Goal: Check status: Check status

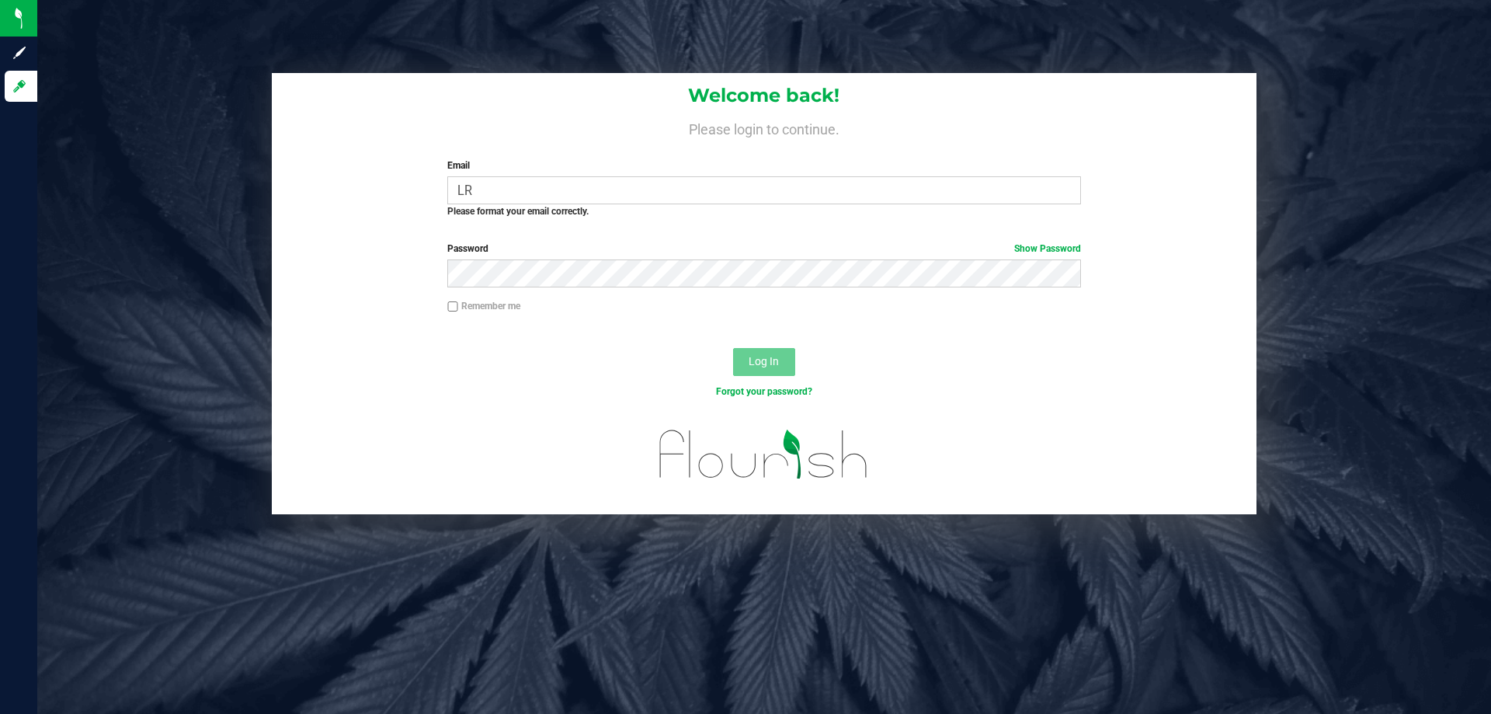
type input "L"
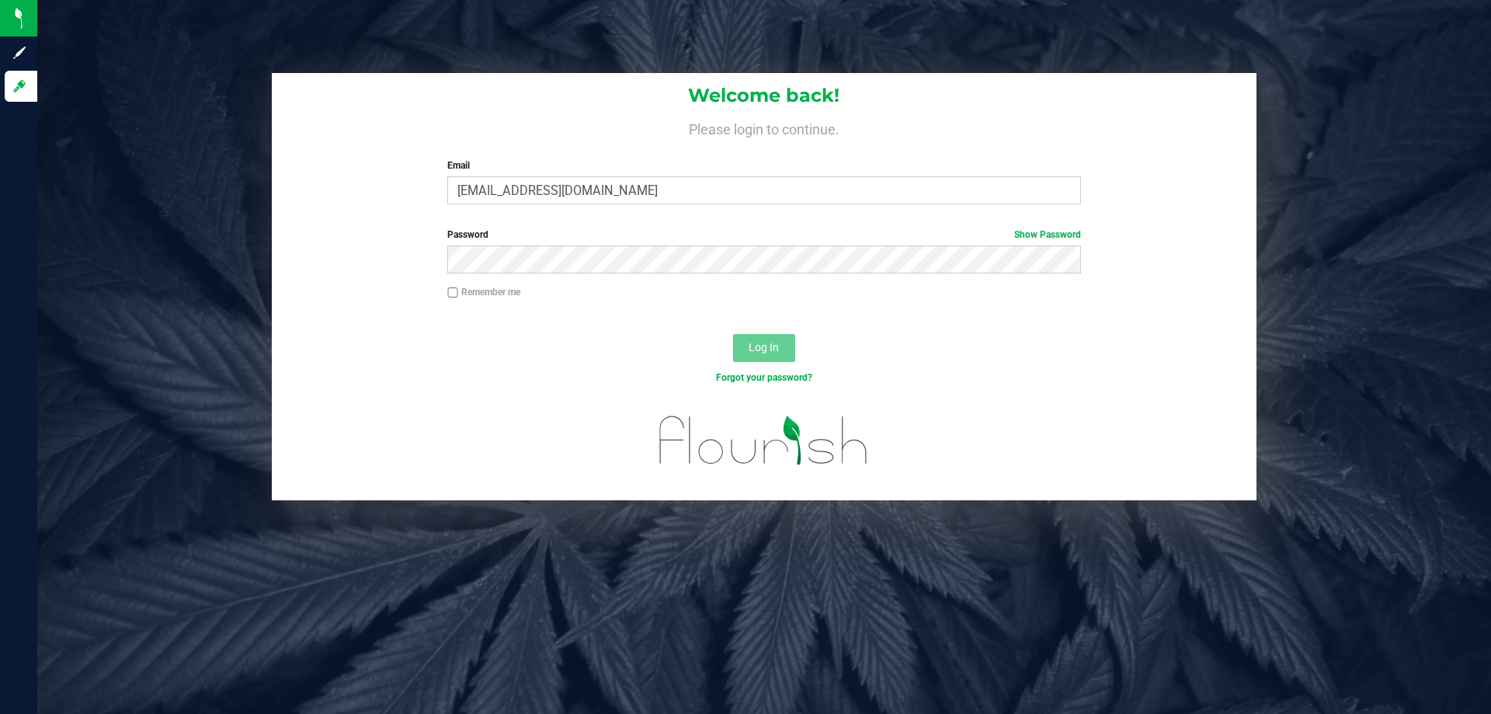
type input "[EMAIL_ADDRESS][DOMAIN_NAME]"
click at [733, 334] on button "Log In" at bounding box center [764, 348] width 62 height 28
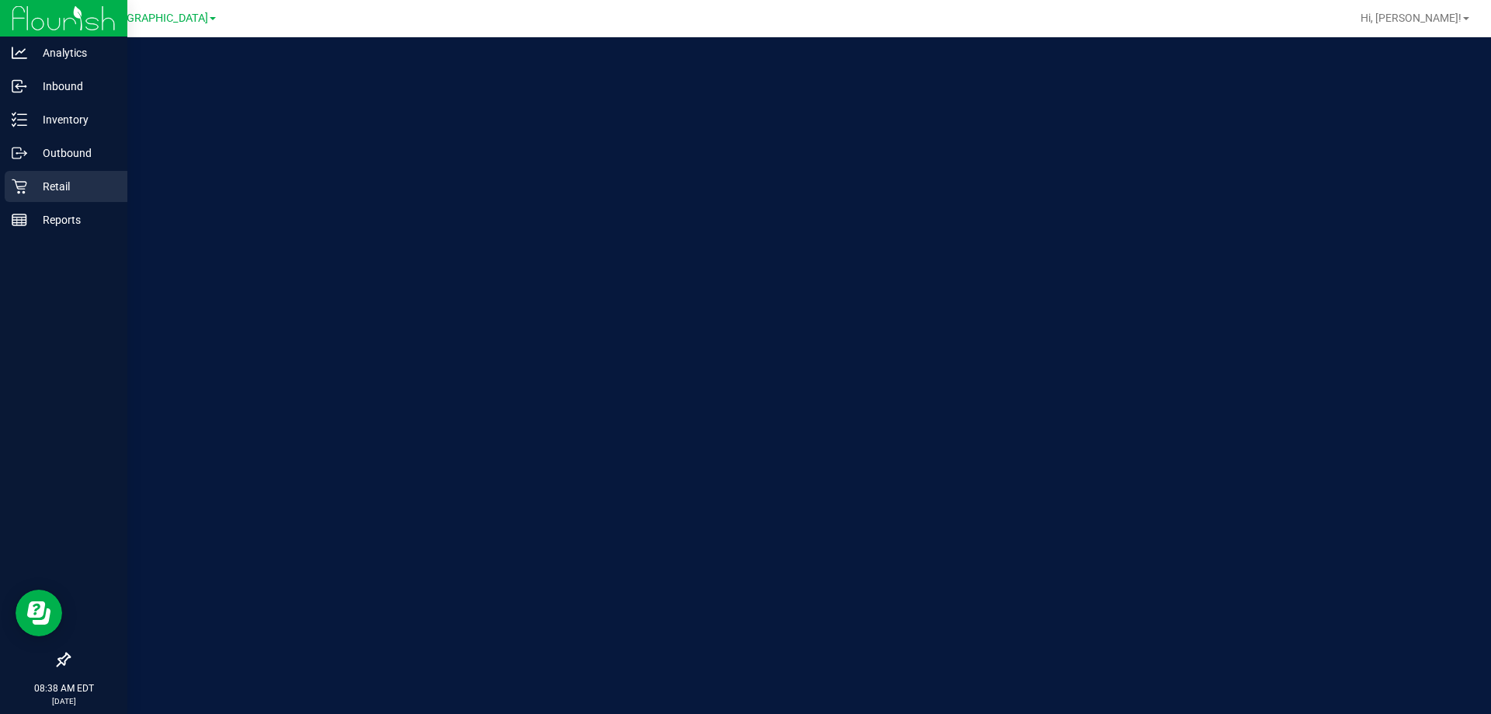
click at [27, 194] on p "Retail" at bounding box center [73, 186] width 93 height 19
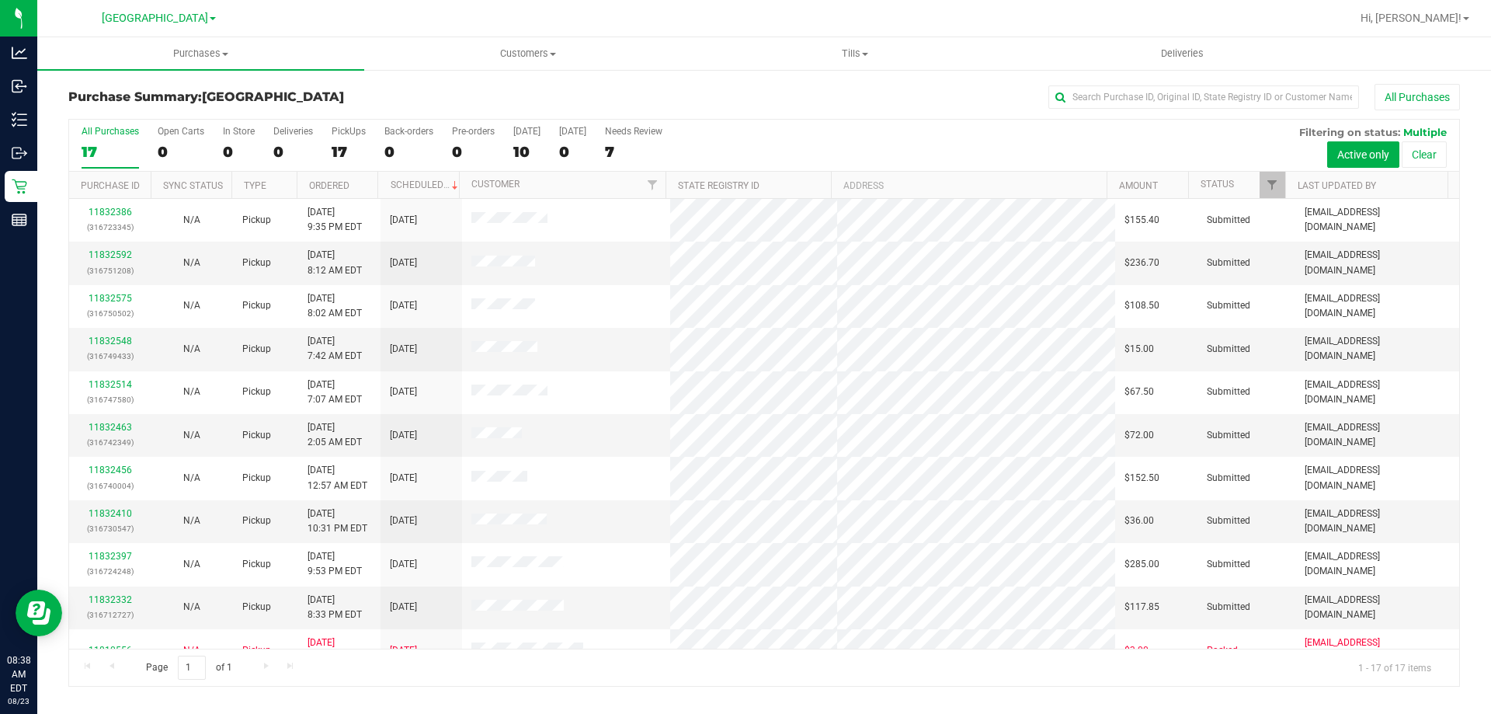
click at [126, 26] on div "[GEOGRAPHIC_DATA]" at bounding box center [159, 18] width 114 height 19
click at [130, 16] on span "[GEOGRAPHIC_DATA]" at bounding box center [155, 19] width 106 height 14
click at [106, 55] on link "[PERSON_NAME]" at bounding box center [158, 54] width 227 height 21
click at [849, 53] on span "Tills" at bounding box center [854, 54] width 325 height 14
click at [766, 93] on span "Manage tills" at bounding box center [743, 93] width 105 height 13
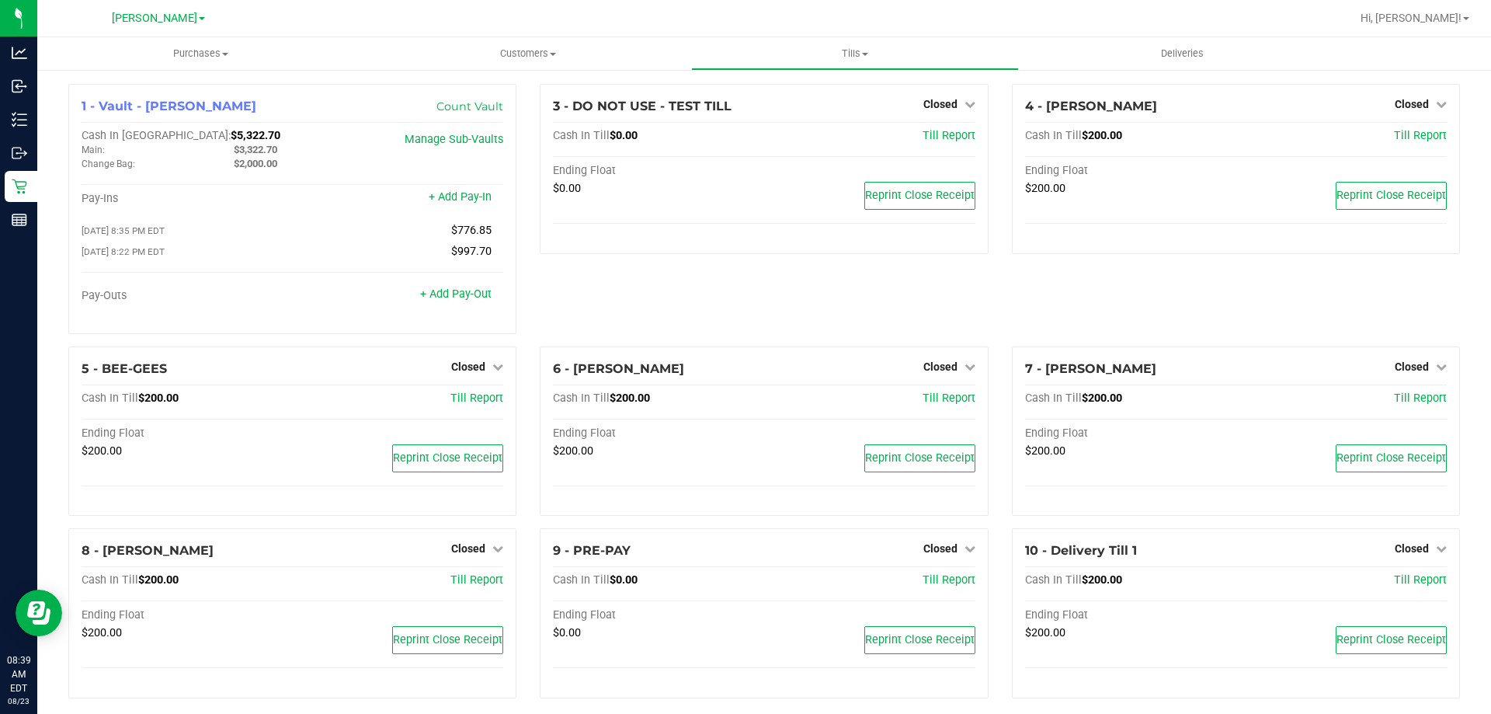
drag, startPoint x: 716, startPoint y: 297, endPoint x: 751, endPoint y: 300, distance: 35.1
click at [716, 296] on div "3 - DO NOT USE - TEST TILL Closed Open Till Cash In Till $0.00 Till Report Endi…" at bounding box center [763, 215] width 471 height 262
click at [1415, 107] on span "Closed" at bounding box center [1412, 104] width 34 height 12
click at [1405, 140] on link "Open Till" at bounding box center [1411, 136] width 41 height 12
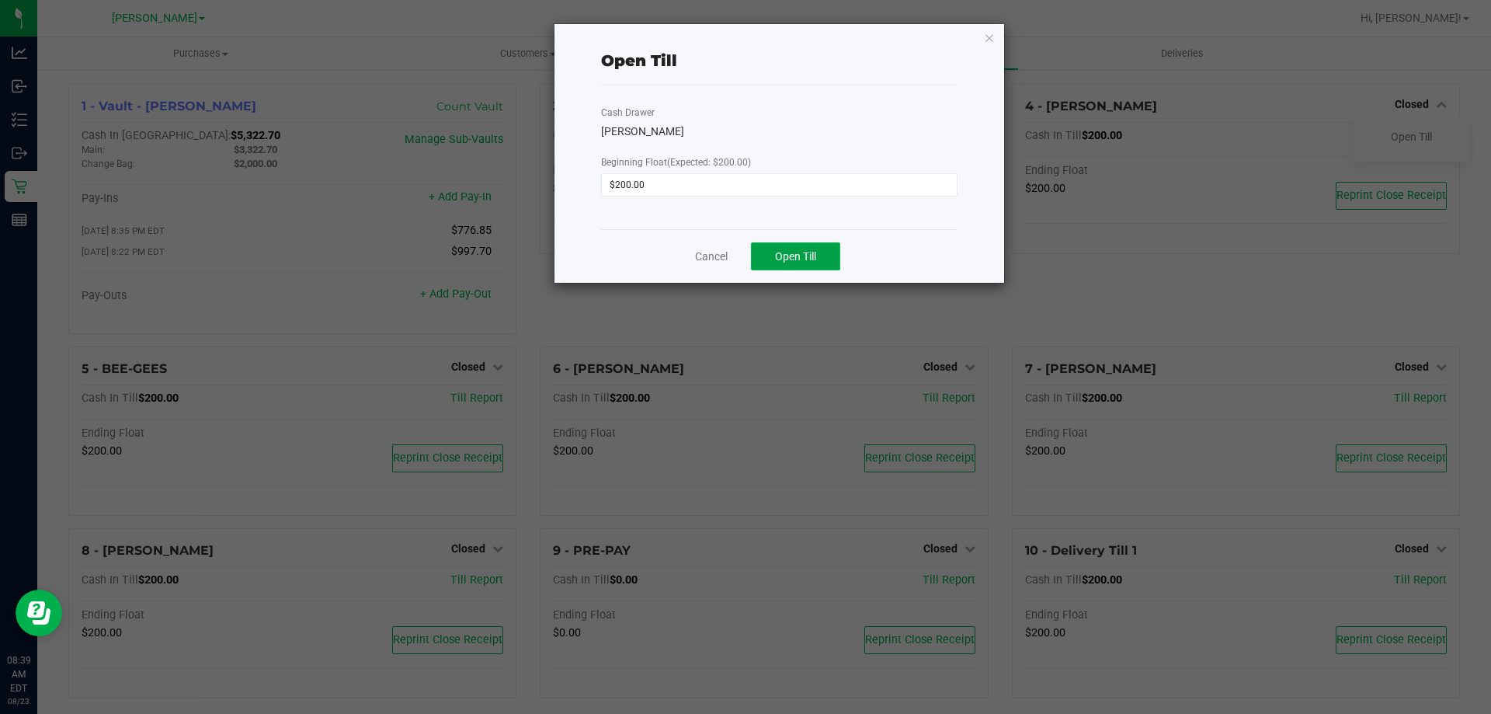
click at [790, 257] on span "Open Till" at bounding box center [795, 256] width 41 height 12
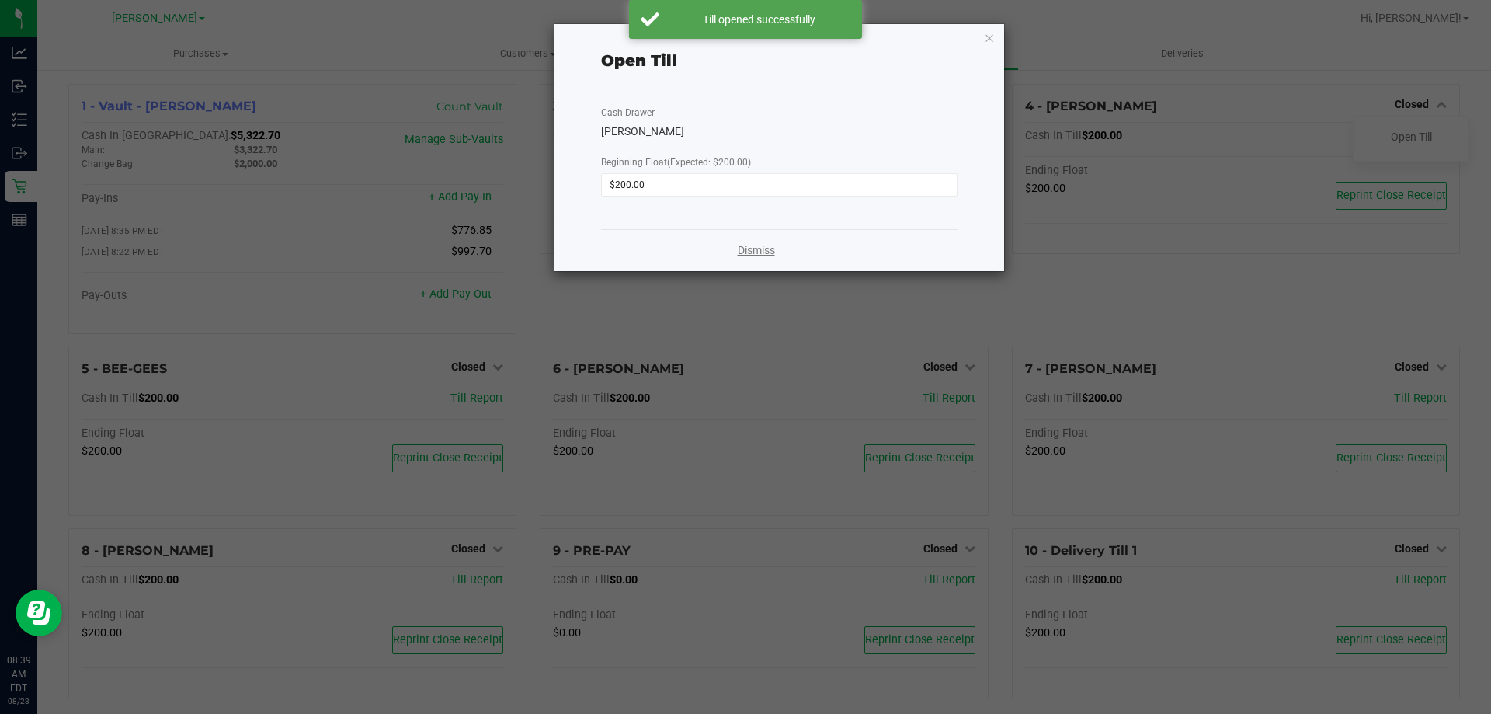
click at [748, 252] on link "Dismiss" at bounding box center [756, 250] width 37 height 16
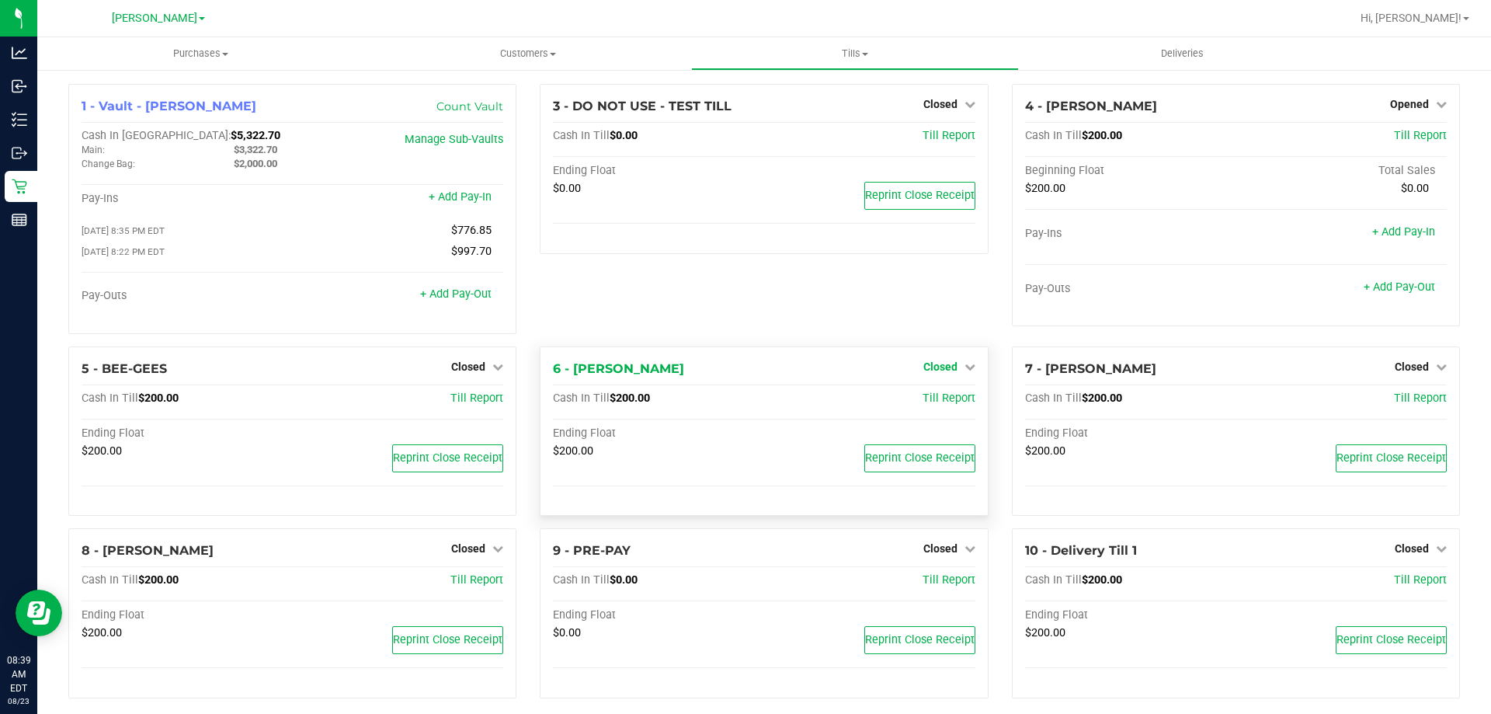
click at [941, 370] on span "Closed" at bounding box center [940, 366] width 34 height 12
click at [936, 405] on link "Open Till" at bounding box center [939, 398] width 41 height 12
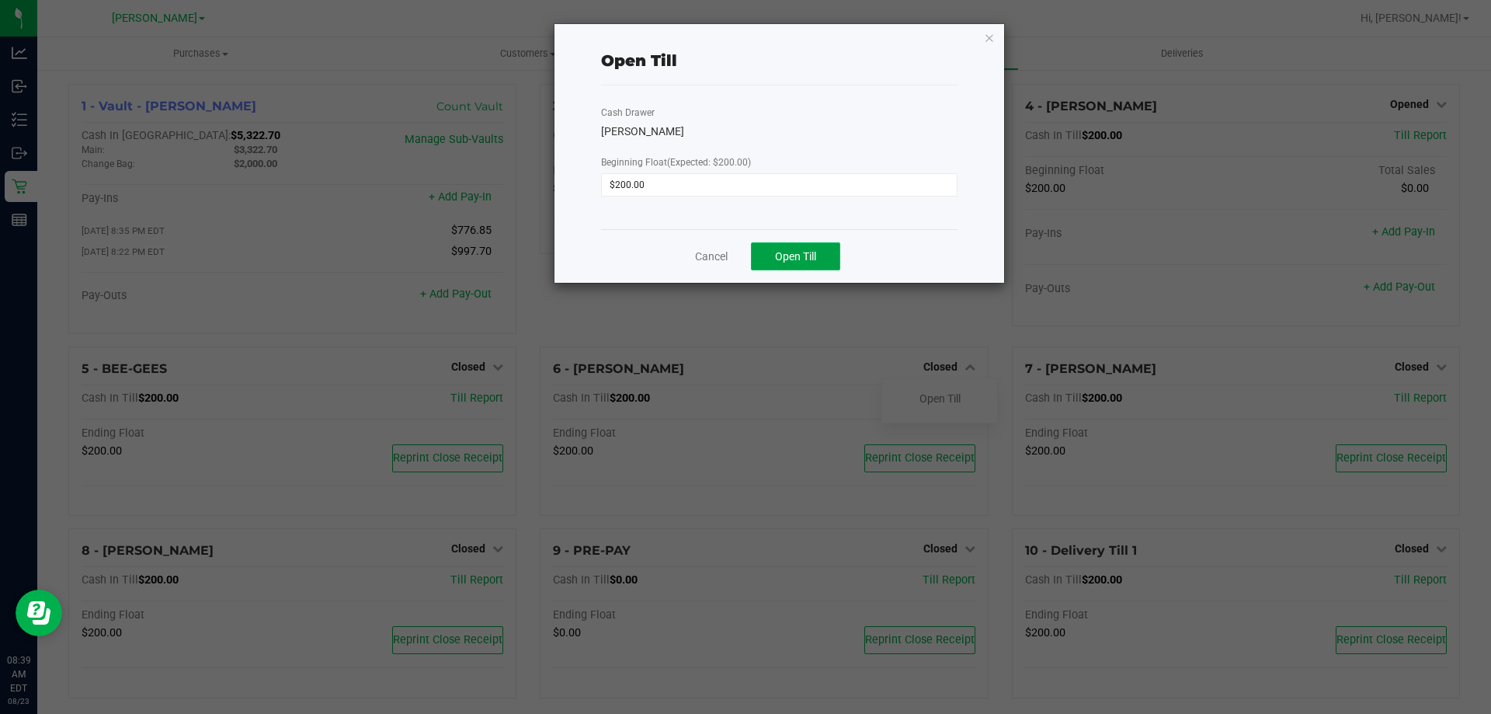
click at [789, 258] on span "Open Till" at bounding box center [795, 256] width 41 height 12
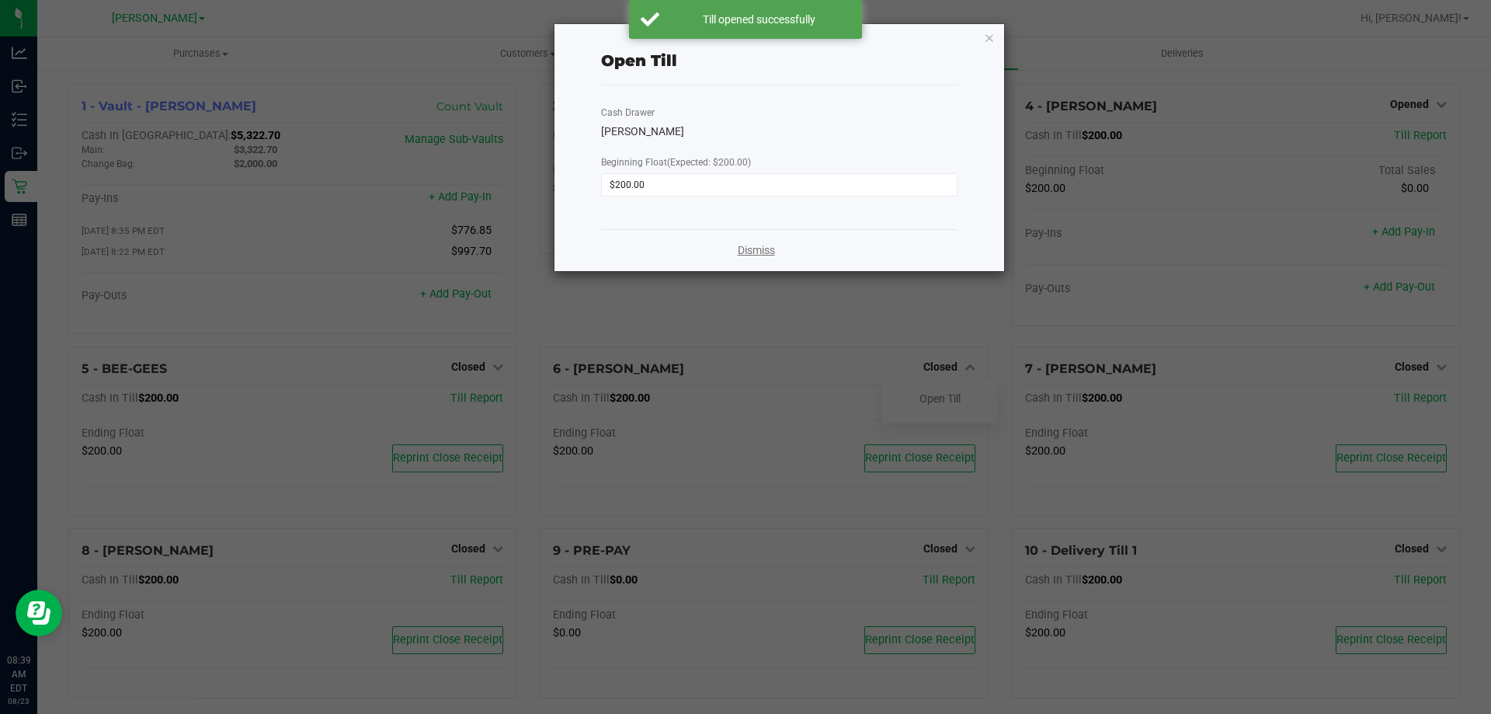
click at [754, 252] on link "Dismiss" at bounding box center [756, 250] width 37 height 16
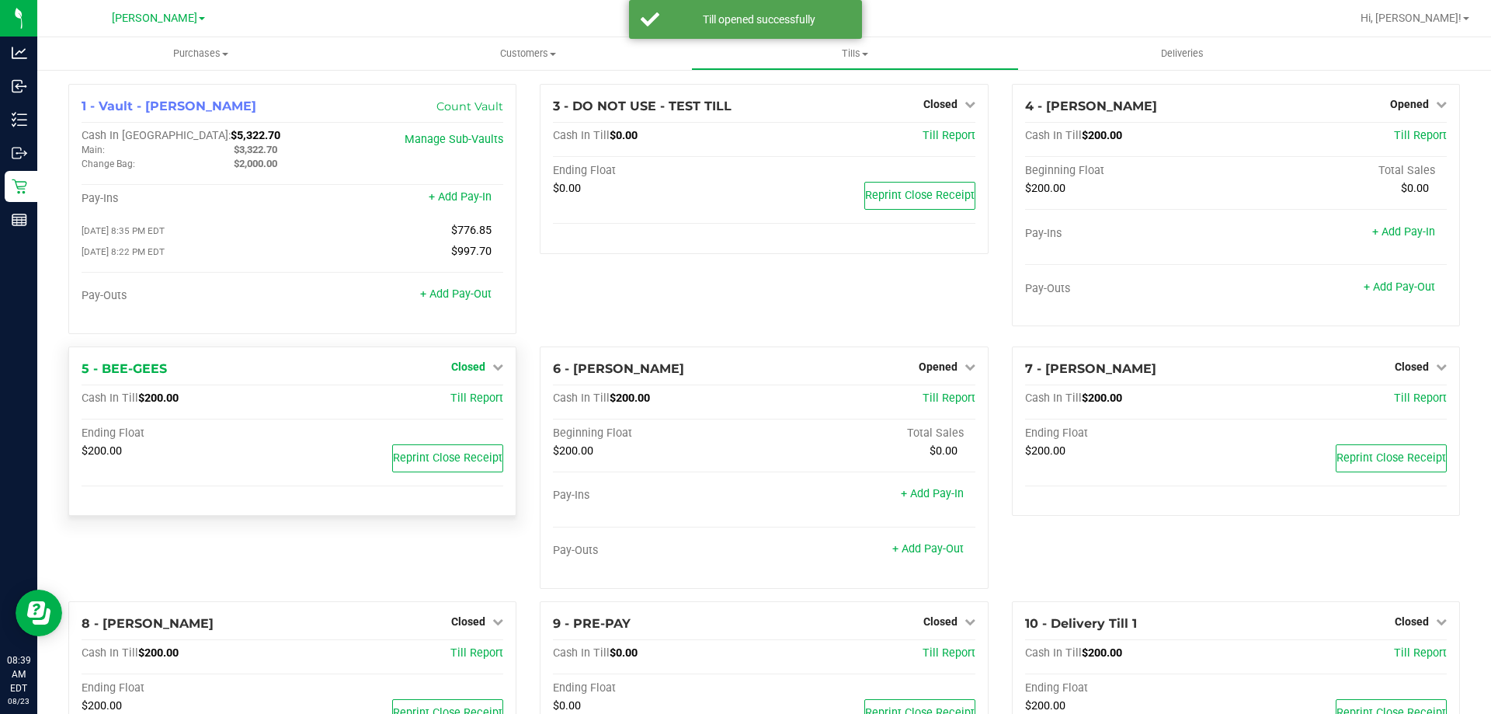
click at [466, 372] on span "Closed" at bounding box center [468, 366] width 34 height 12
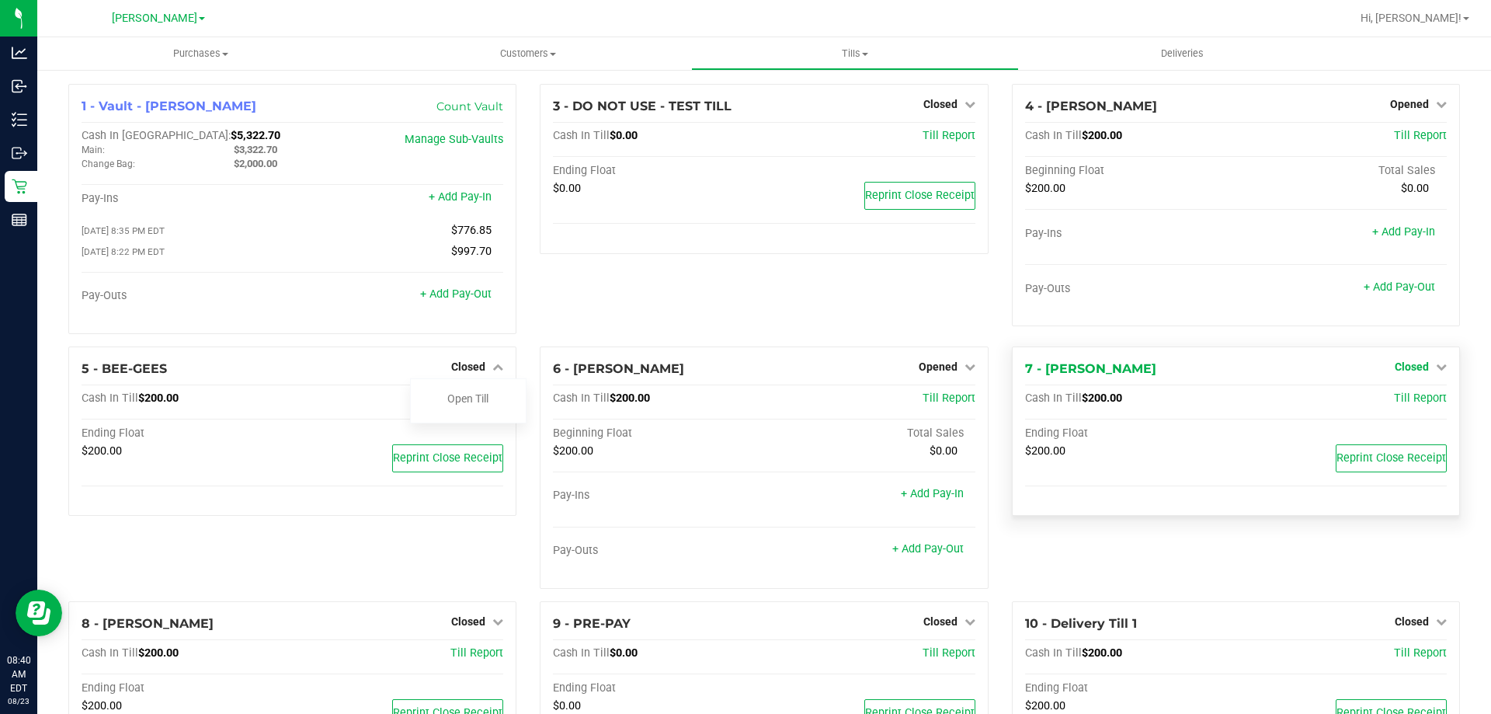
click at [1403, 366] on span "Closed" at bounding box center [1412, 366] width 34 height 12
click at [1396, 401] on link "Open Till" at bounding box center [1411, 398] width 41 height 12
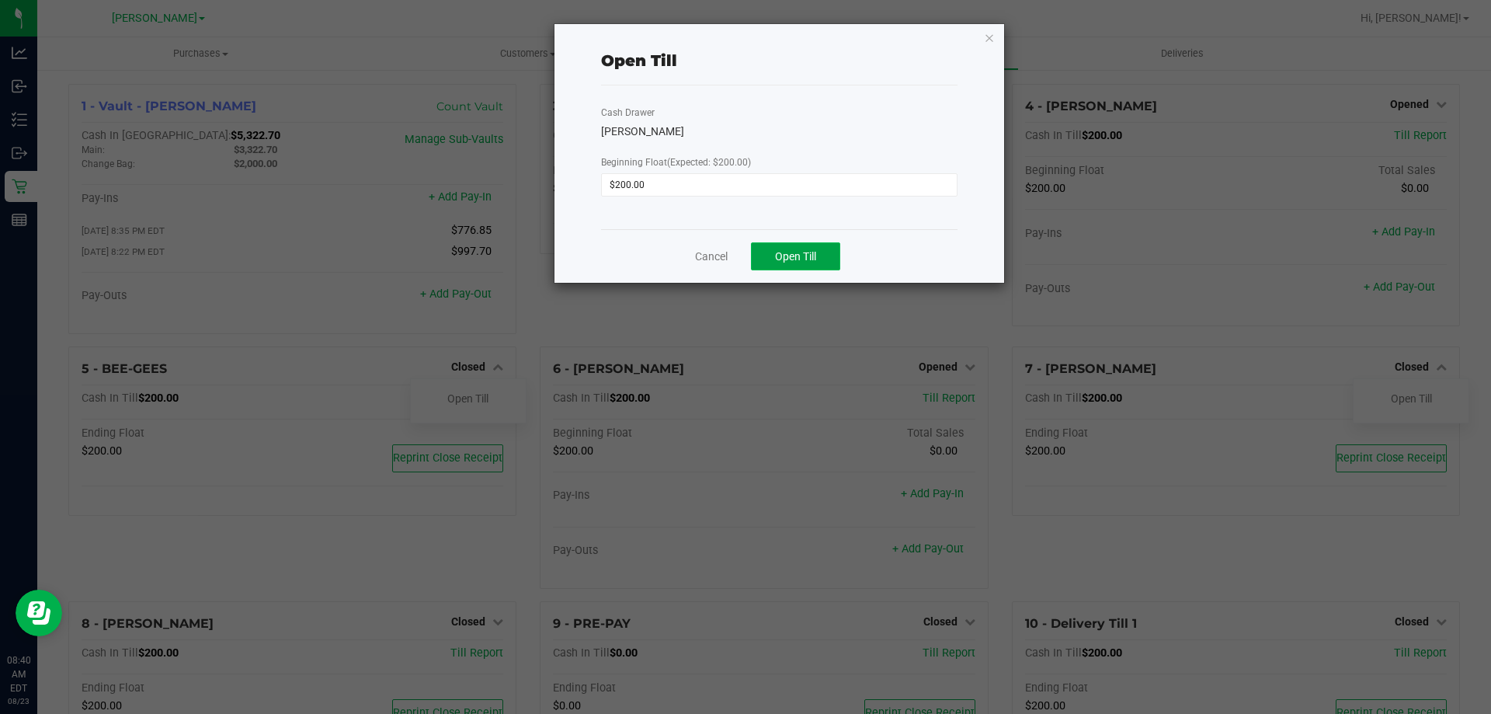
click at [786, 245] on button "Open Till" at bounding box center [795, 256] width 89 height 28
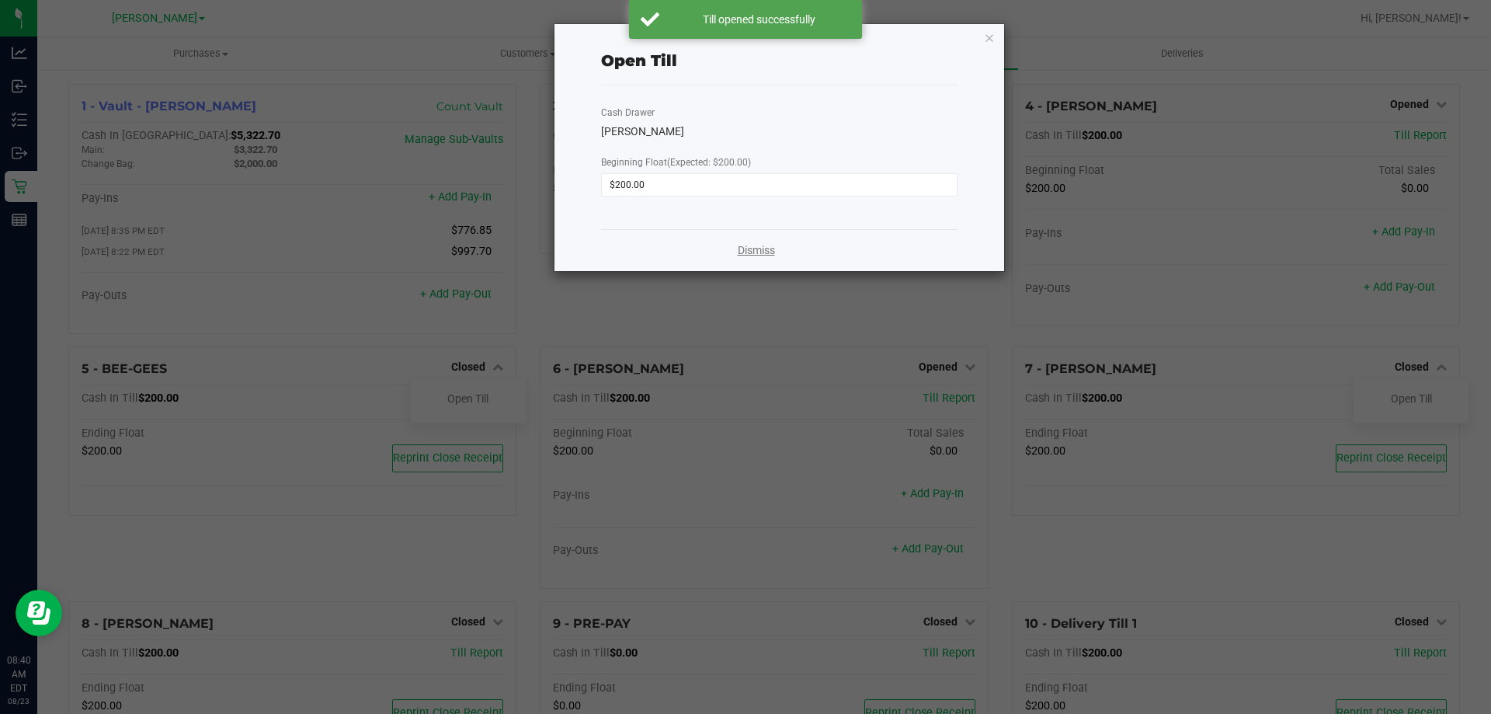
click at [745, 245] on link "Dismiss" at bounding box center [756, 250] width 37 height 16
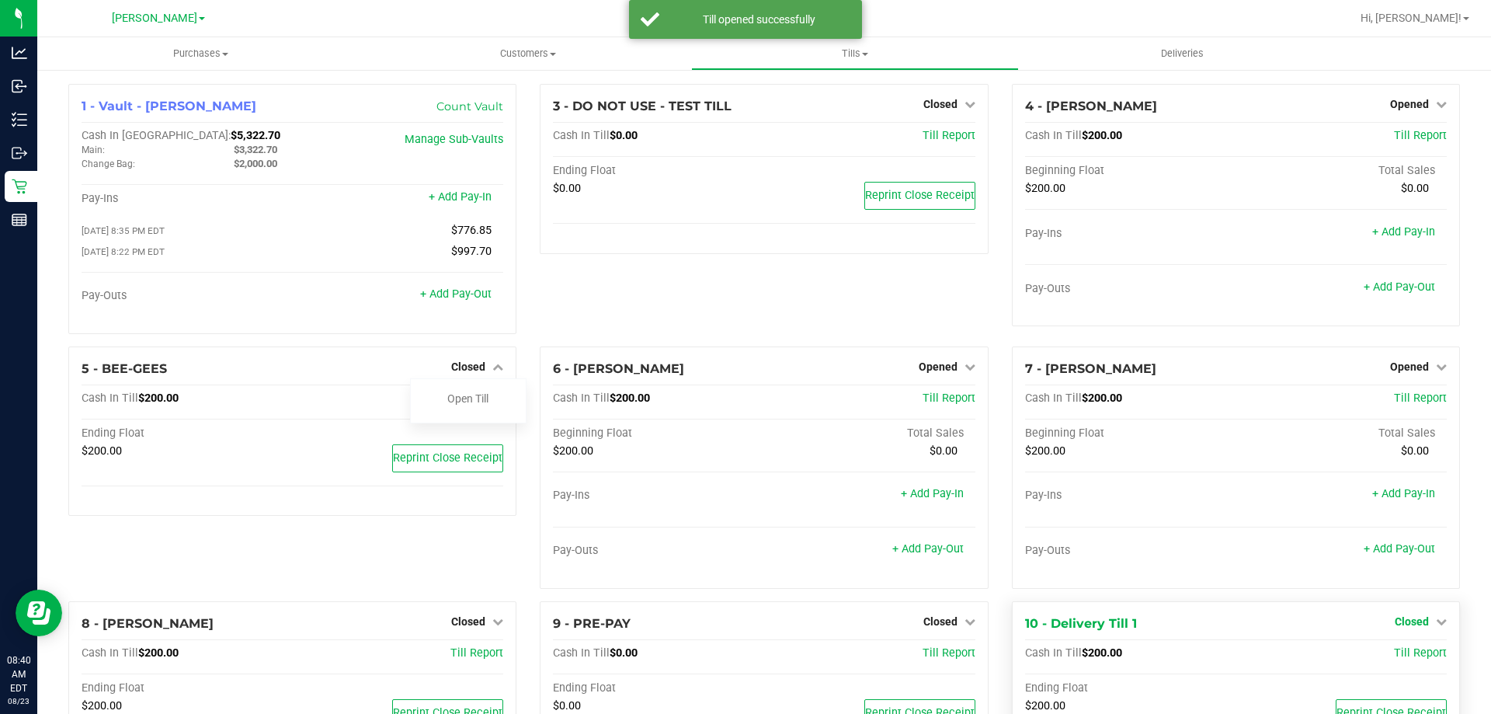
click at [1436, 618] on icon at bounding box center [1441, 621] width 11 height 11
click at [1398, 656] on link "Open Till" at bounding box center [1411, 653] width 41 height 12
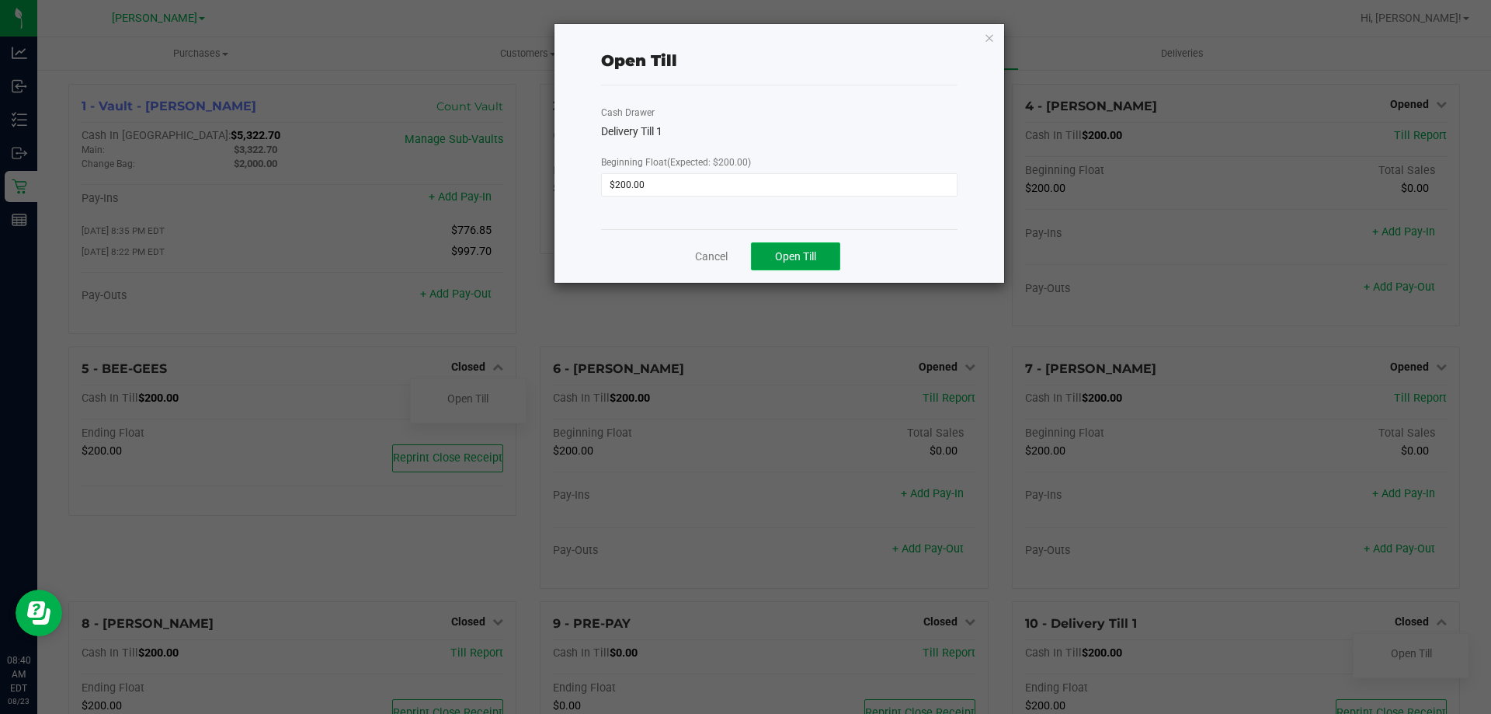
click at [796, 245] on button "Open Till" at bounding box center [795, 256] width 89 height 28
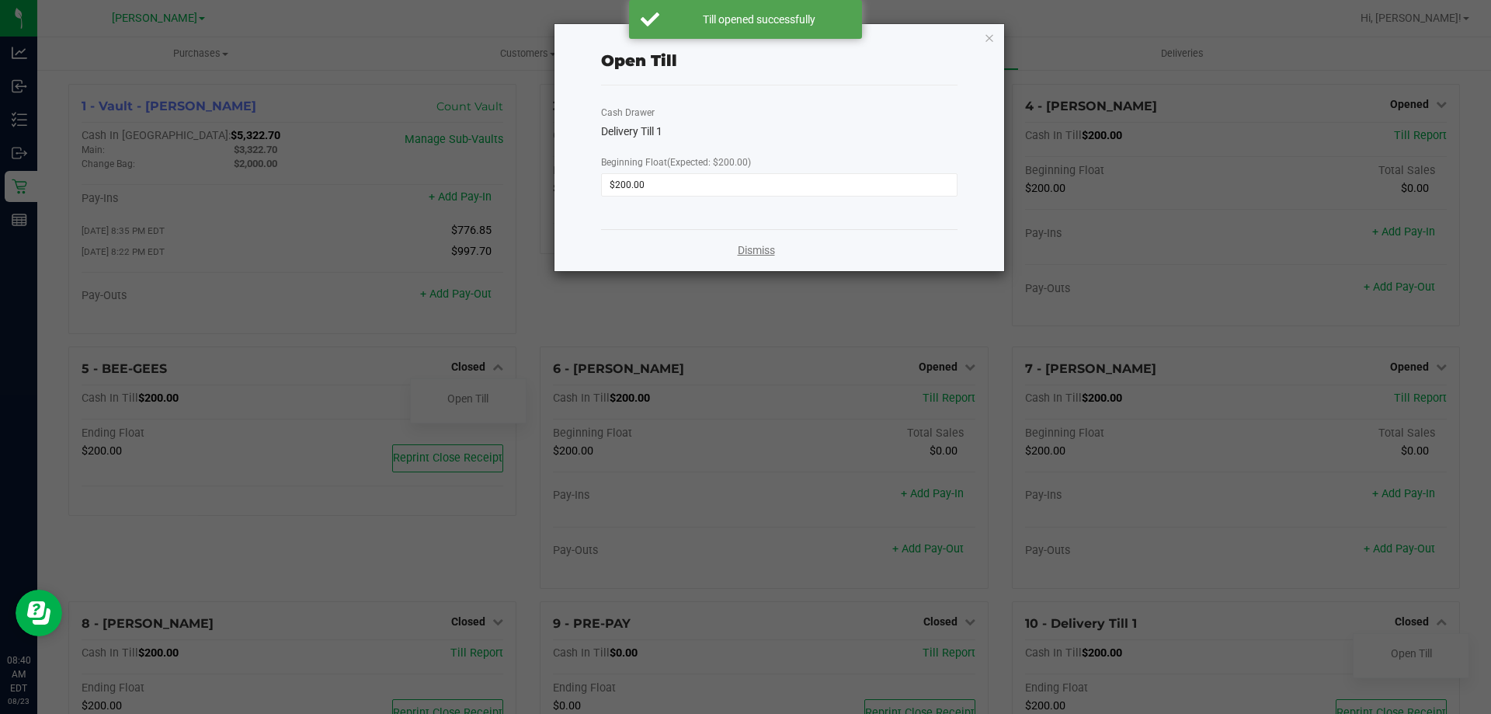
click at [759, 249] on link "Dismiss" at bounding box center [756, 250] width 37 height 16
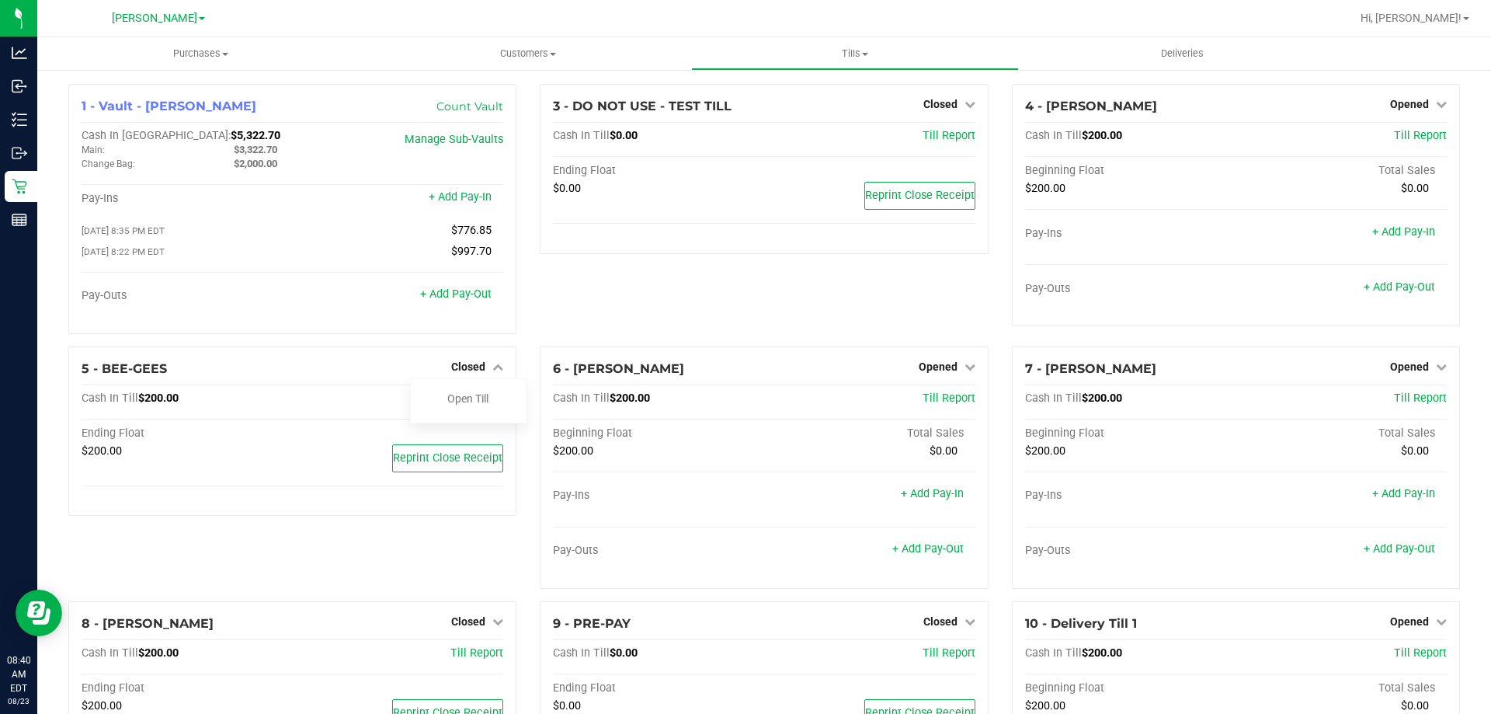
click at [787, 314] on div "3 - DO NOT USE - TEST TILL Closed Open Till Cash In Till $0.00 Till Report Endi…" at bounding box center [763, 215] width 471 height 262
click at [749, 325] on div "3 - DO NOT USE - TEST TILL Closed Open Till Cash In Till $0.00 Till Report Endi…" at bounding box center [763, 215] width 471 height 262
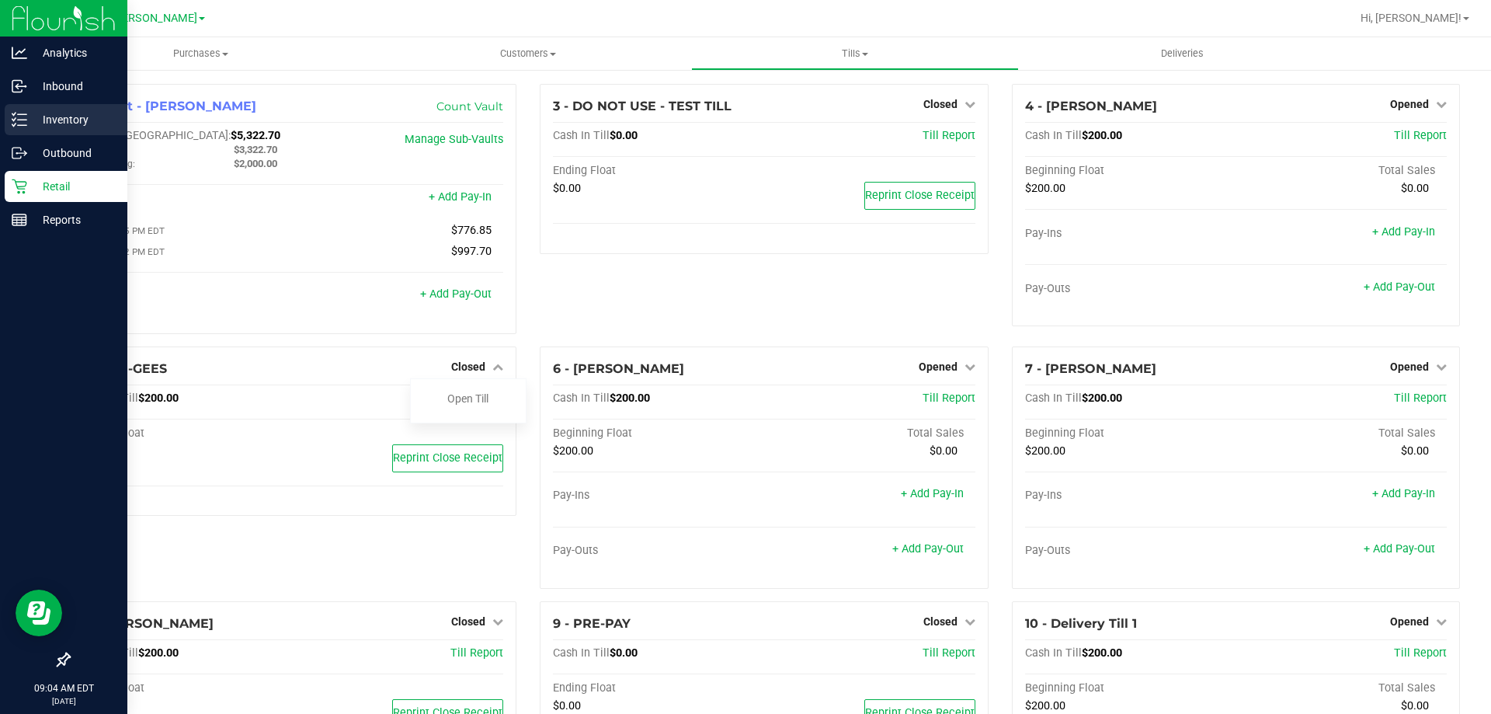
click at [22, 114] on line at bounding box center [22, 114] width 9 height 0
click at [66, 120] on p "Inventory" at bounding box center [73, 119] width 93 height 19
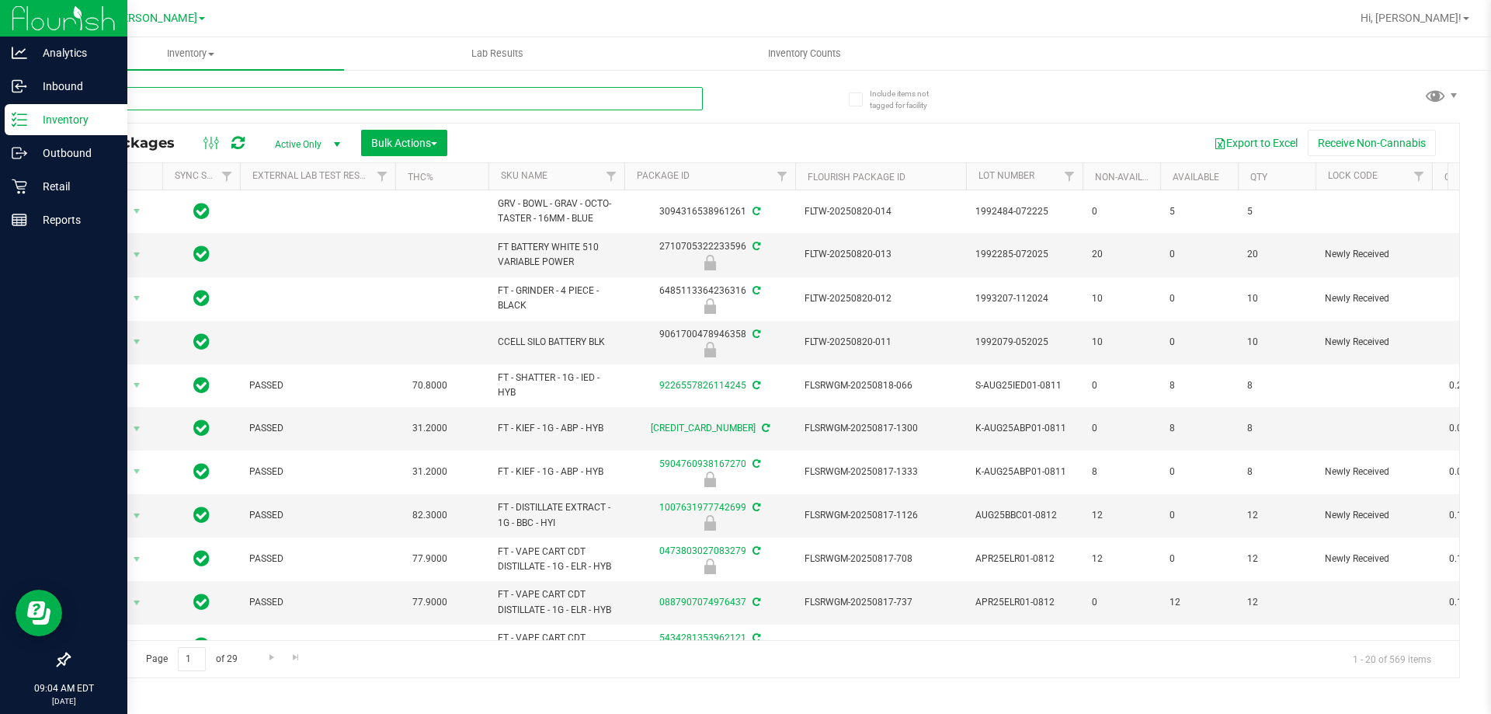
click at [430, 99] on input "text" at bounding box center [385, 98] width 634 height 23
type input "8143740300759849"
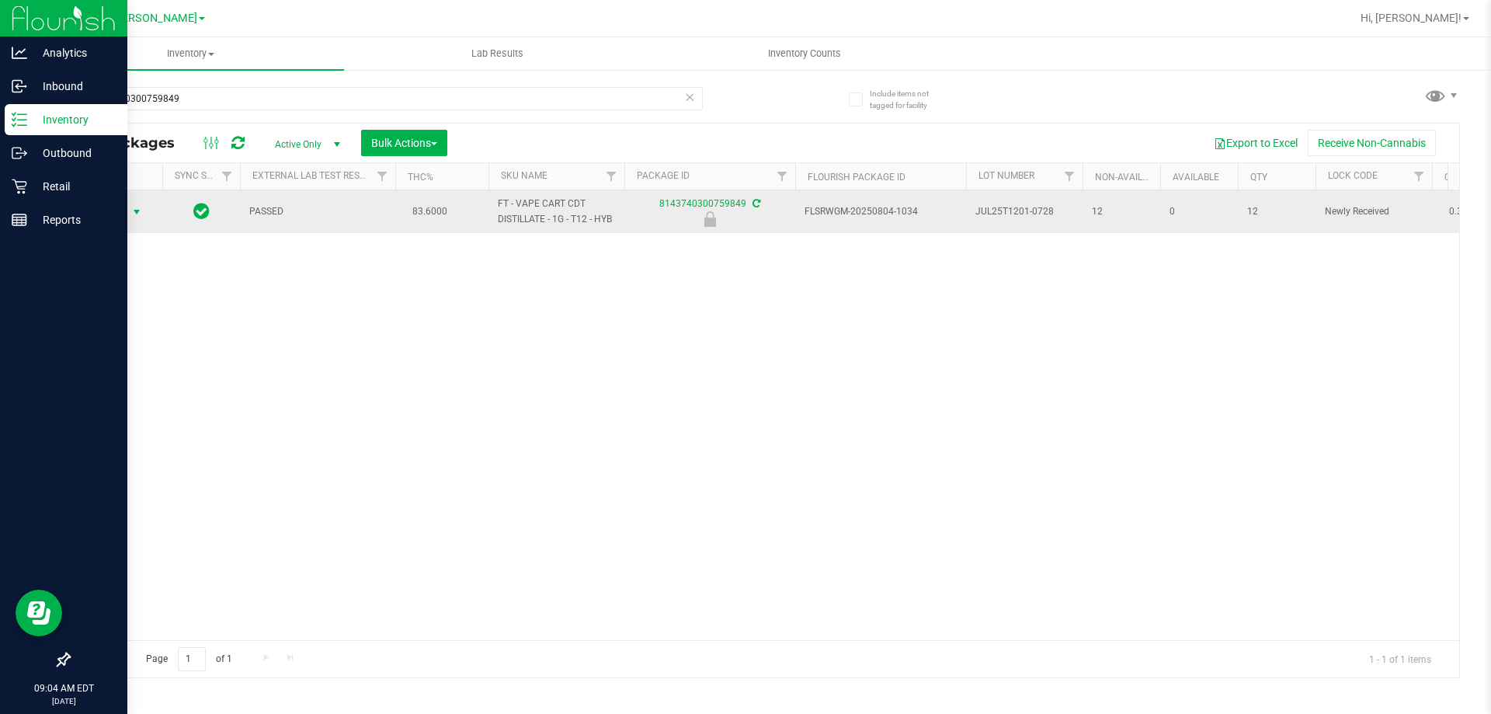
click at [102, 214] on span "Action" at bounding box center [106, 212] width 42 height 22
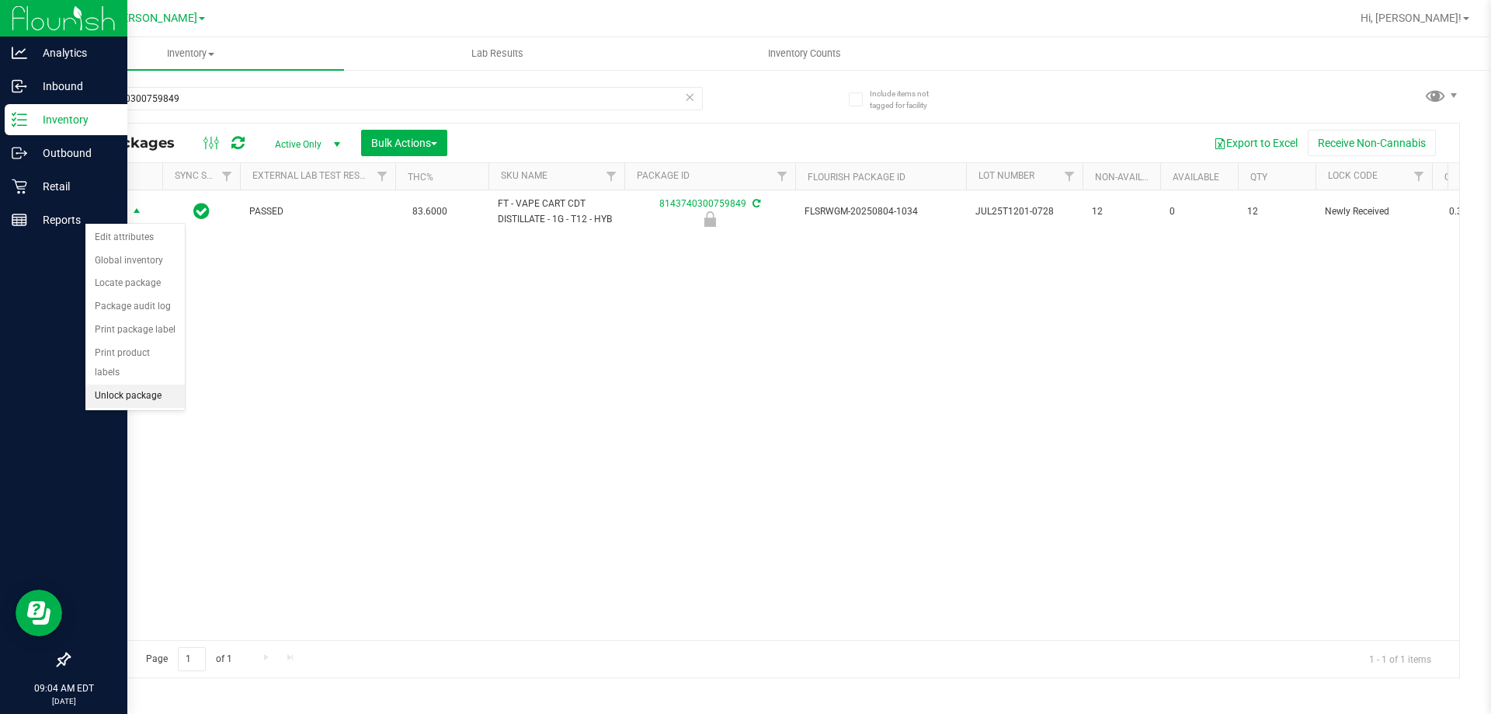
click at [136, 384] on li "Unlock package" at bounding box center [134, 395] width 99 height 23
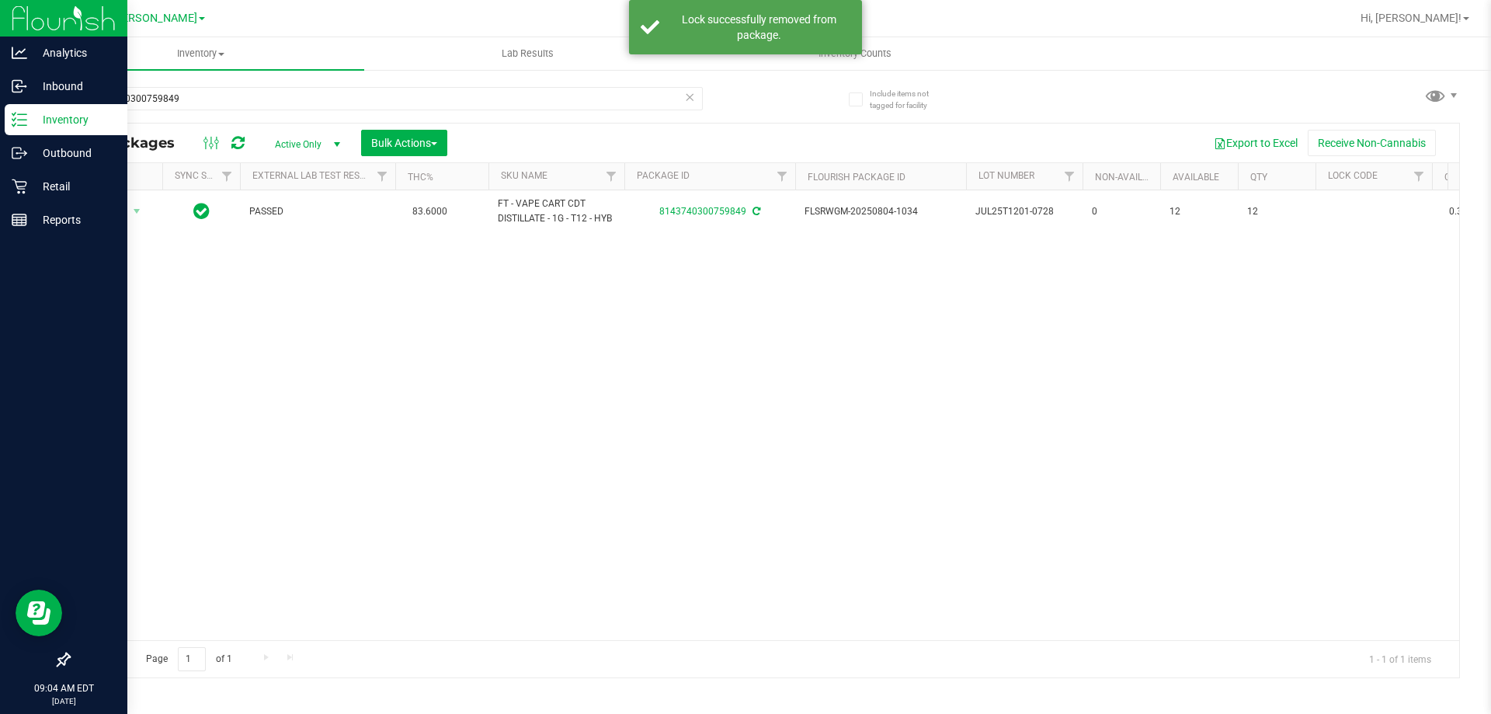
click at [691, 94] on icon at bounding box center [689, 96] width 11 height 19
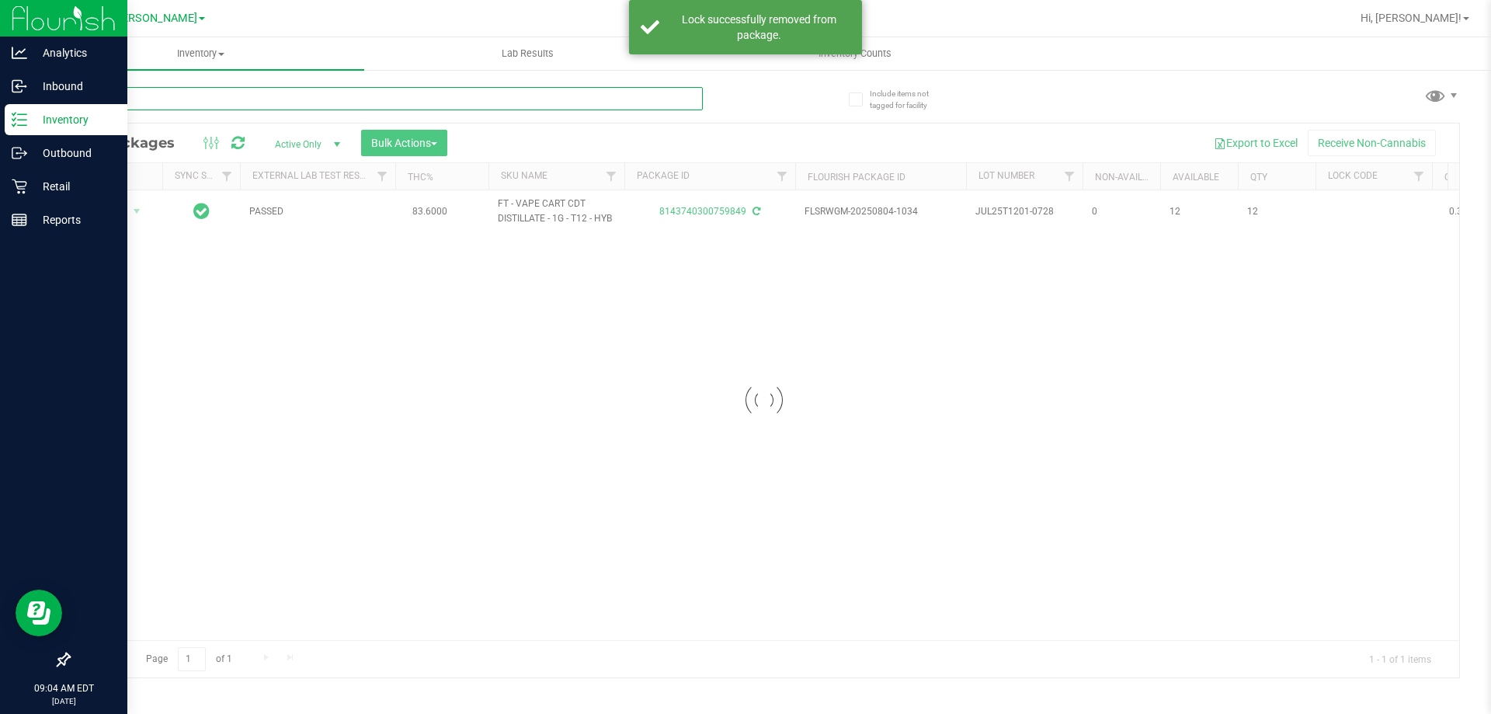
click at [640, 99] on input "text" at bounding box center [385, 98] width 634 height 23
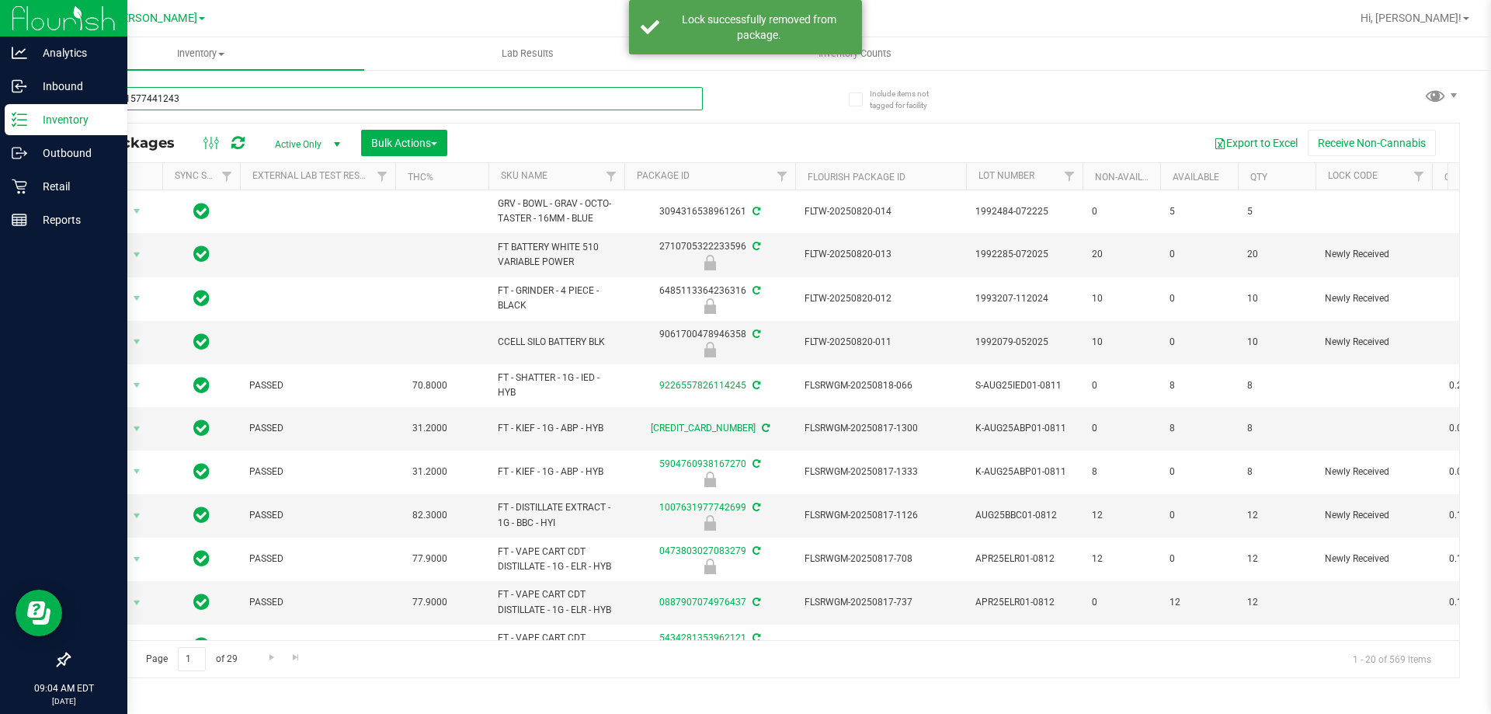
type input "9187361577441243"
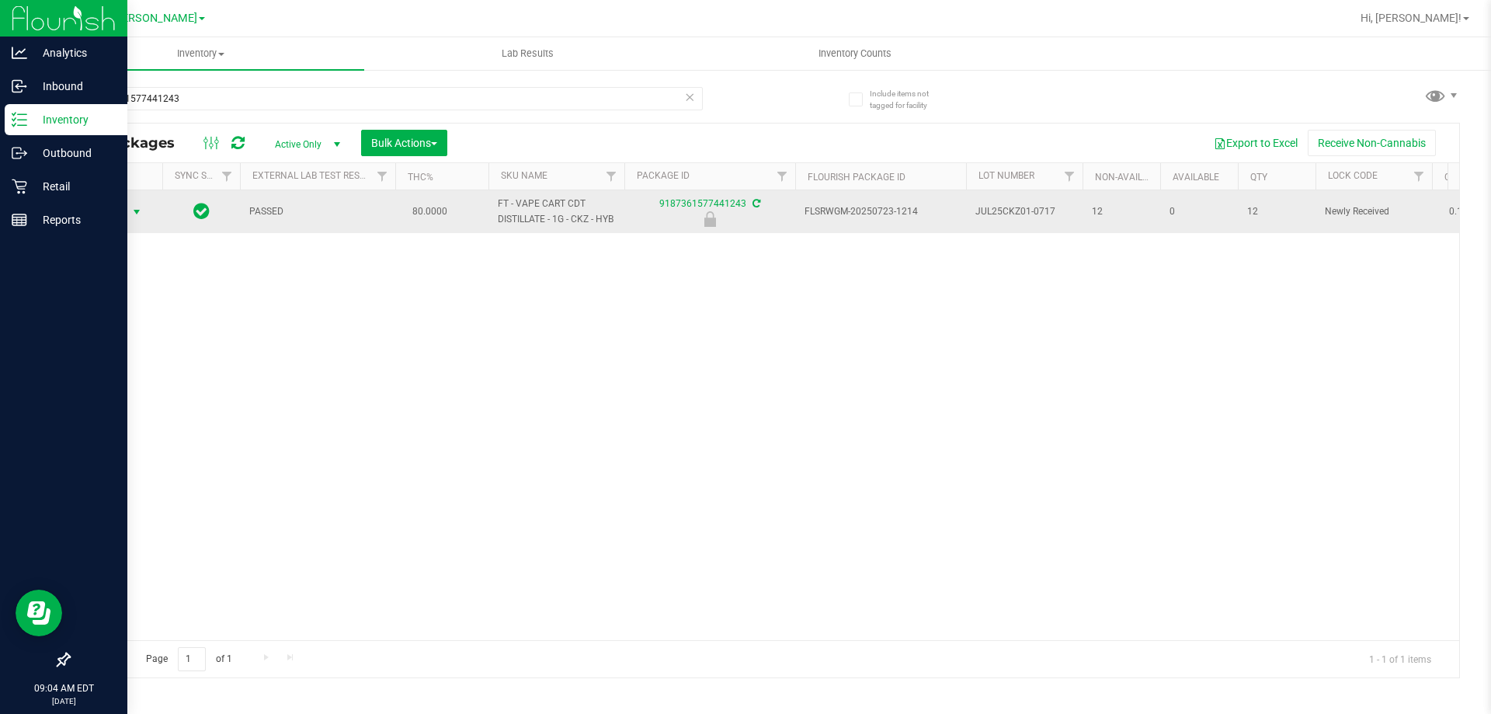
click at [122, 216] on span "Action" at bounding box center [106, 212] width 42 height 22
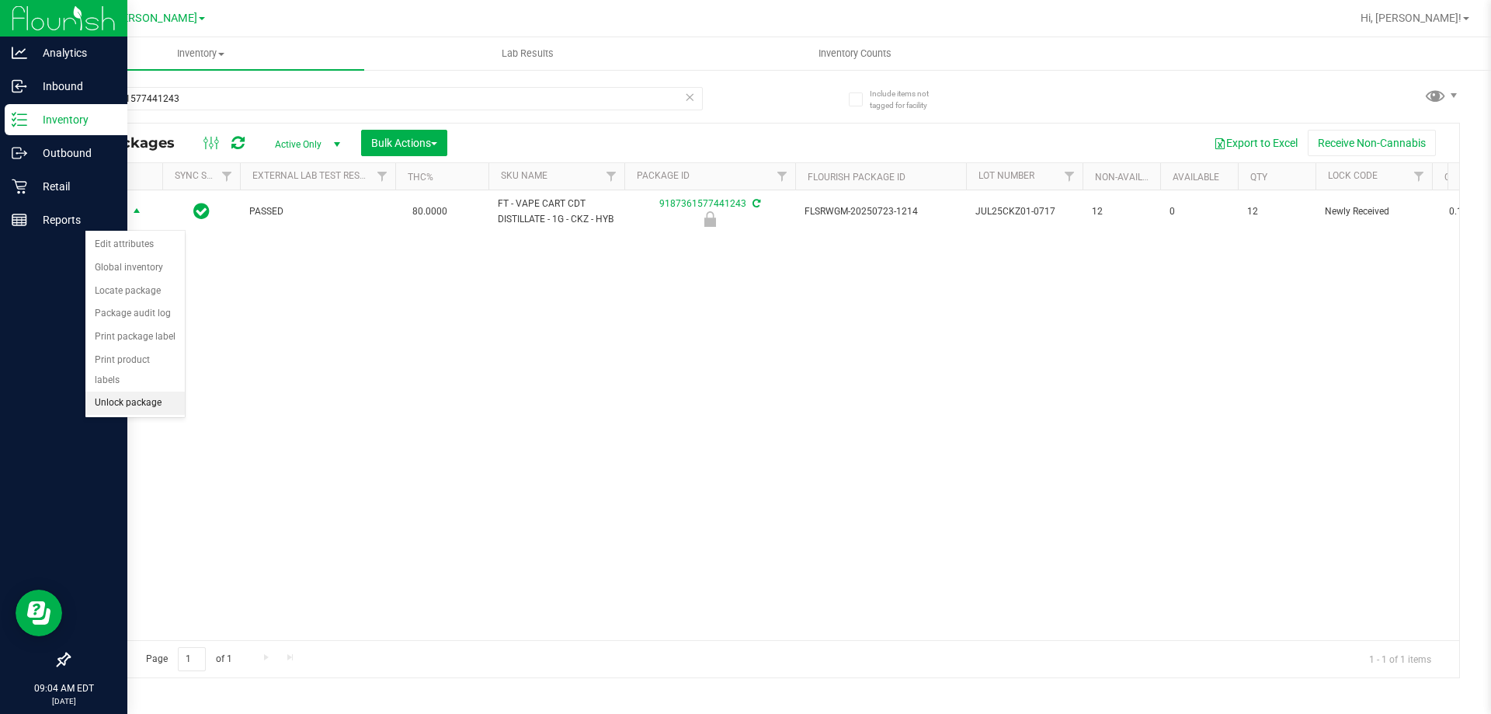
click at [169, 394] on li "Unlock package" at bounding box center [134, 402] width 99 height 23
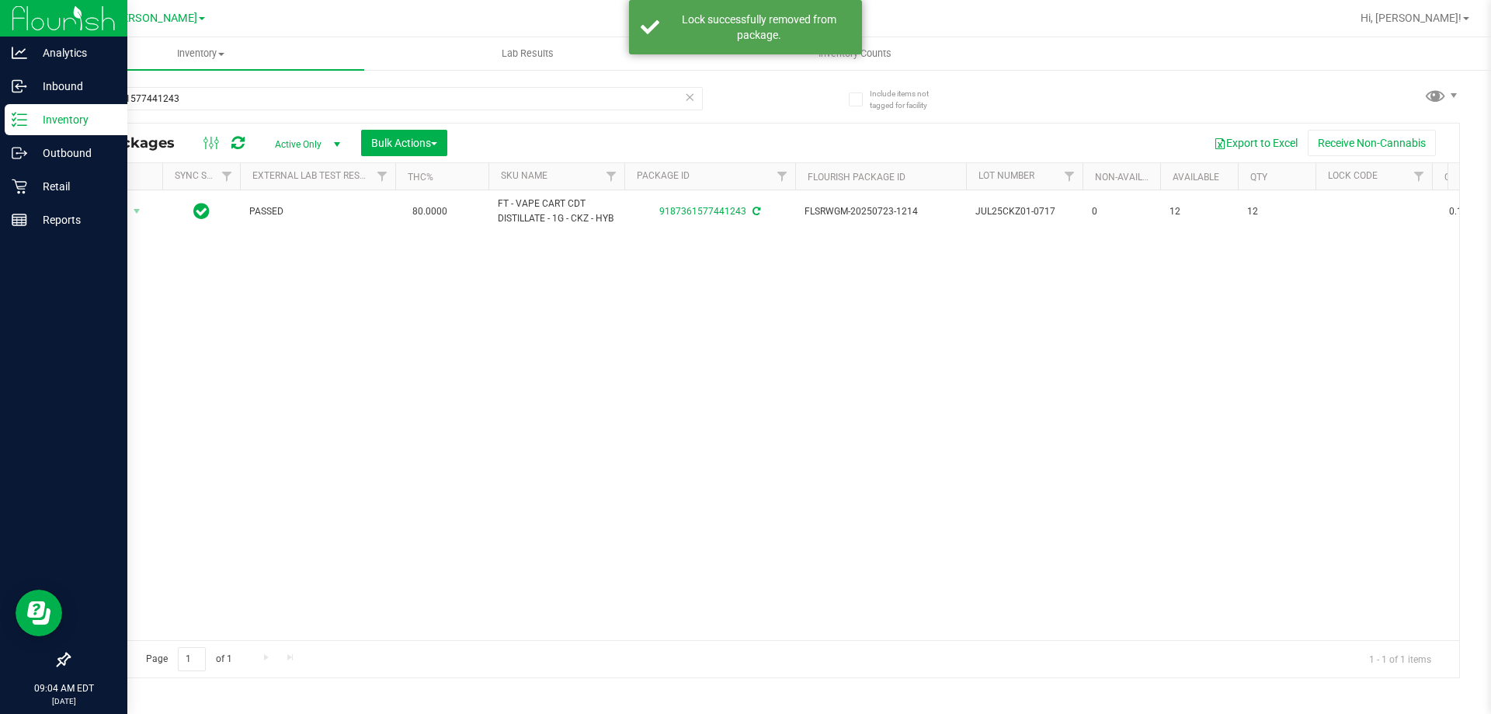
click at [687, 102] on icon at bounding box center [689, 96] width 11 height 19
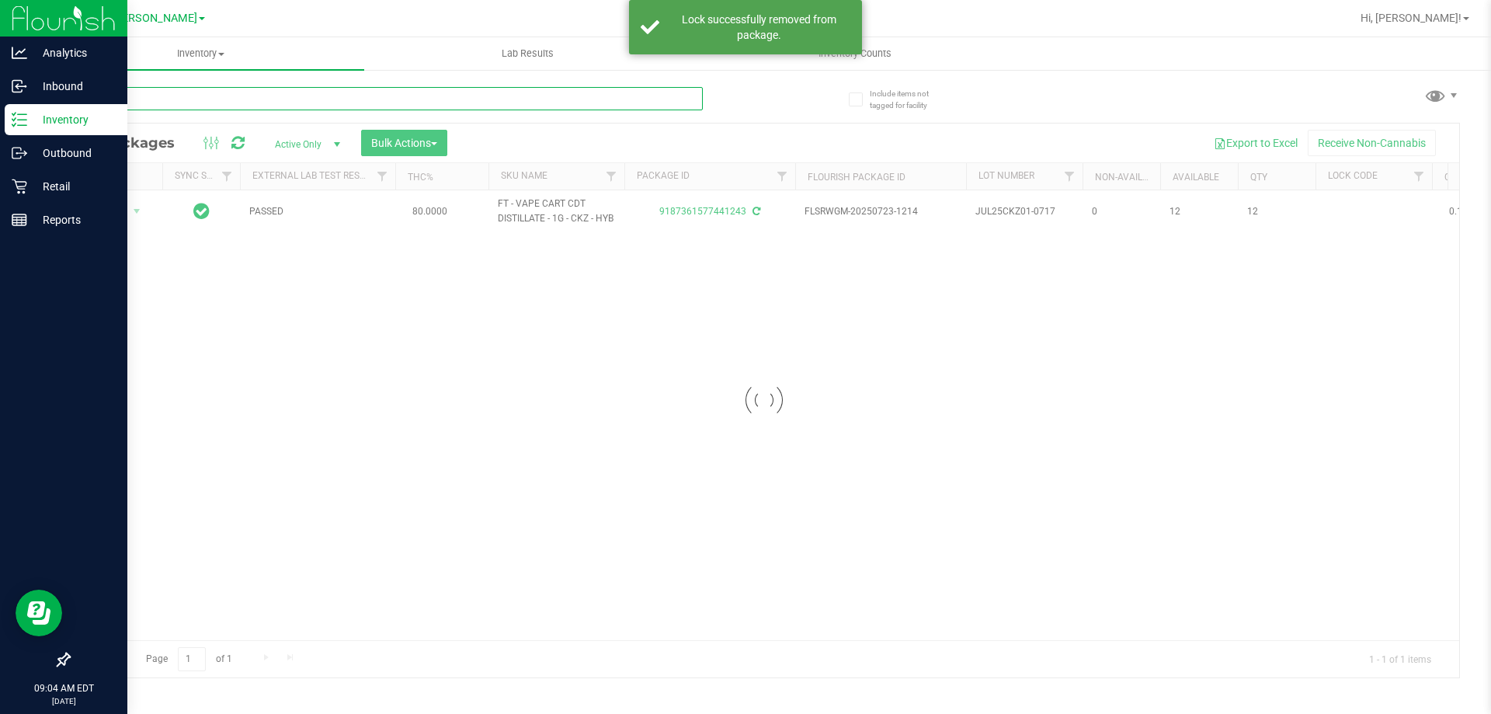
click at [654, 102] on input "text" at bounding box center [385, 98] width 634 height 23
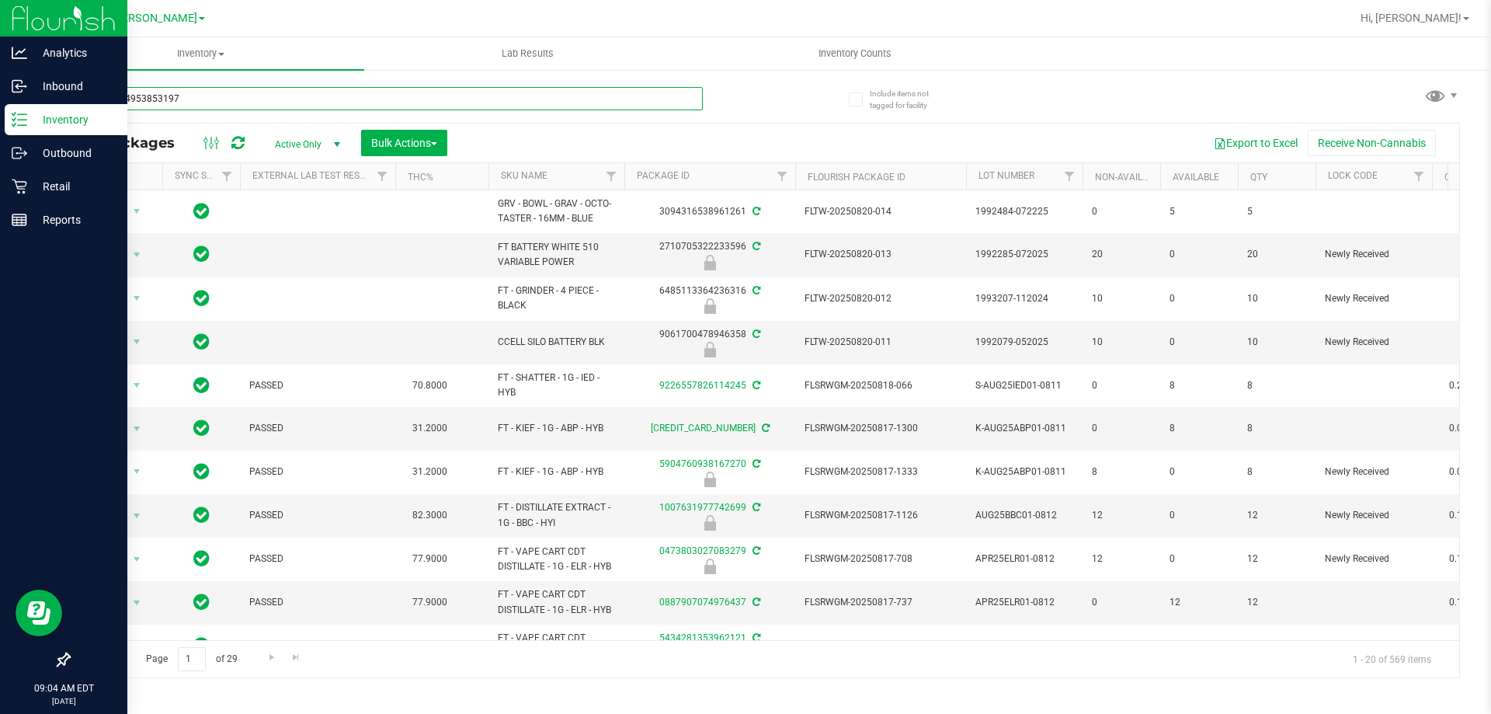
type input "7592584953853197"
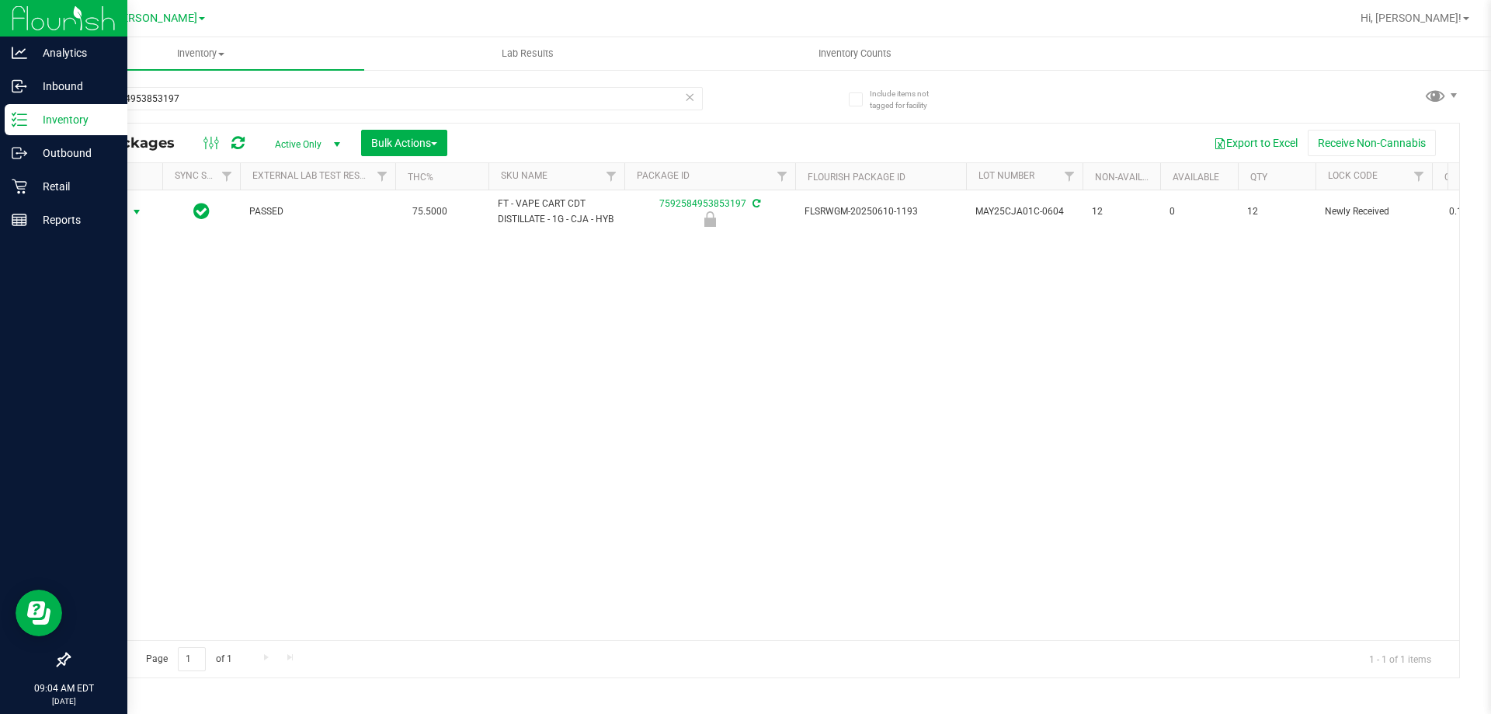
click at [117, 210] on span "Action" at bounding box center [106, 212] width 42 height 22
click at [161, 384] on li "Unlock package" at bounding box center [134, 395] width 99 height 23
click at [685, 102] on icon at bounding box center [689, 96] width 11 height 19
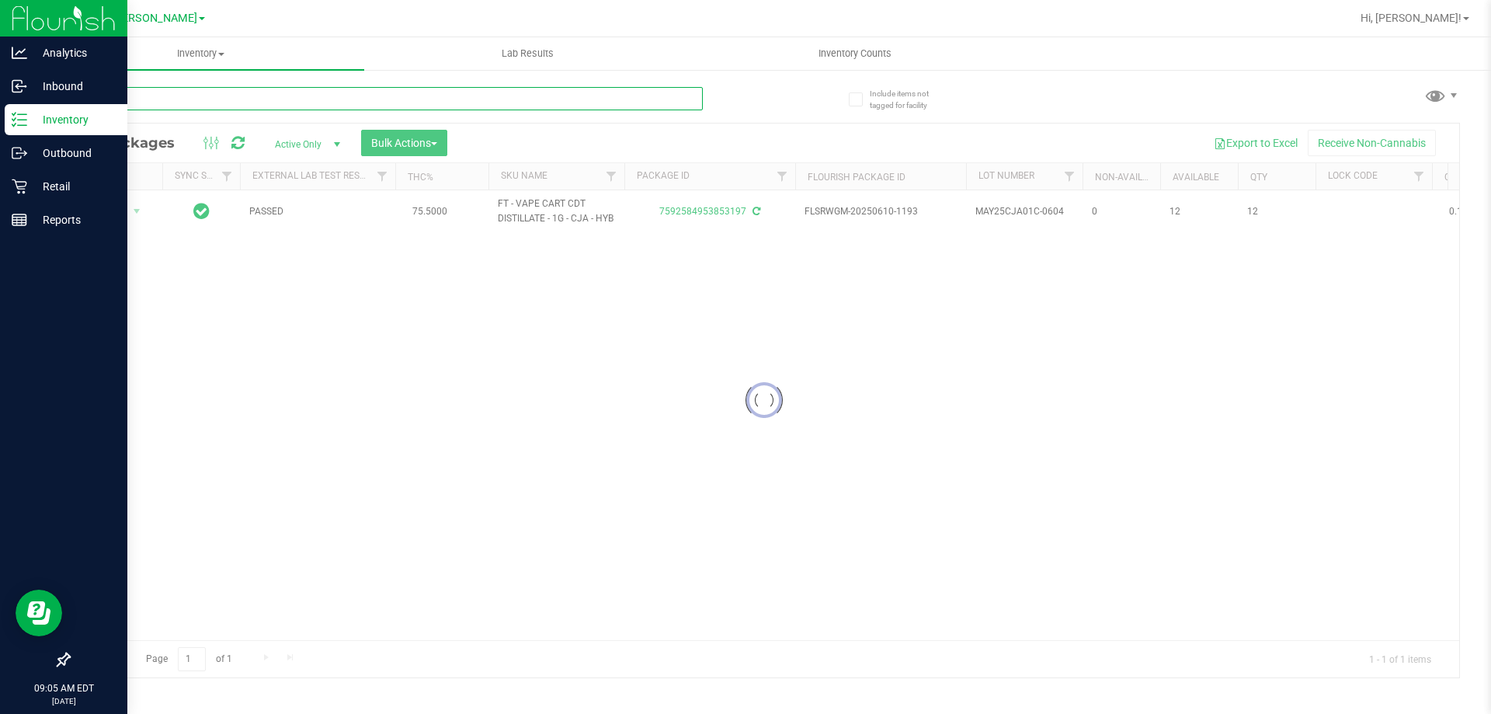
click at [628, 95] on input "text" at bounding box center [385, 98] width 634 height 23
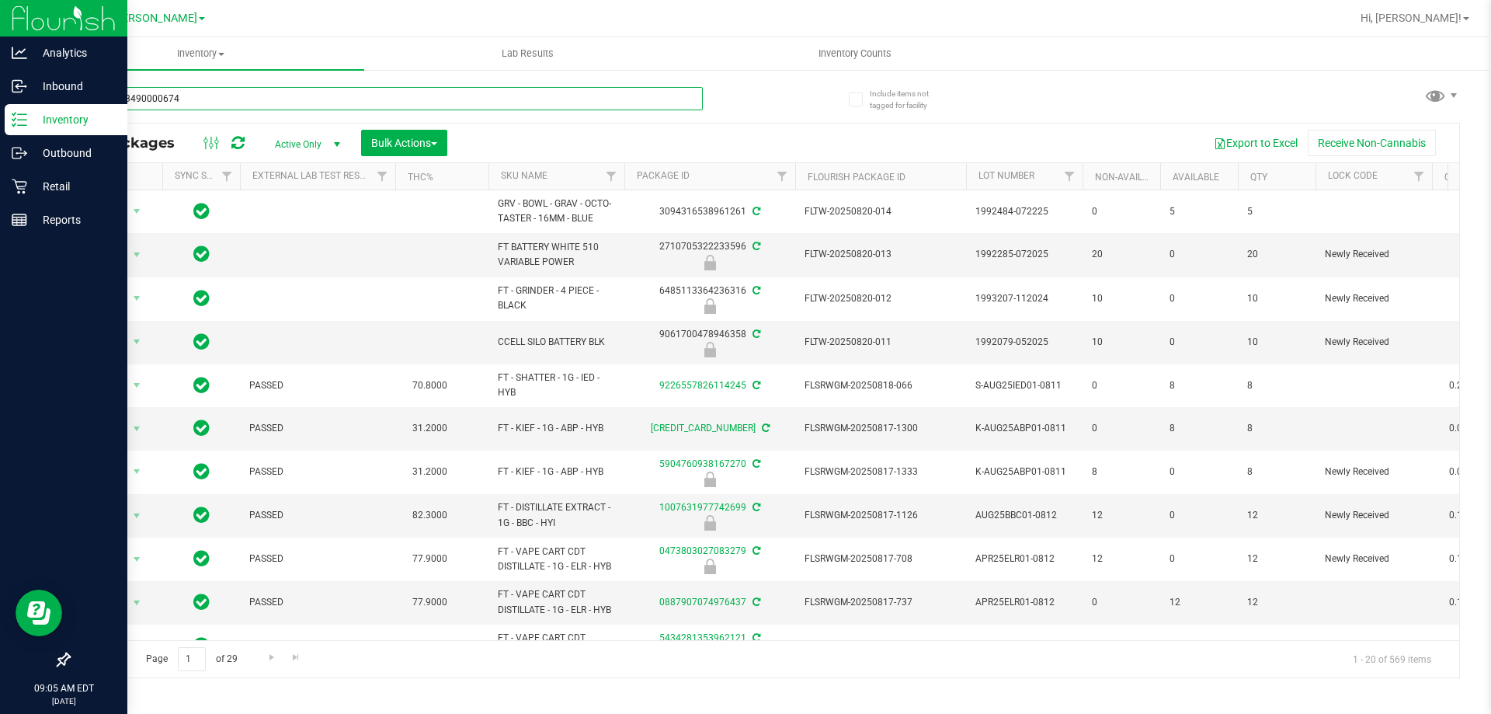
type input "2199973490000674"
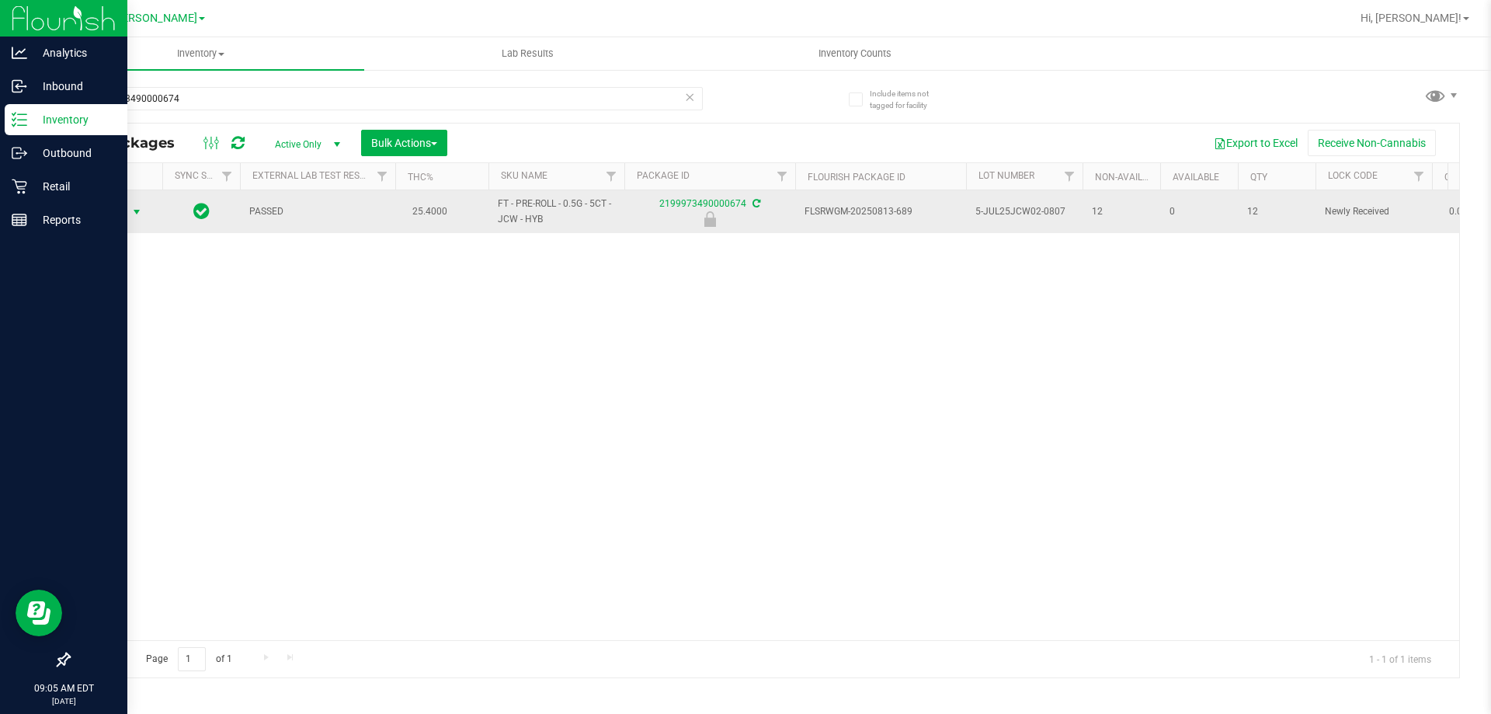
click at [122, 220] on span "Action" at bounding box center [106, 212] width 42 height 22
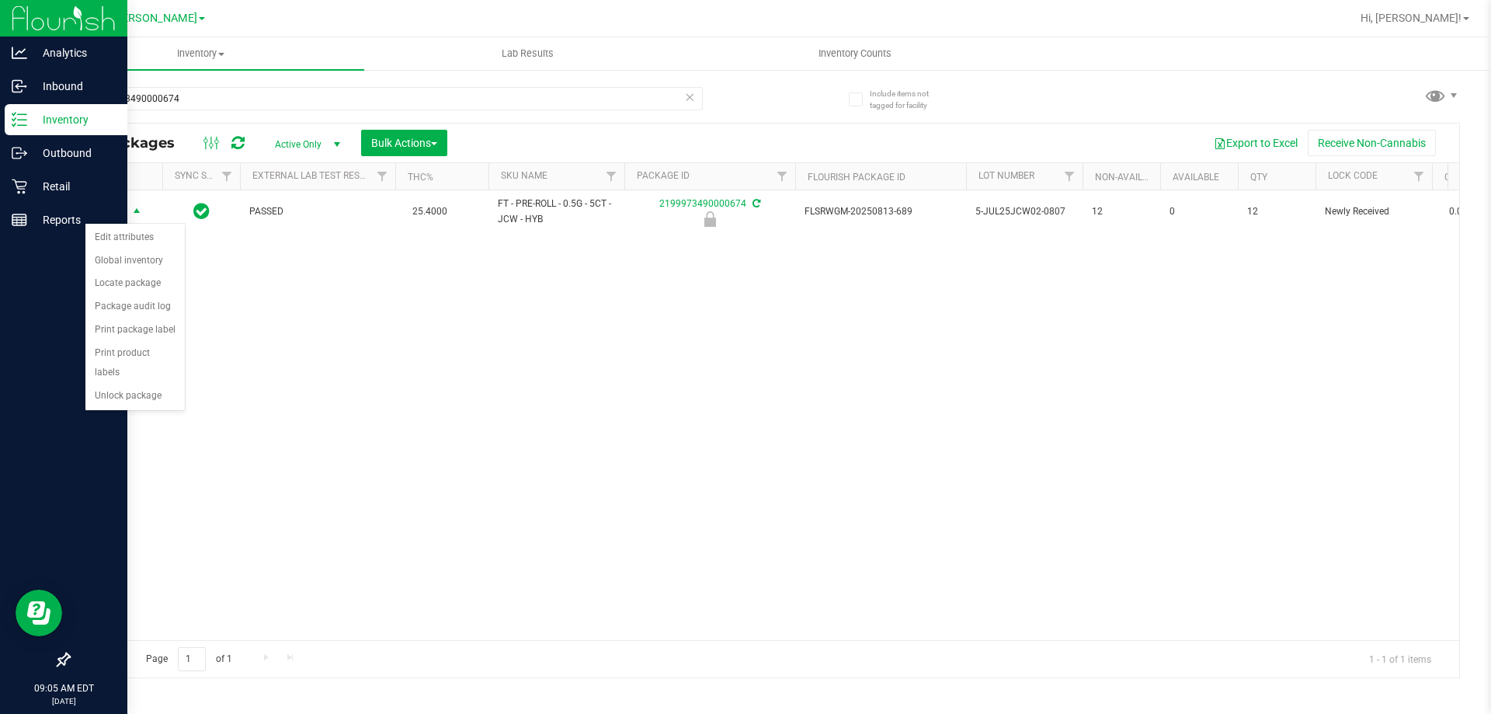
click at [141, 388] on div "Action Edit attributes Global inventory Locate package Package audit log Print …" at bounding box center [135, 317] width 101 height 189
click at [142, 384] on li "Unlock package" at bounding box center [134, 395] width 99 height 23
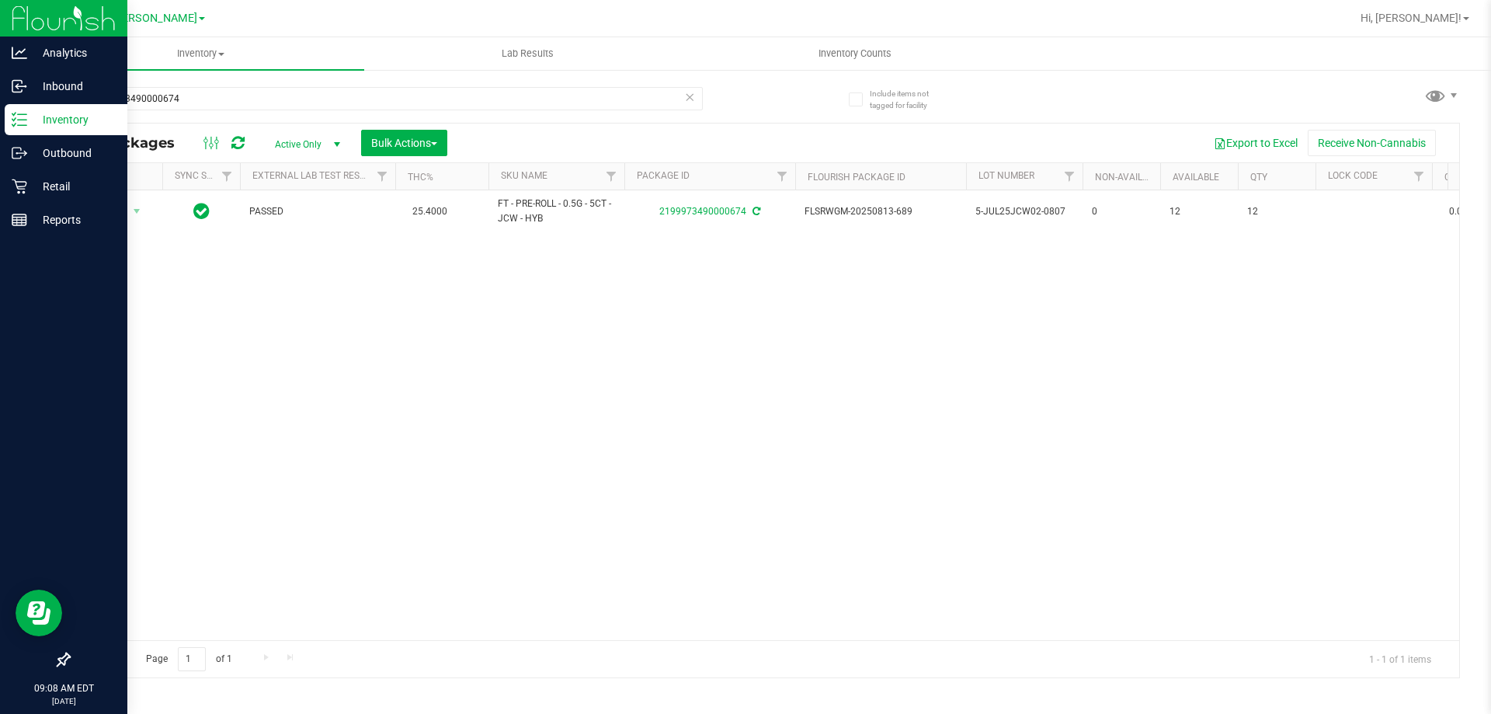
click at [577, 409] on div "Action Action Adjust qty Create package Edit attributes Global inventory Locate…" at bounding box center [764, 415] width 1390 height 450
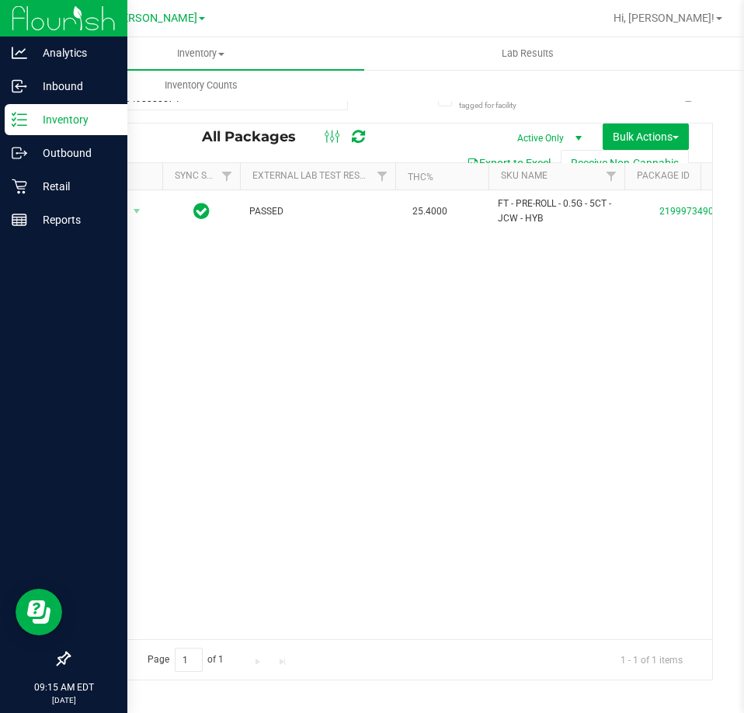
click at [287, 385] on div "Action Action Adjust qty Create package Edit attributes Global inventory Locate…" at bounding box center [390, 414] width 643 height 449
click at [22, 176] on div "Retail" at bounding box center [66, 186] width 123 height 31
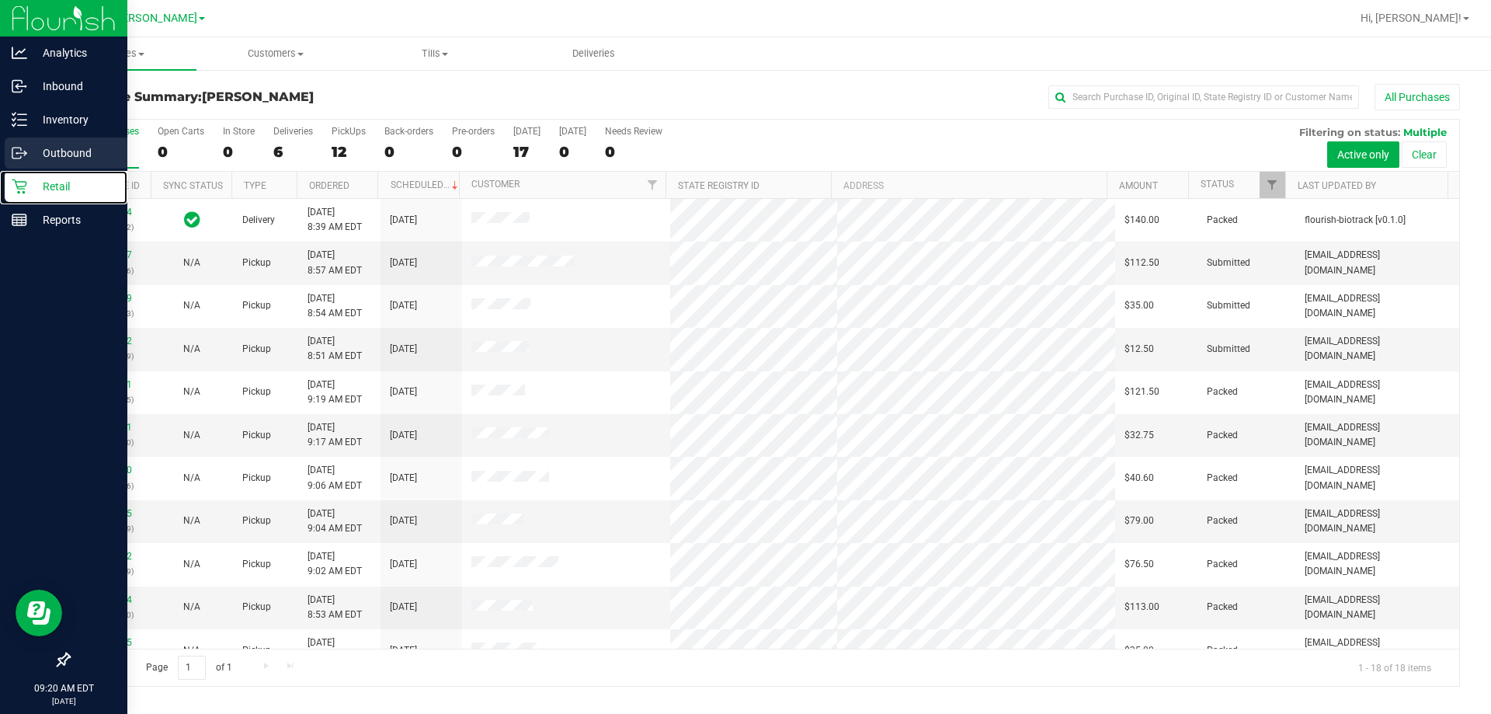
click at [47, 181] on p "Retail" at bounding box center [73, 186] width 93 height 19
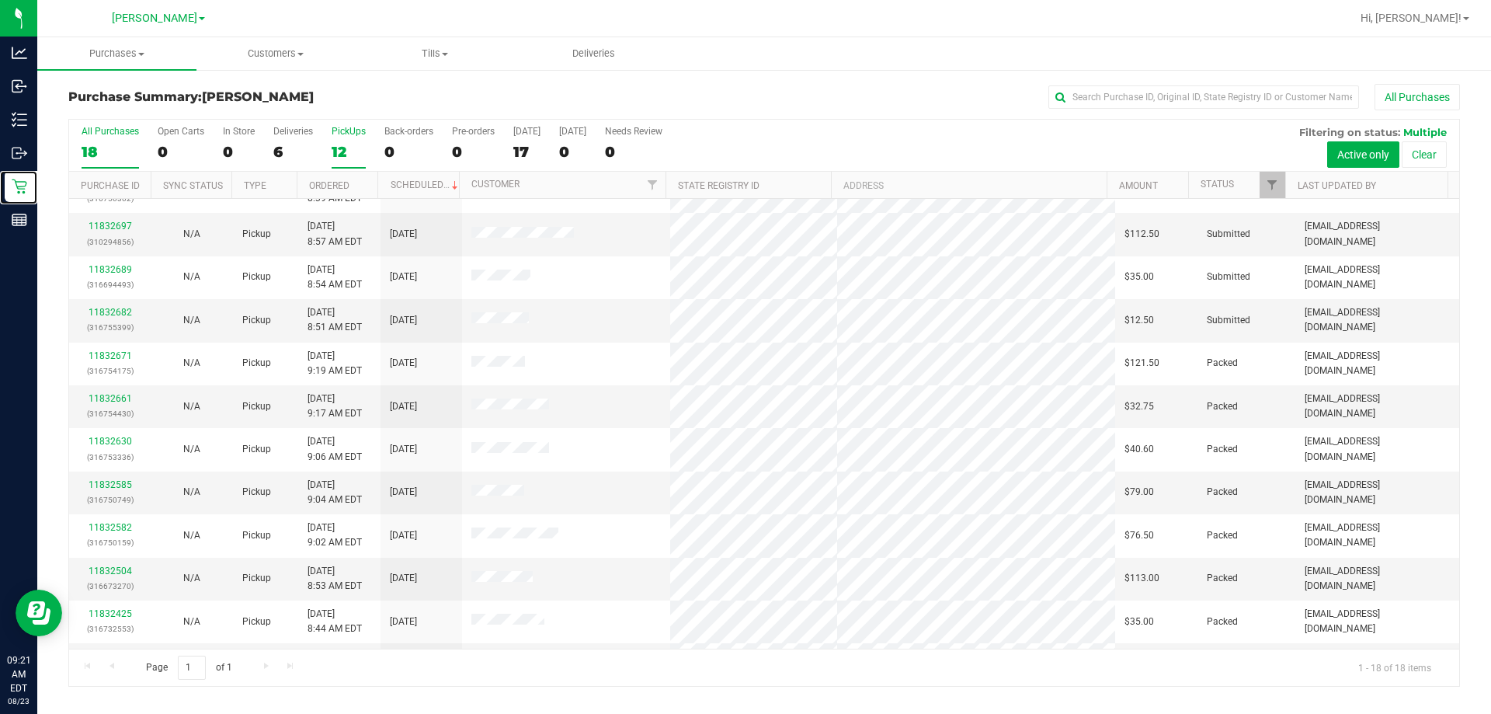
scroll to position [78, 0]
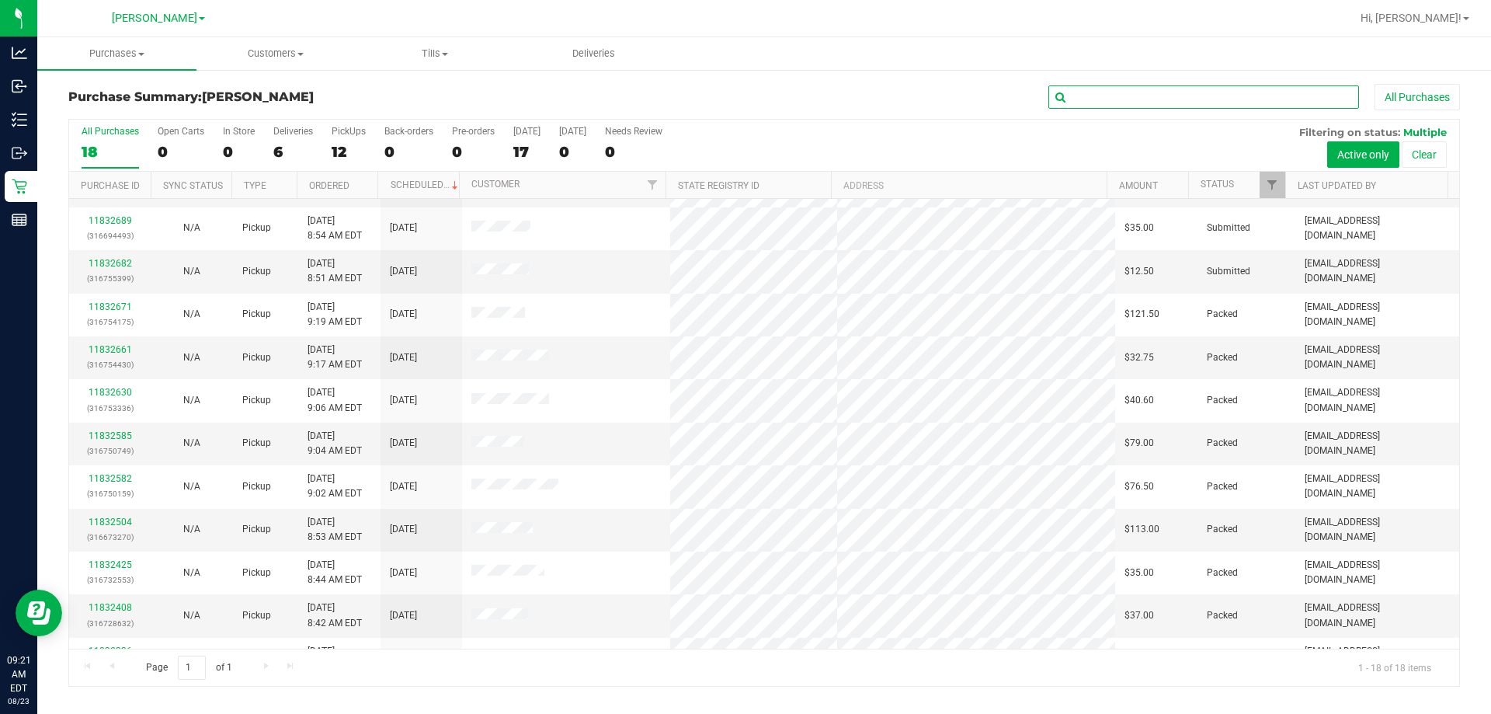
click at [1242, 94] on input "text" at bounding box center [1203, 96] width 311 height 23
type input "11826245"
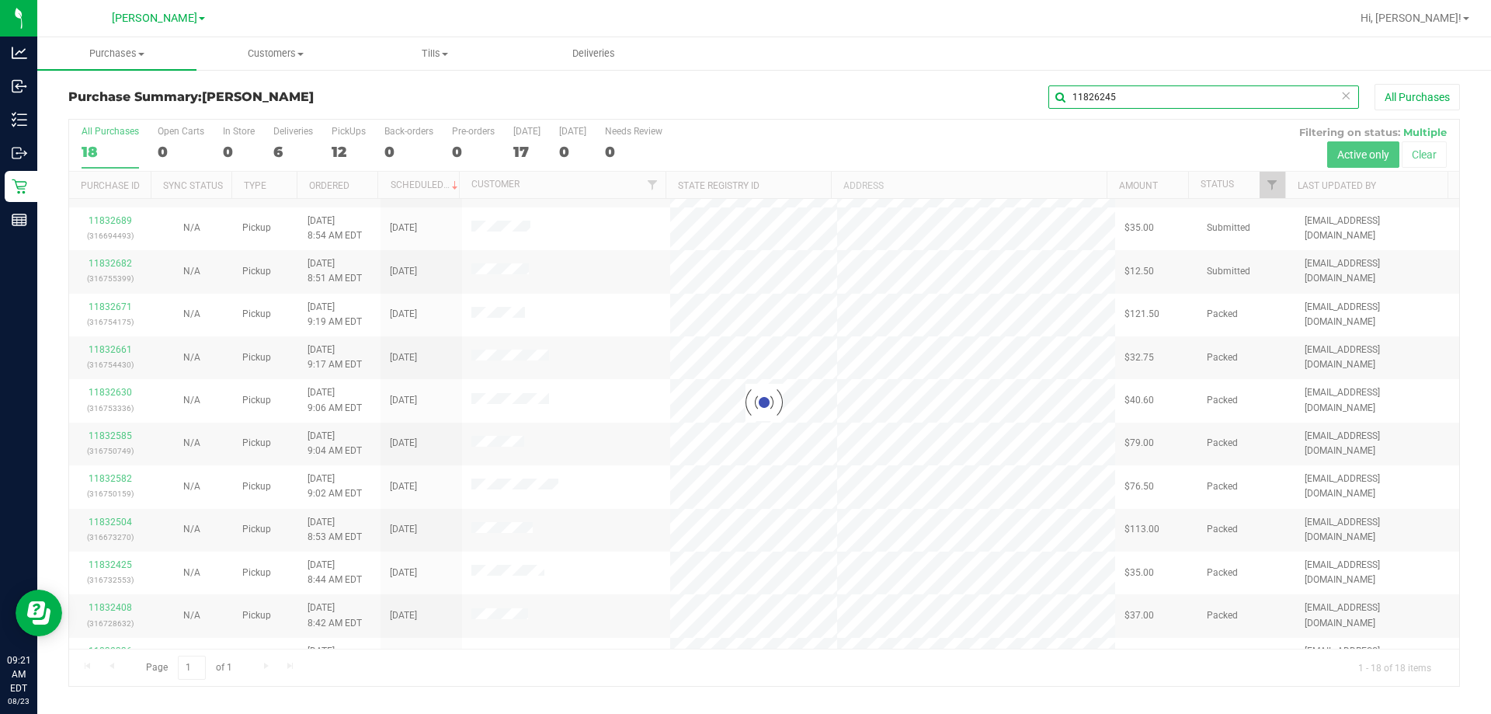
scroll to position [0, 0]
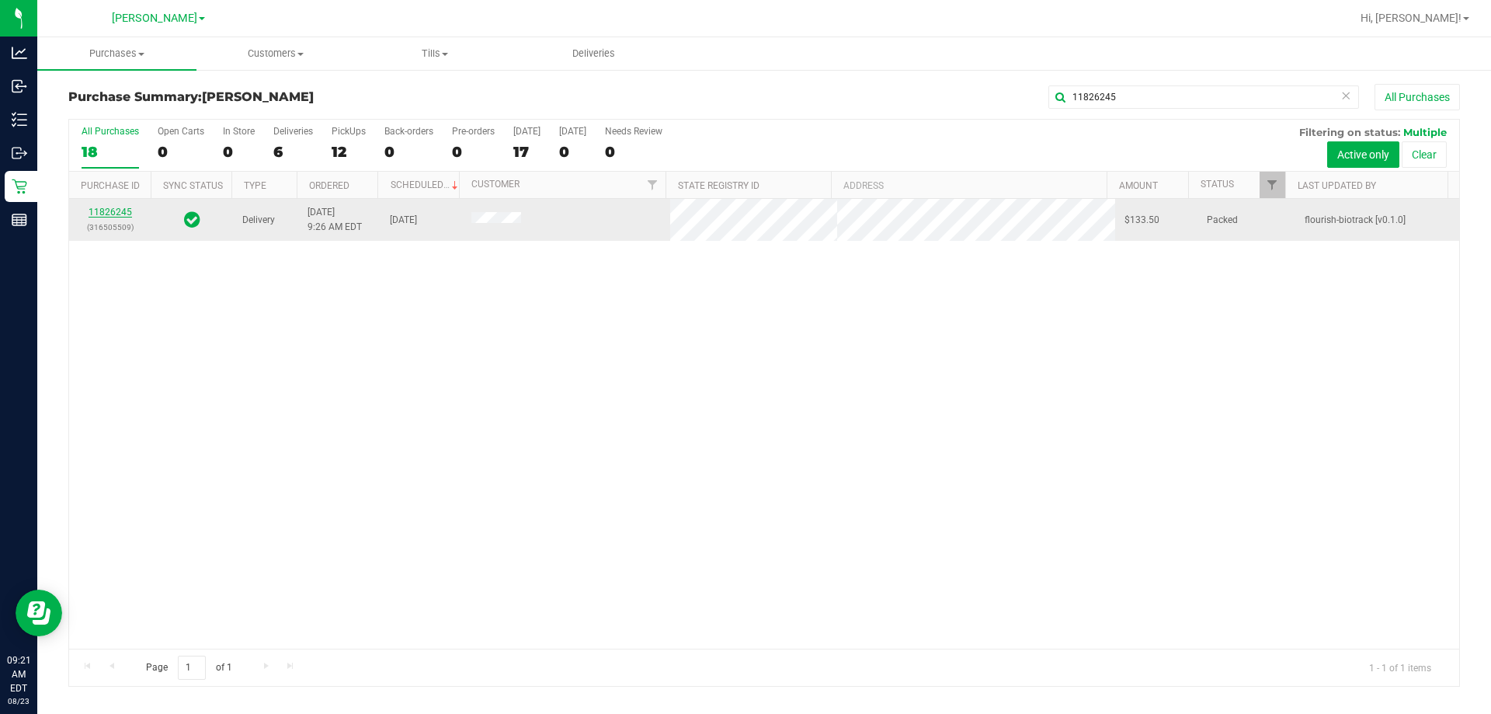
click at [107, 210] on link "11826245" at bounding box center [110, 212] width 43 height 11
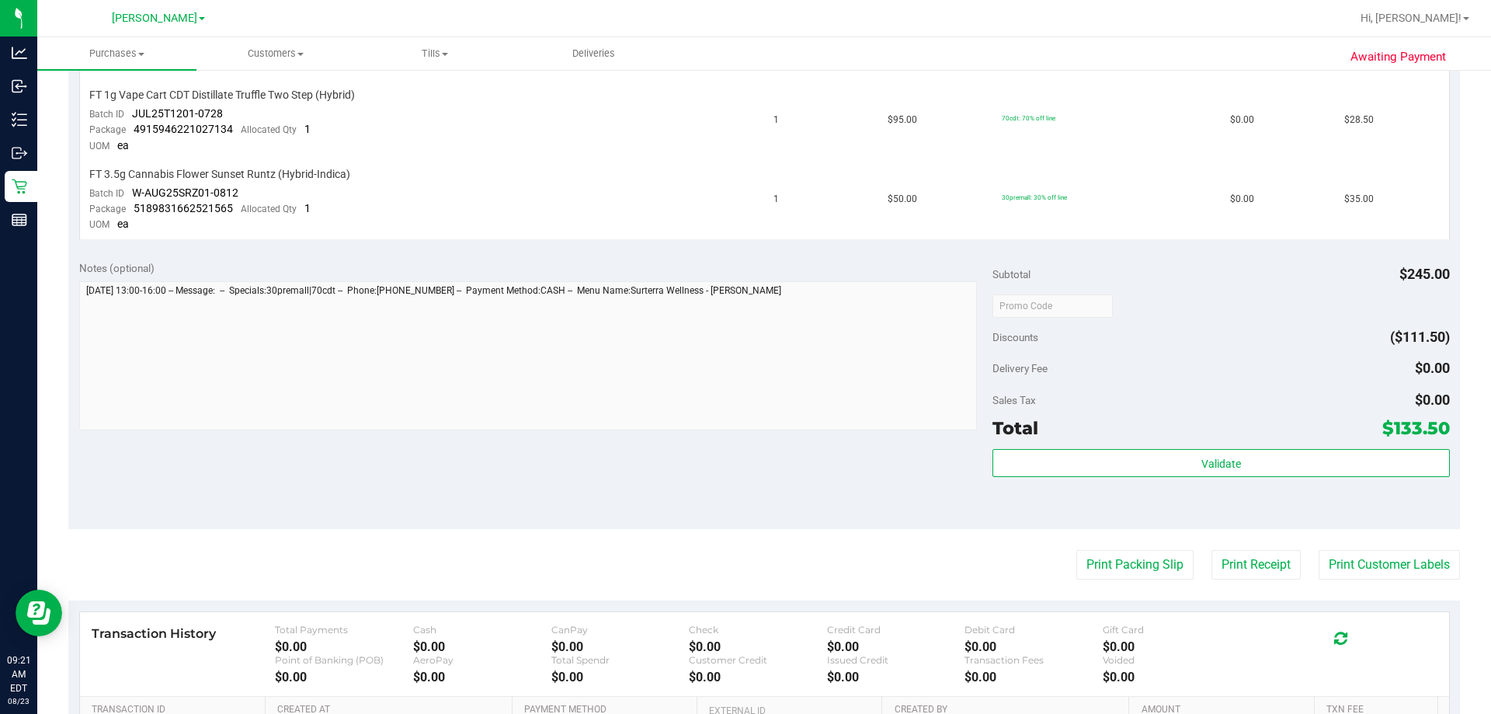
scroll to position [776, 0]
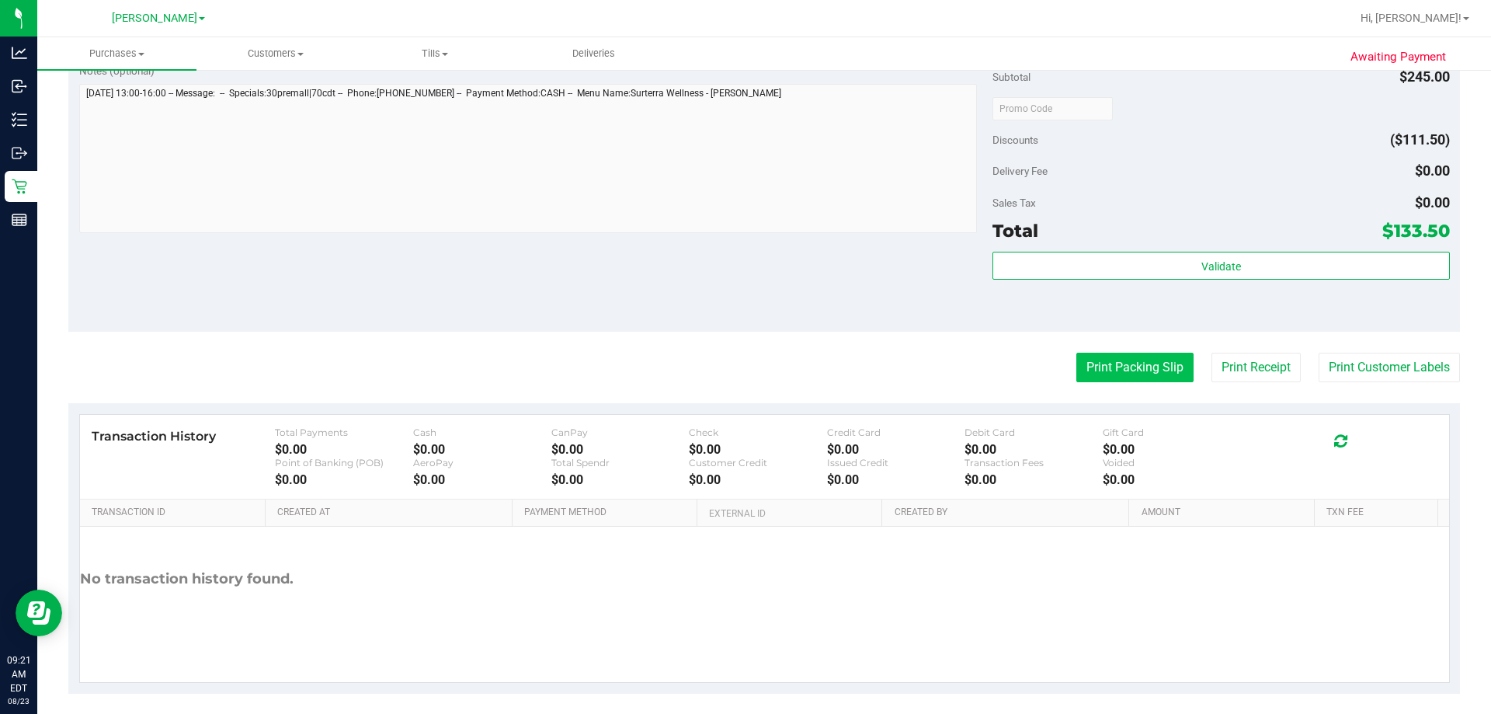
click at [1085, 359] on button "Print Packing Slip" at bounding box center [1134, 368] width 117 height 30
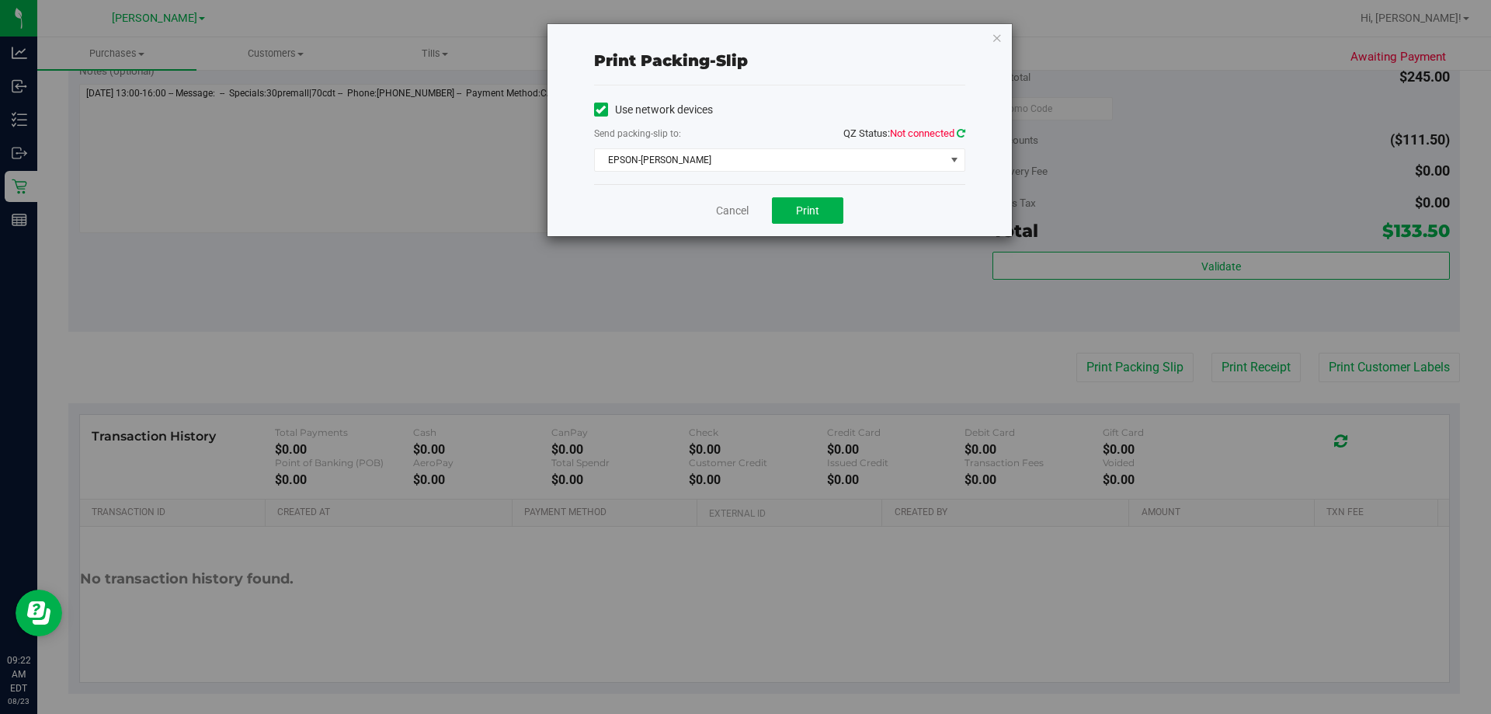
click at [957, 132] on icon at bounding box center [961, 133] width 9 height 10
click at [716, 210] on link "Cancel" at bounding box center [732, 211] width 33 height 16
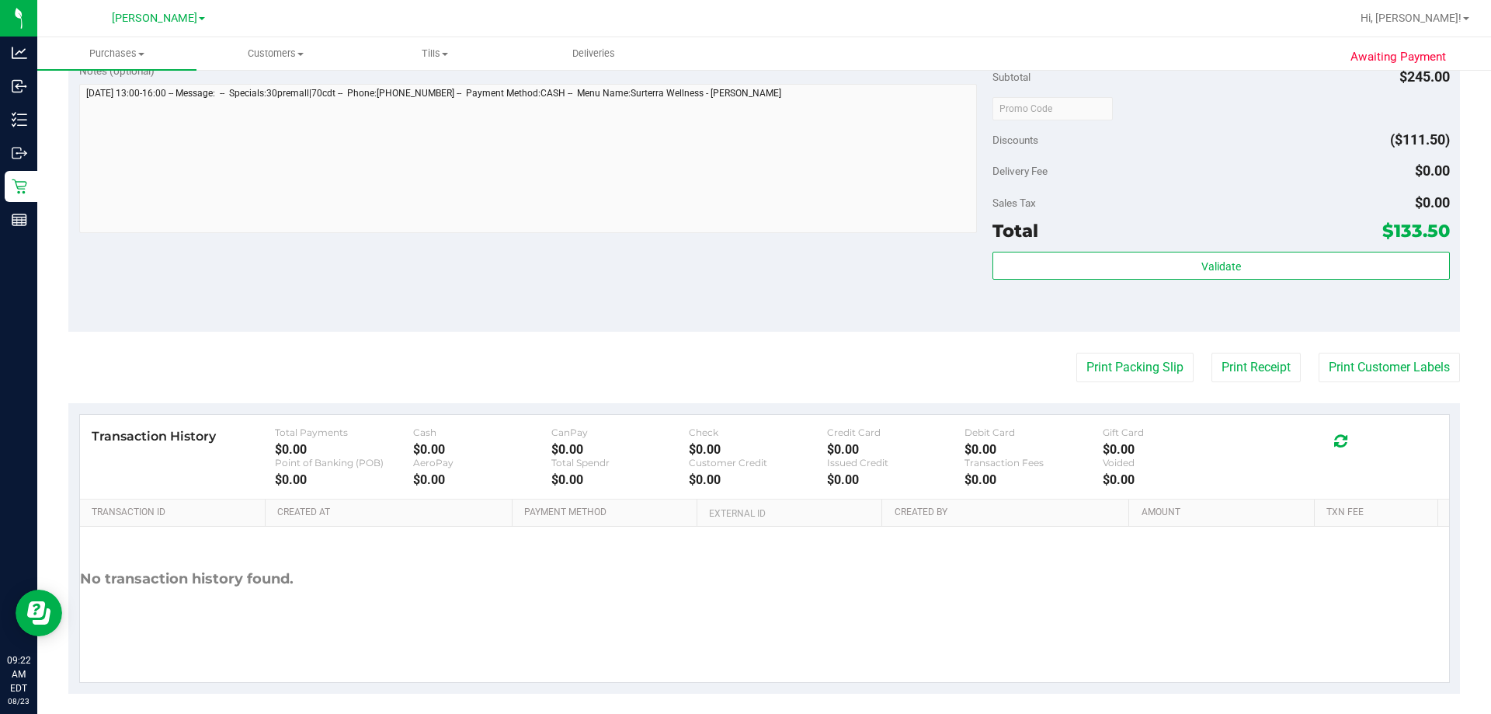
drag, startPoint x: 703, startPoint y: 264, endPoint x: 1490, endPoint y: 439, distance: 806.7
click at [722, 264] on div "Notes (optional) Subtotal $245.00 Discounts ($111.50) Delivery Fee $0.00 Sales …" at bounding box center [763, 192] width 1391 height 280
click at [1404, 381] on button "Print Customer Labels" at bounding box center [1388, 368] width 141 height 30
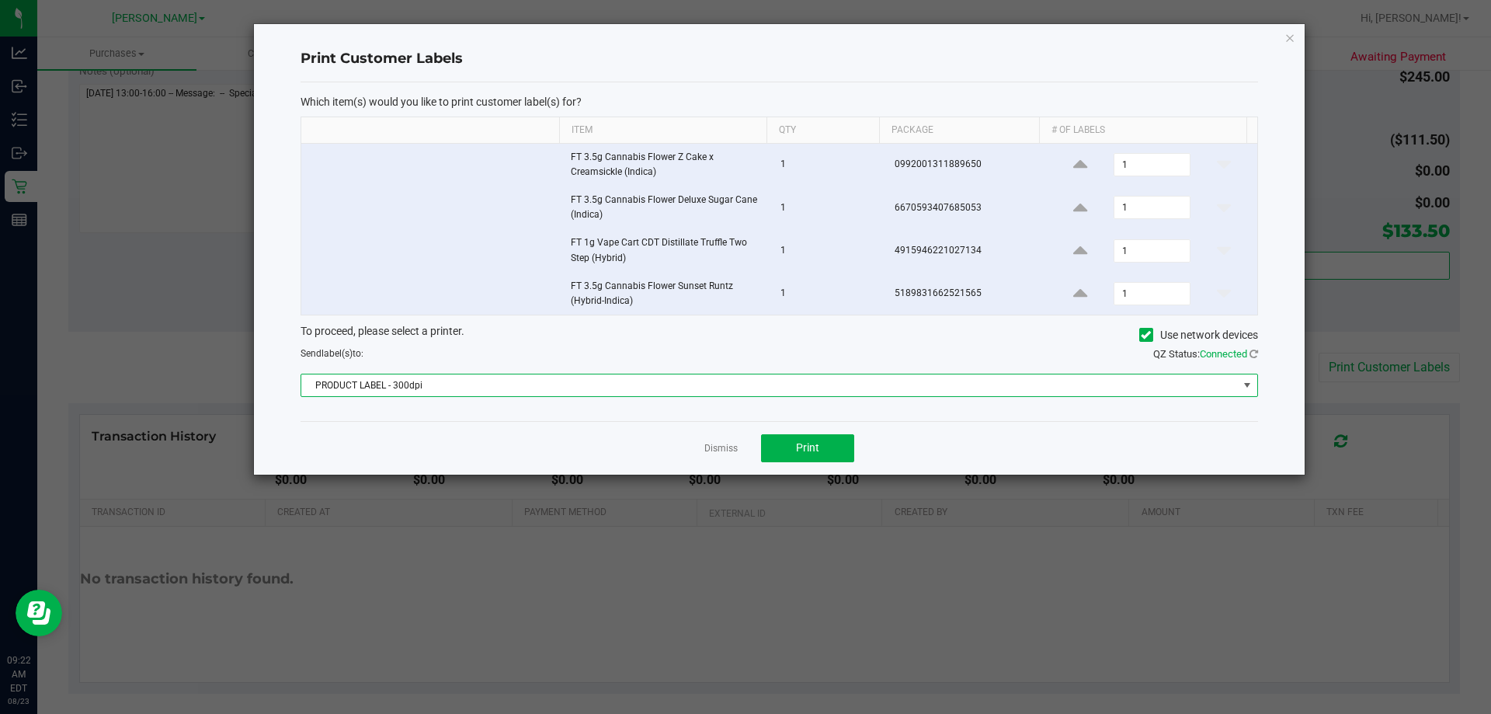
click at [447, 380] on span "PRODUCT LABEL - 300dpi" at bounding box center [769, 385] width 936 height 22
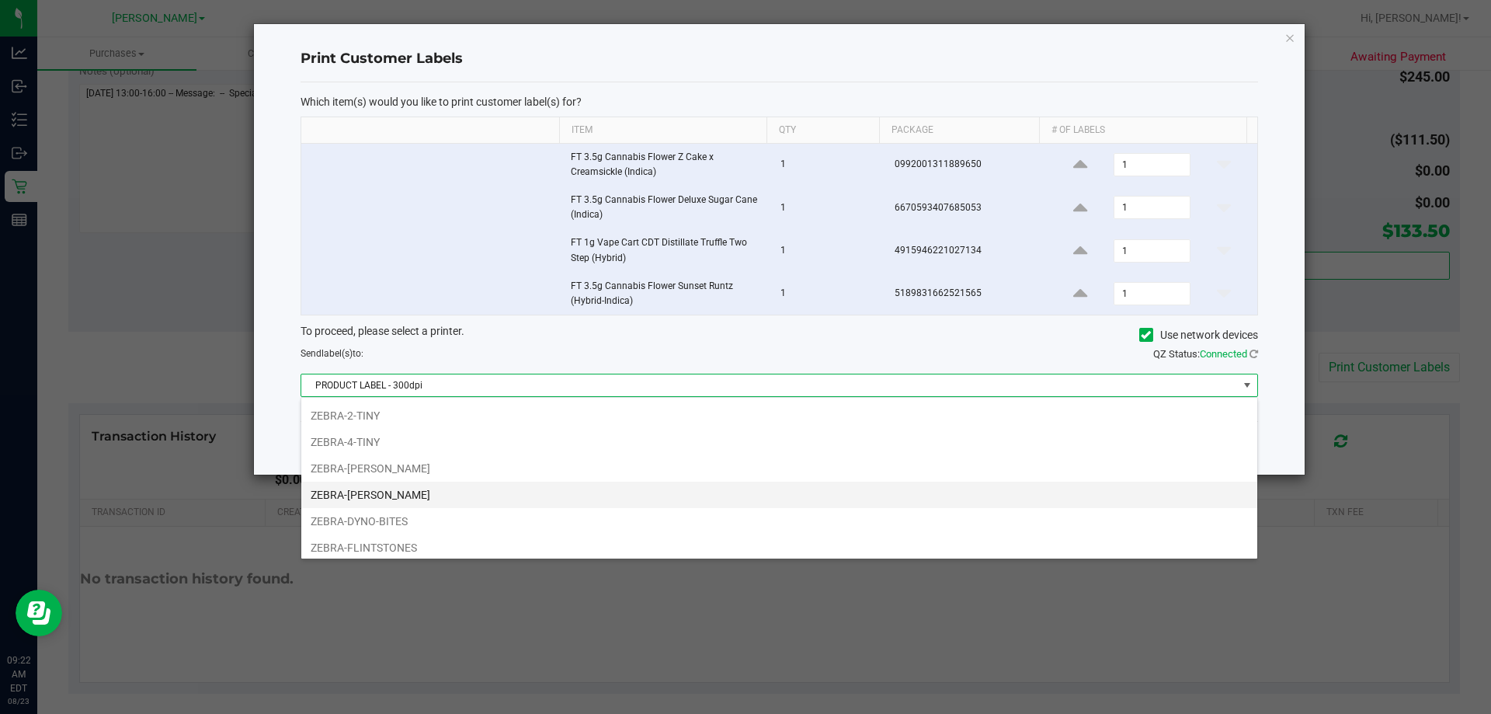
scroll to position [82, 0]
click at [384, 488] on li "ZEBRA-DYNO-BITES" at bounding box center [779, 489] width 956 height 26
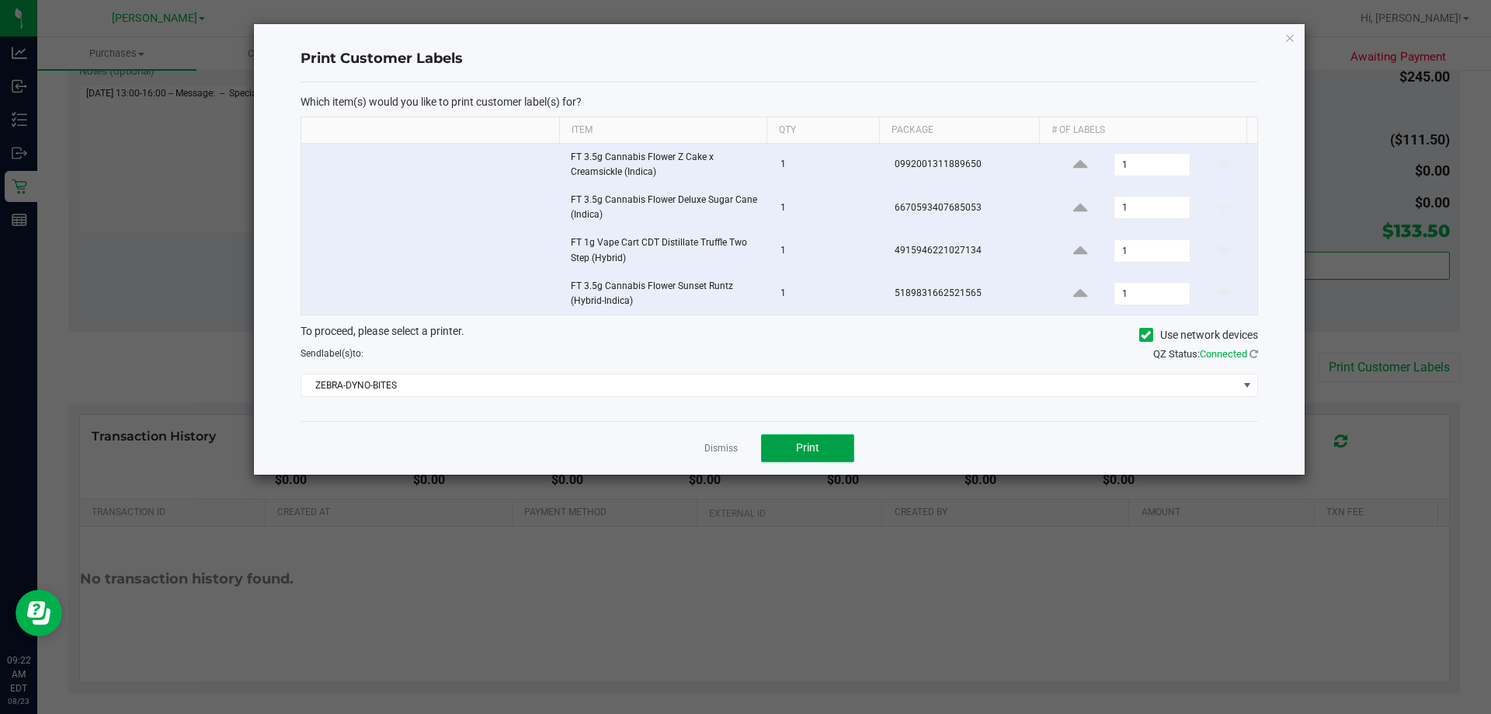
click at [770, 448] on button "Print" at bounding box center [807, 448] width 93 height 28
click at [717, 448] on link "Dismiss" at bounding box center [720, 448] width 33 height 13
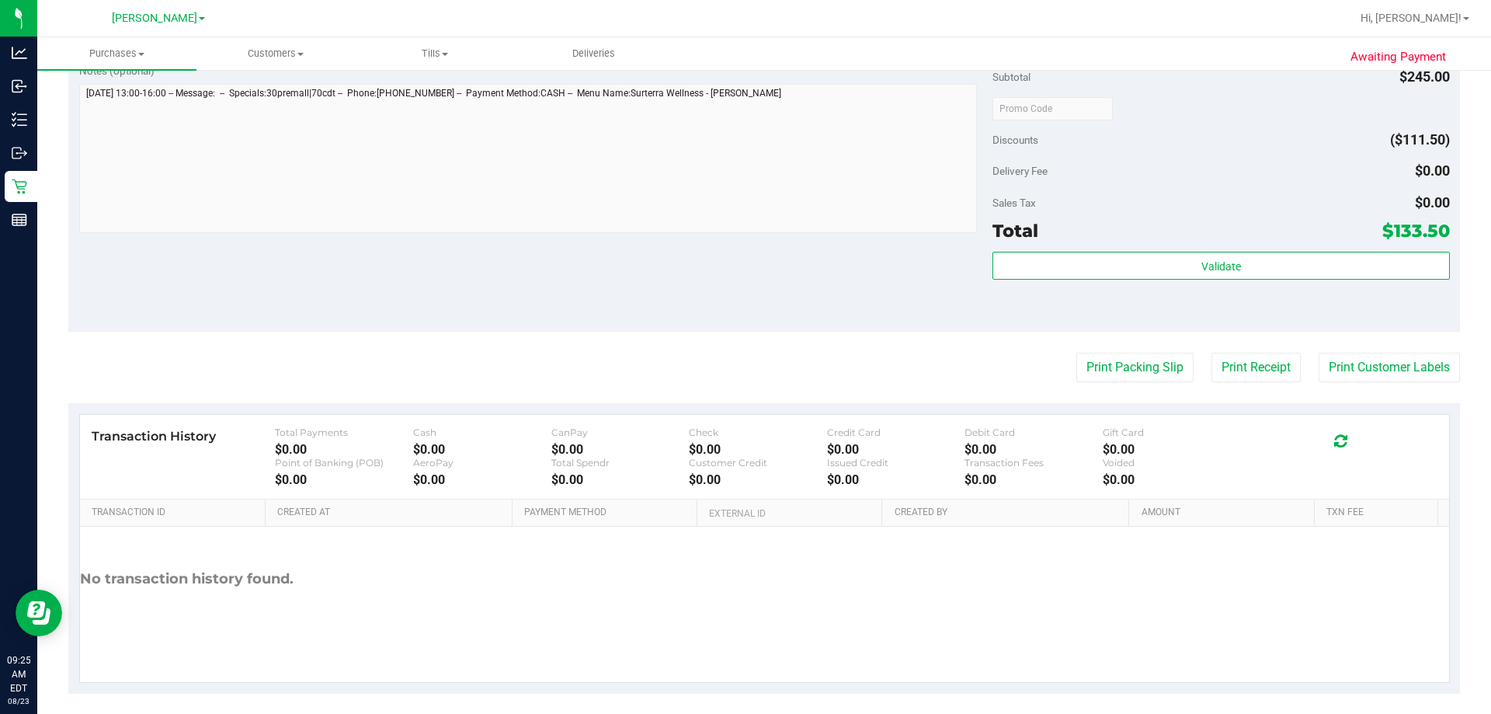
click at [728, 255] on div "Notes (optional) Subtotal $245.00 Discounts ($111.50) Delivery Fee $0.00 Sales …" at bounding box center [763, 192] width 1391 height 280
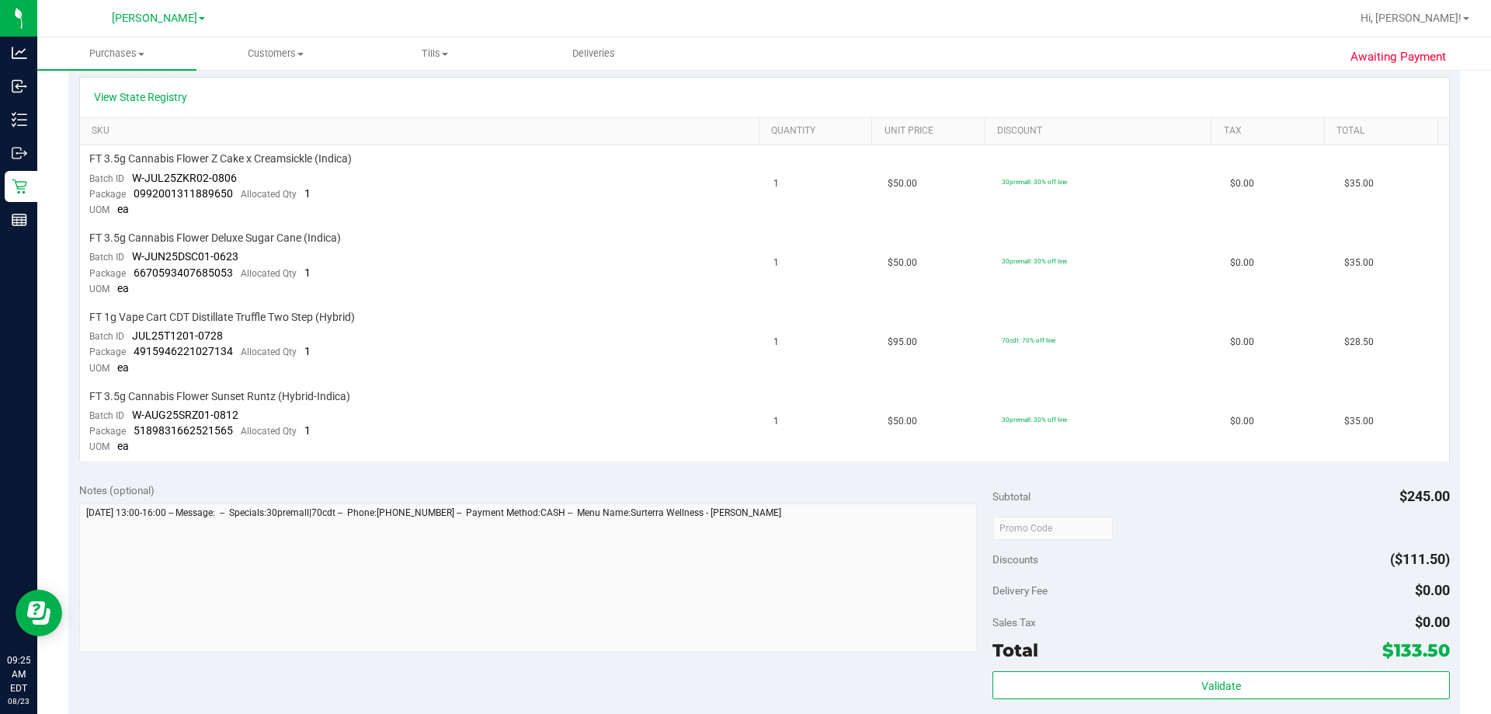
scroll to position [321, 0]
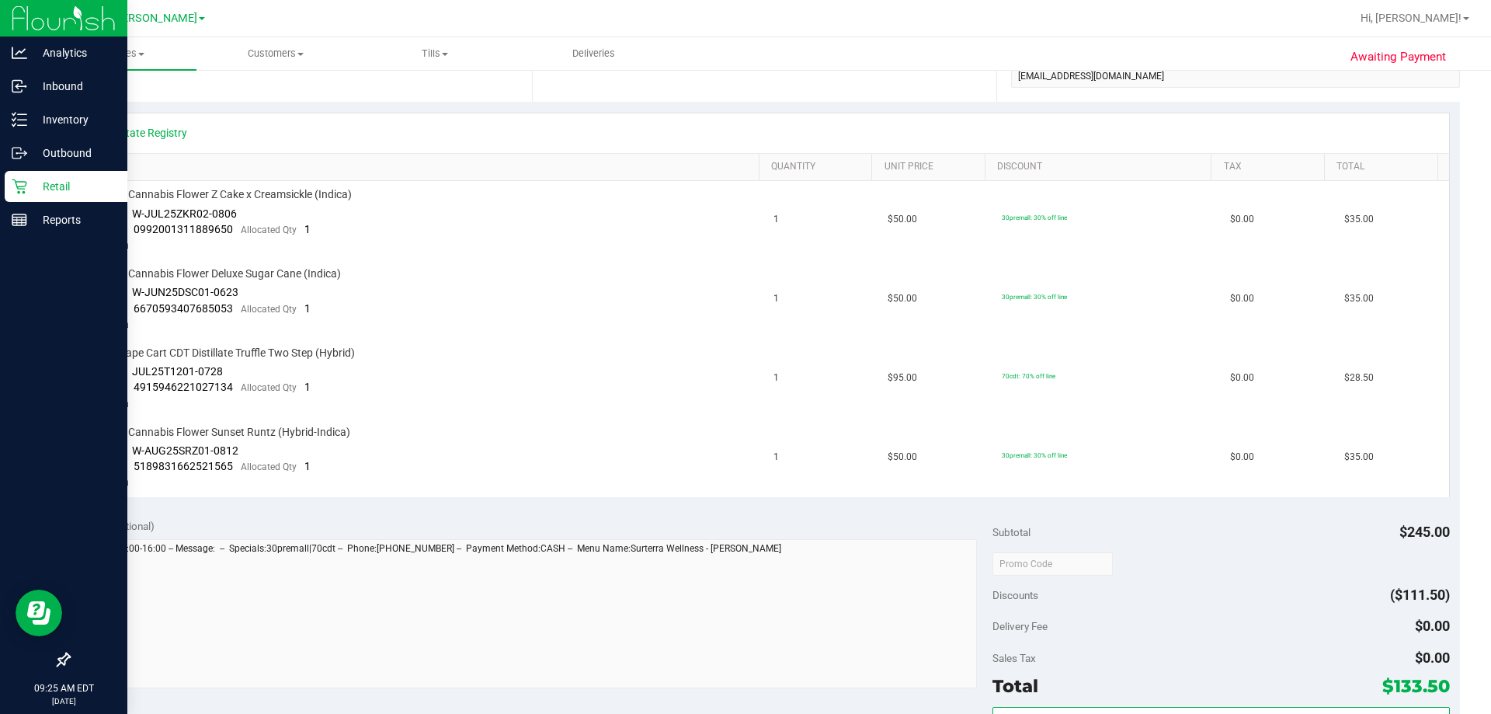
click at [26, 189] on icon at bounding box center [20, 187] width 16 height 16
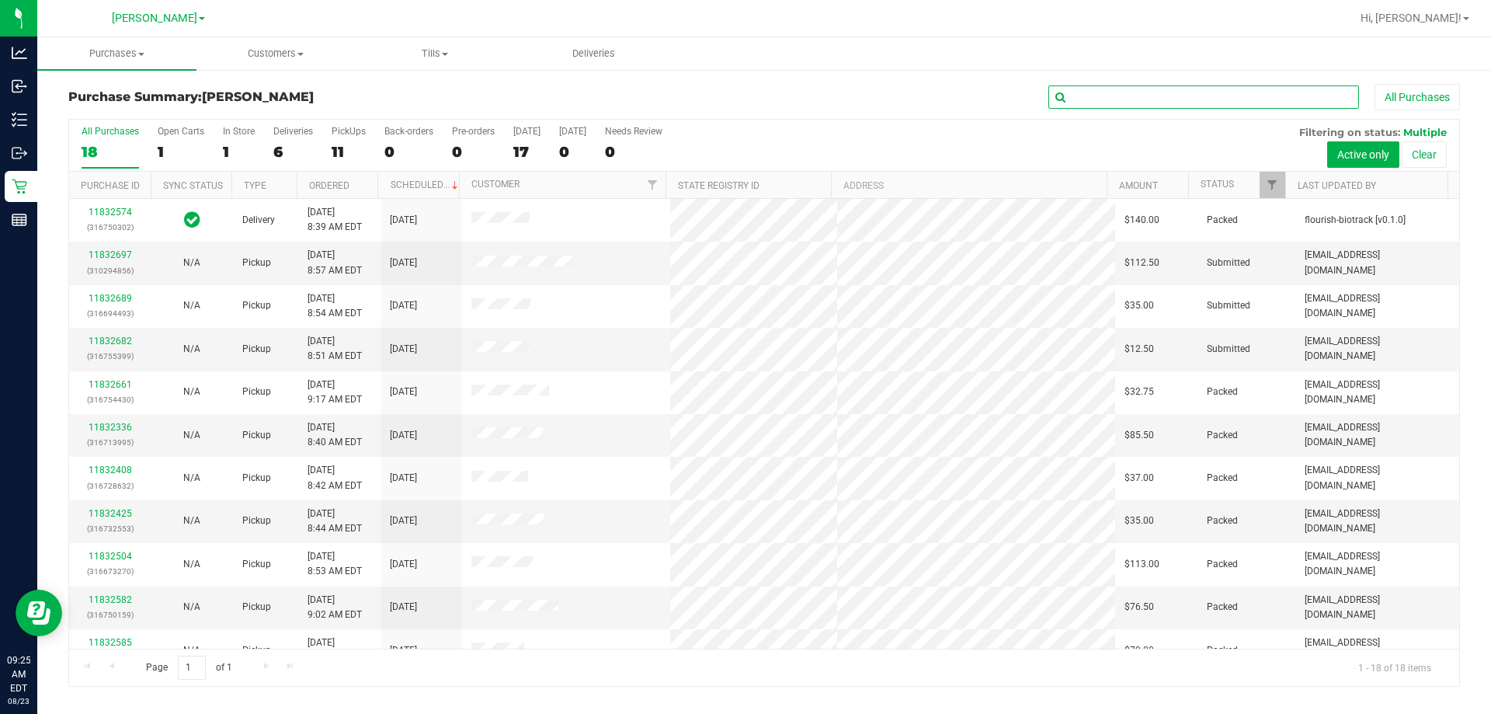
click at [1113, 98] on input "text" at bounding box center [1203, 96] width 311 height 23
type input "11826326"
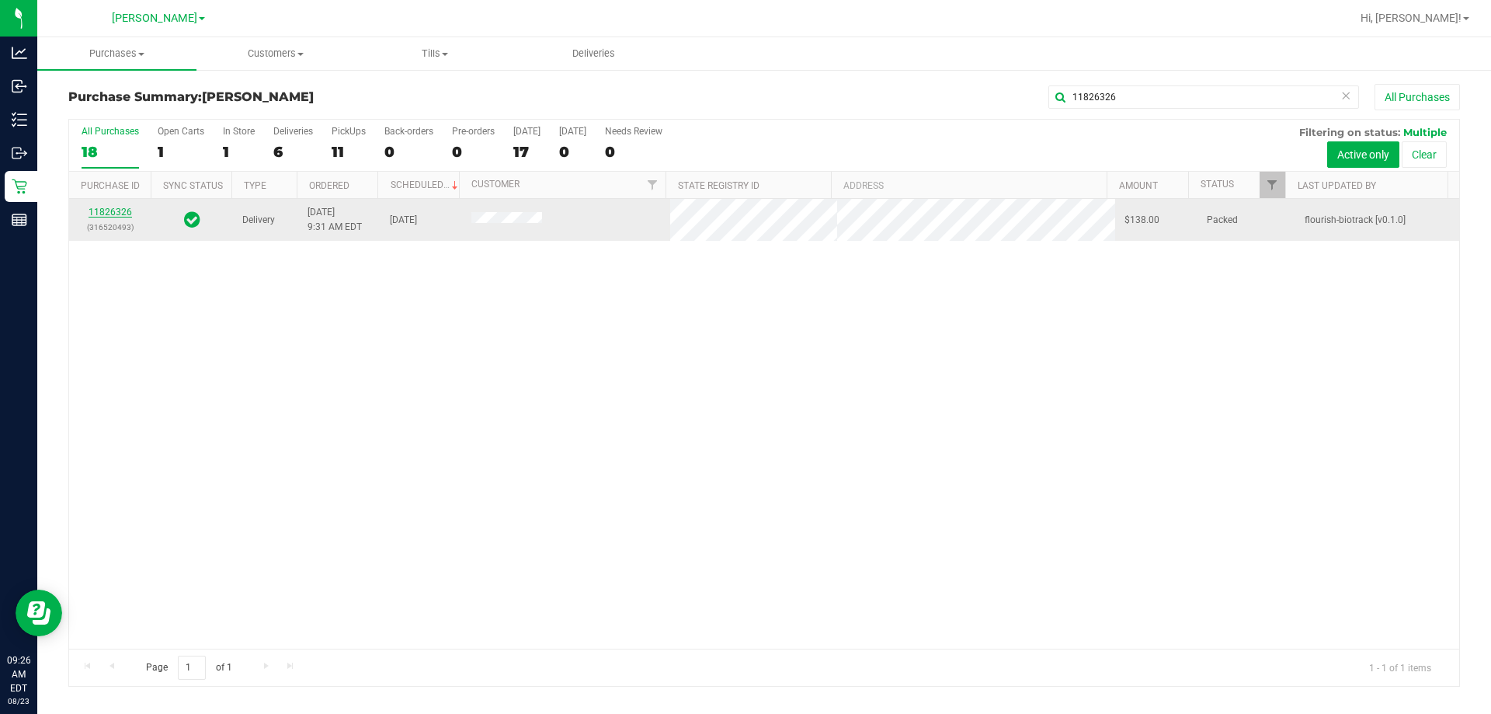
click at [100, 207] on link "11826326" at bounding box center [110, 212] width 43 height 11
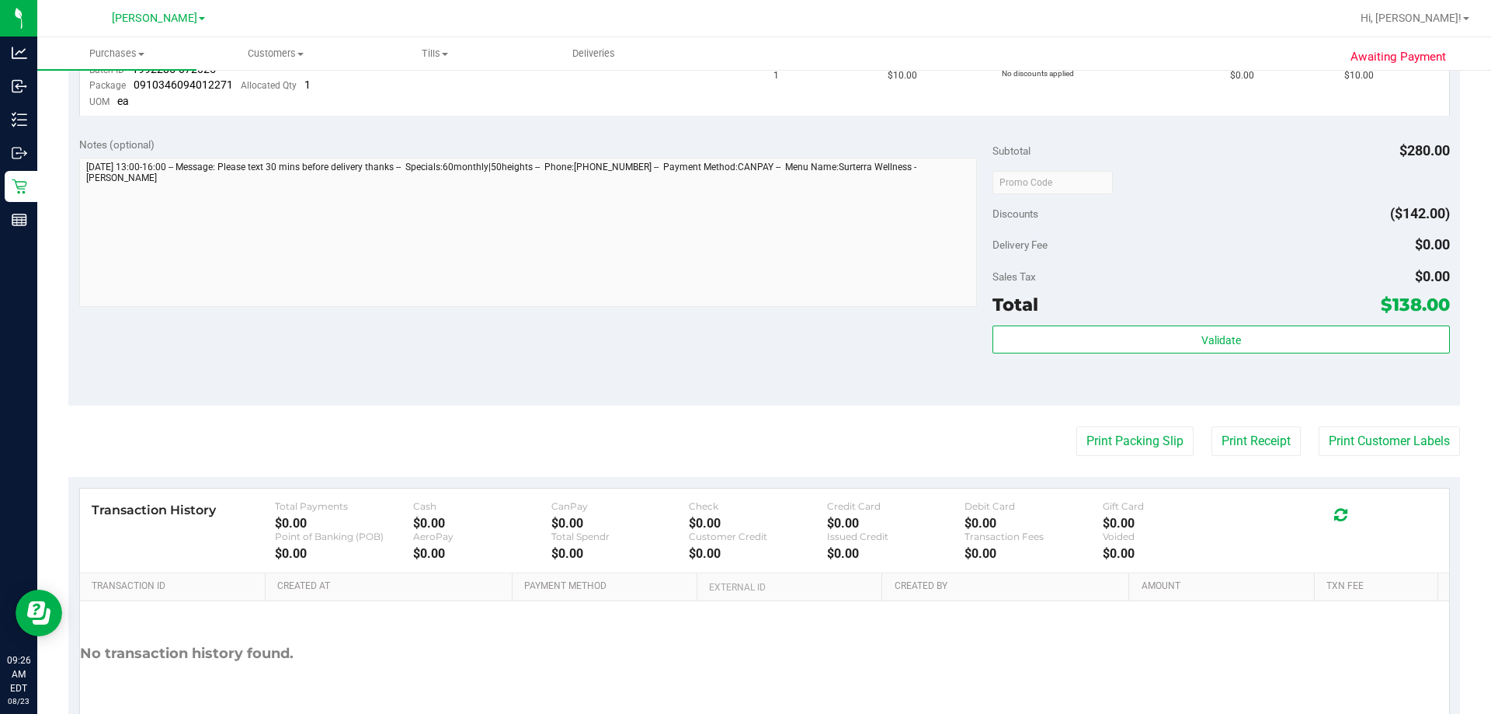
scroll to position [708, 0]
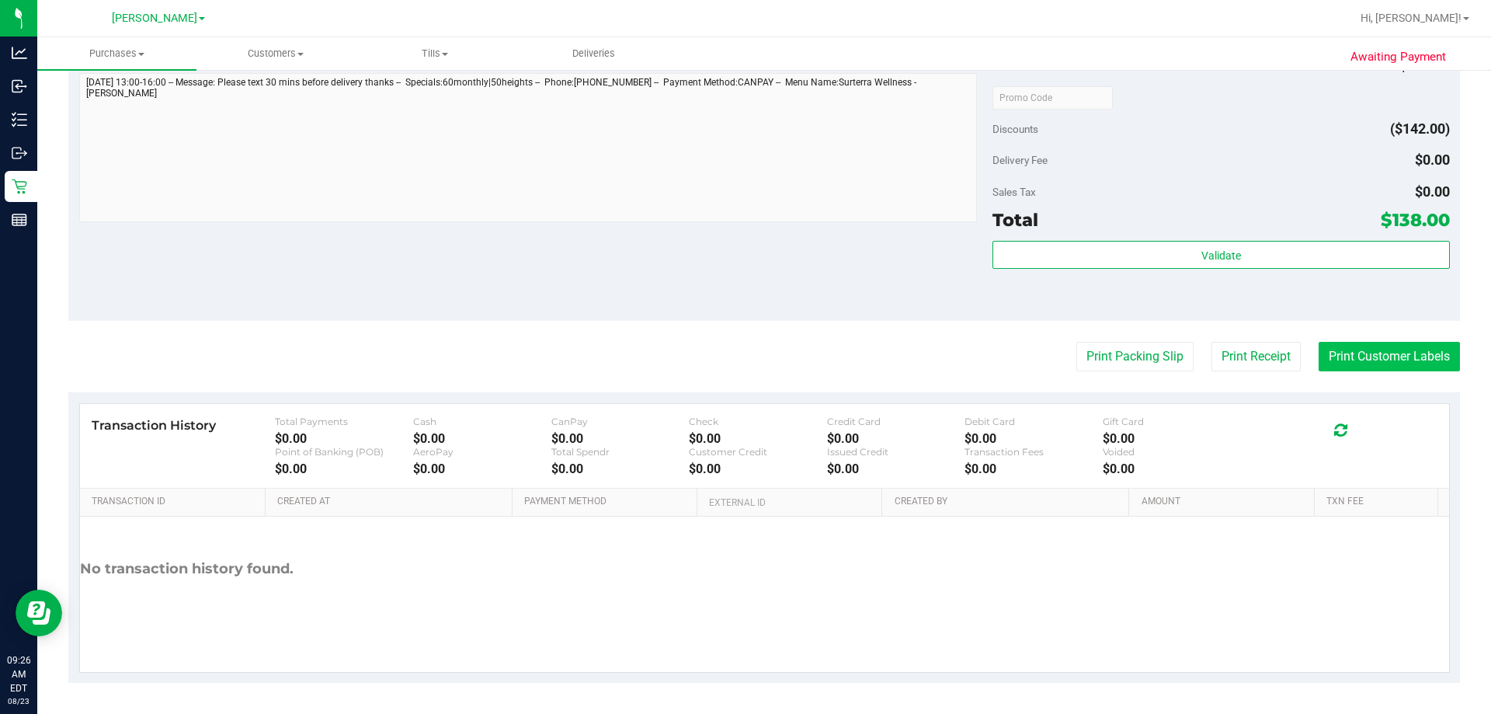
click at [1366, 355] on button "Print Customer Labels" at bounding box center [1388, 357] width 141 height 30
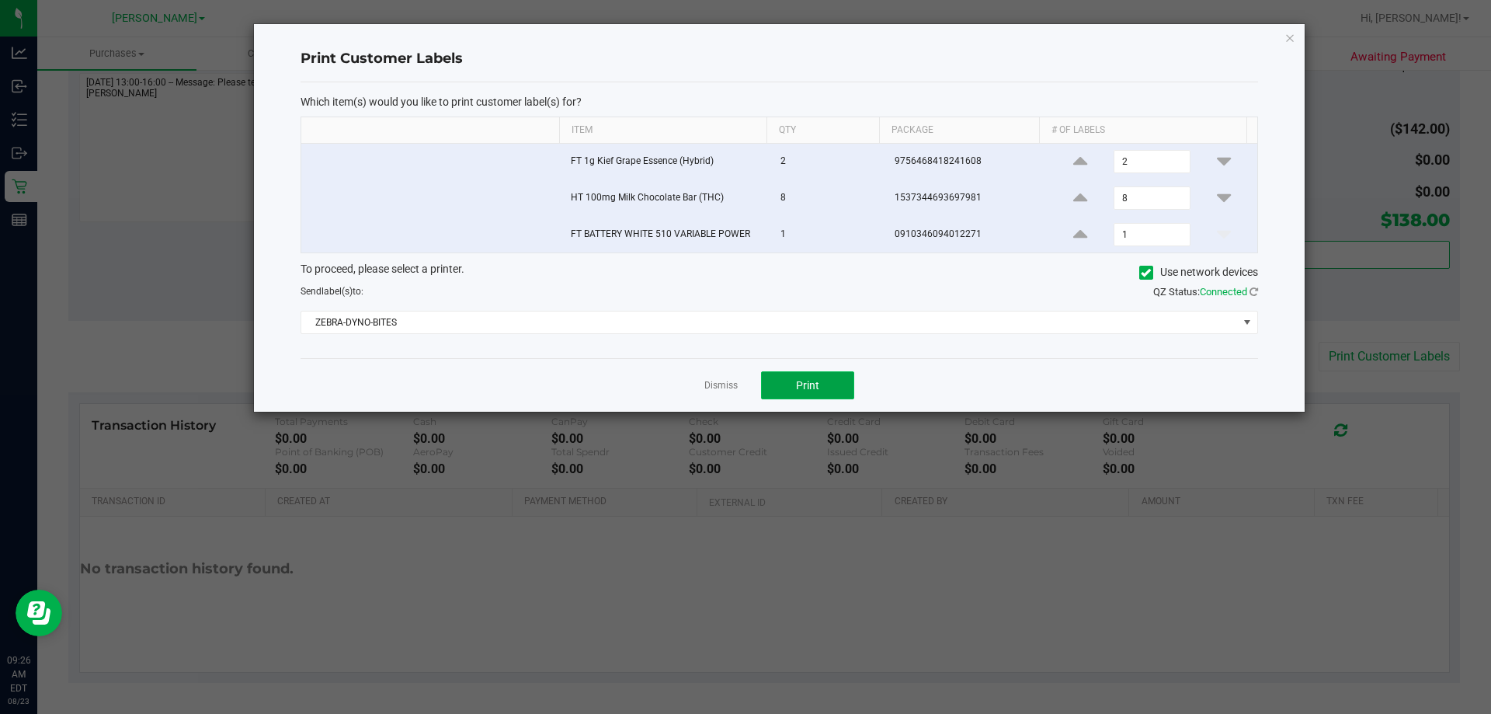
click at [797, 387] on span "Print" at bounding box center [807, 385] width 23 height 12
click at [712, 389] on link "Dismiss" at bounding box center [720, 385] width 33 height 13
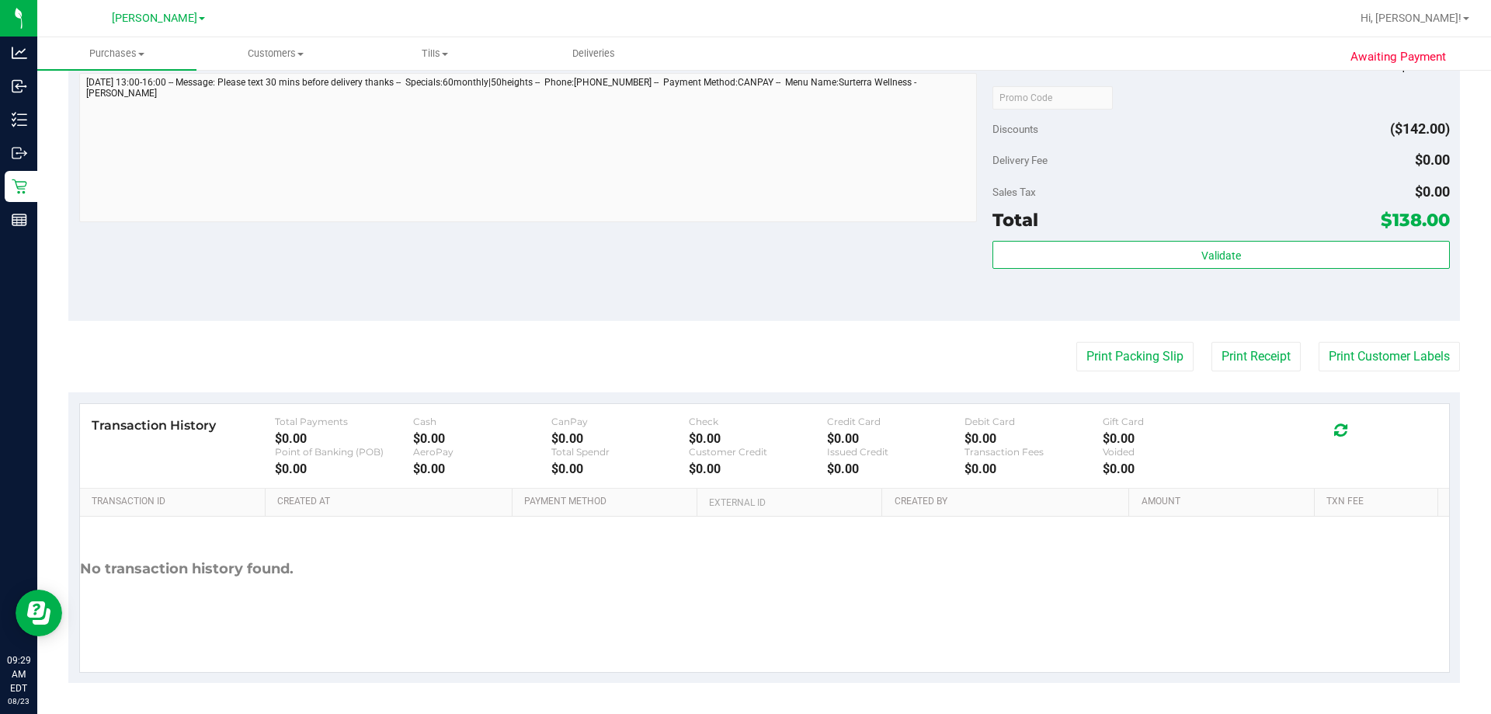
click at [614, 305] on div "Notes (optional) Subtotal $280.00 Discounts ($142.00) Delivery Fee $0.00 Sales …" at bounding box center [763, 181] width 1391 height 280
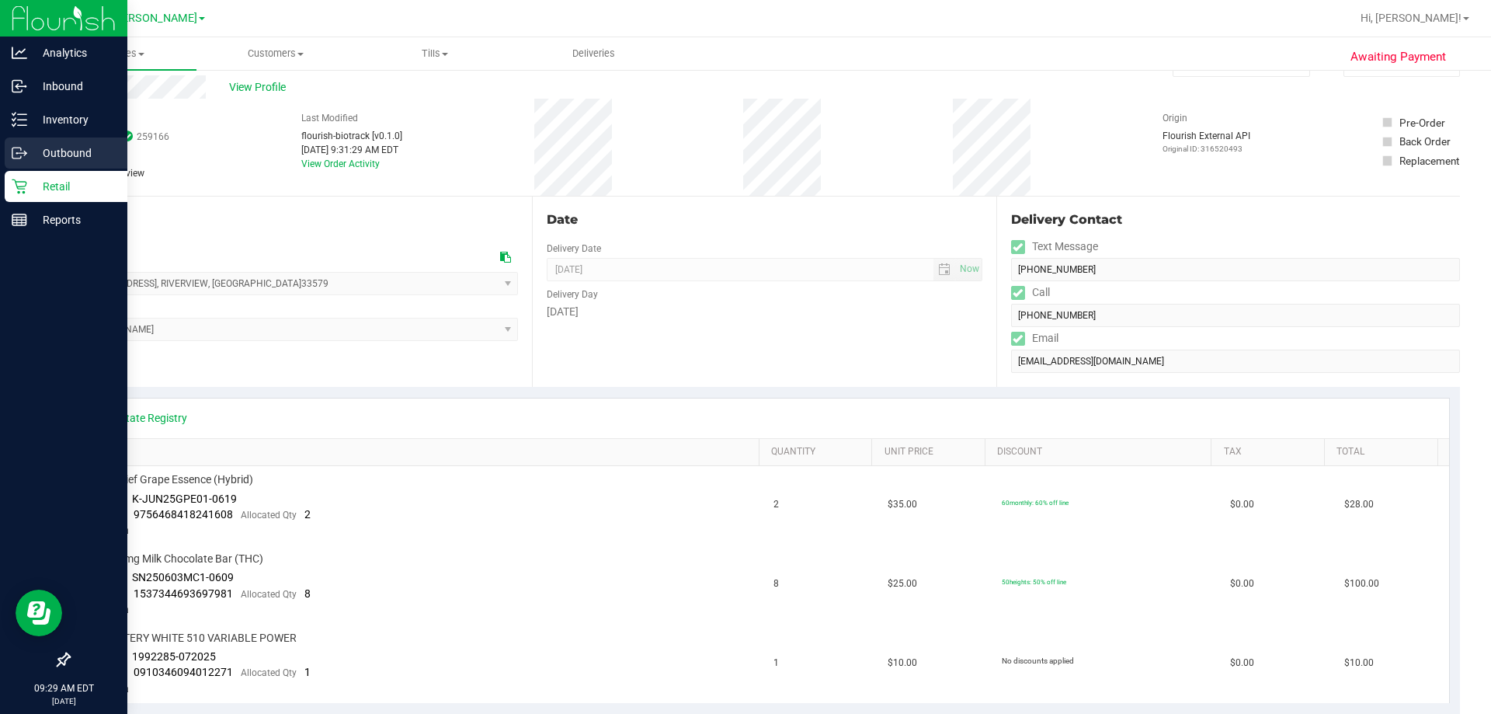
scroll to position [0, 0]
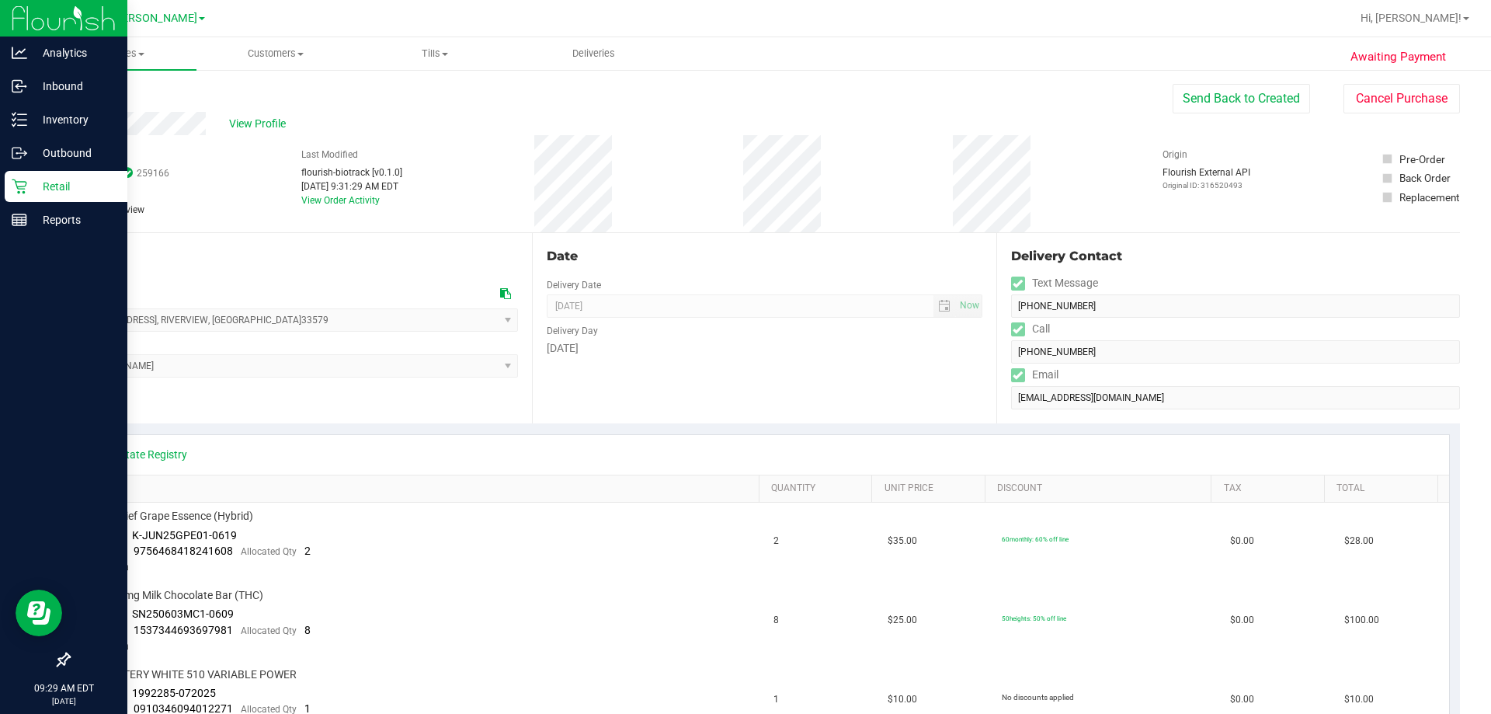
click at [49, 180] on p "Retail" at bounding box center [73, 186] width 93 height 19
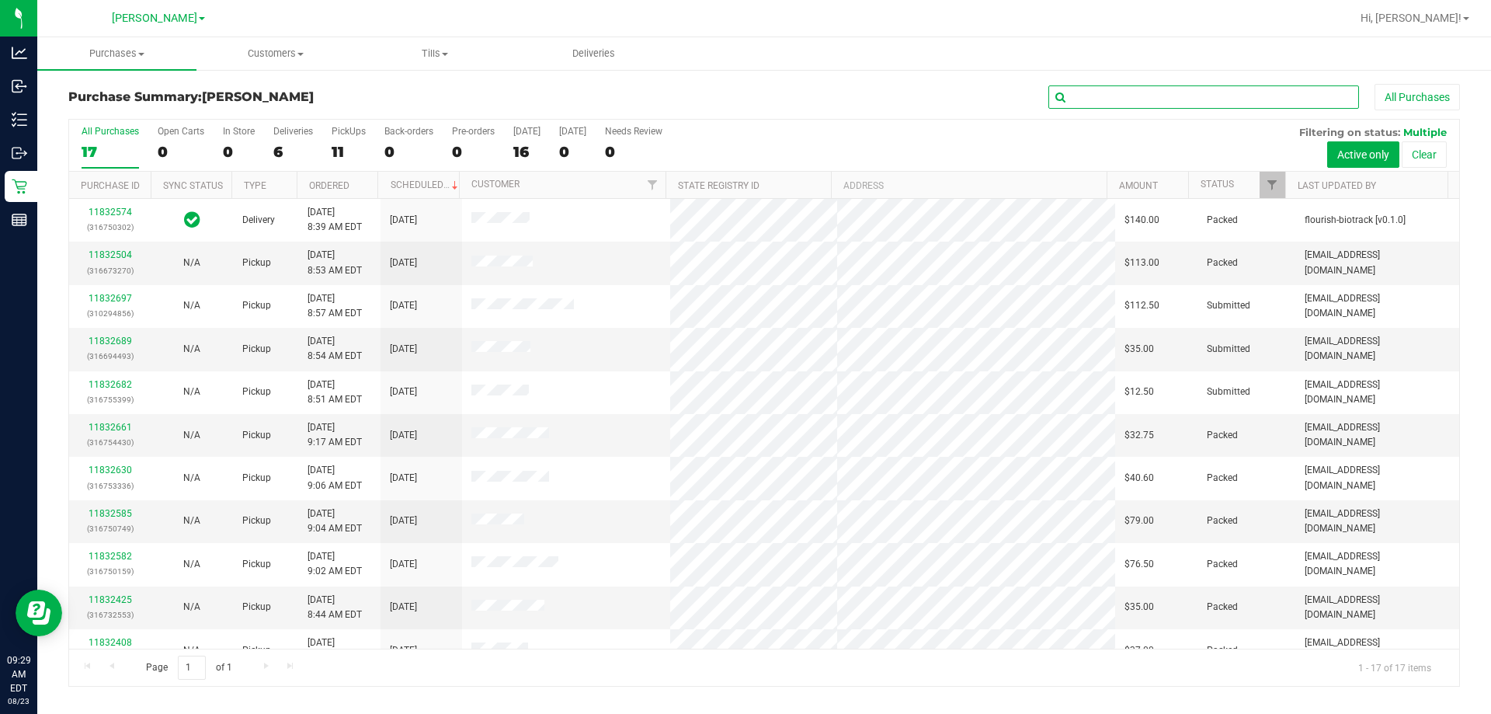
click at [1117, 97] on input "text" at bounding box center [1203, 96] width 311 height 23
type input "11827679"
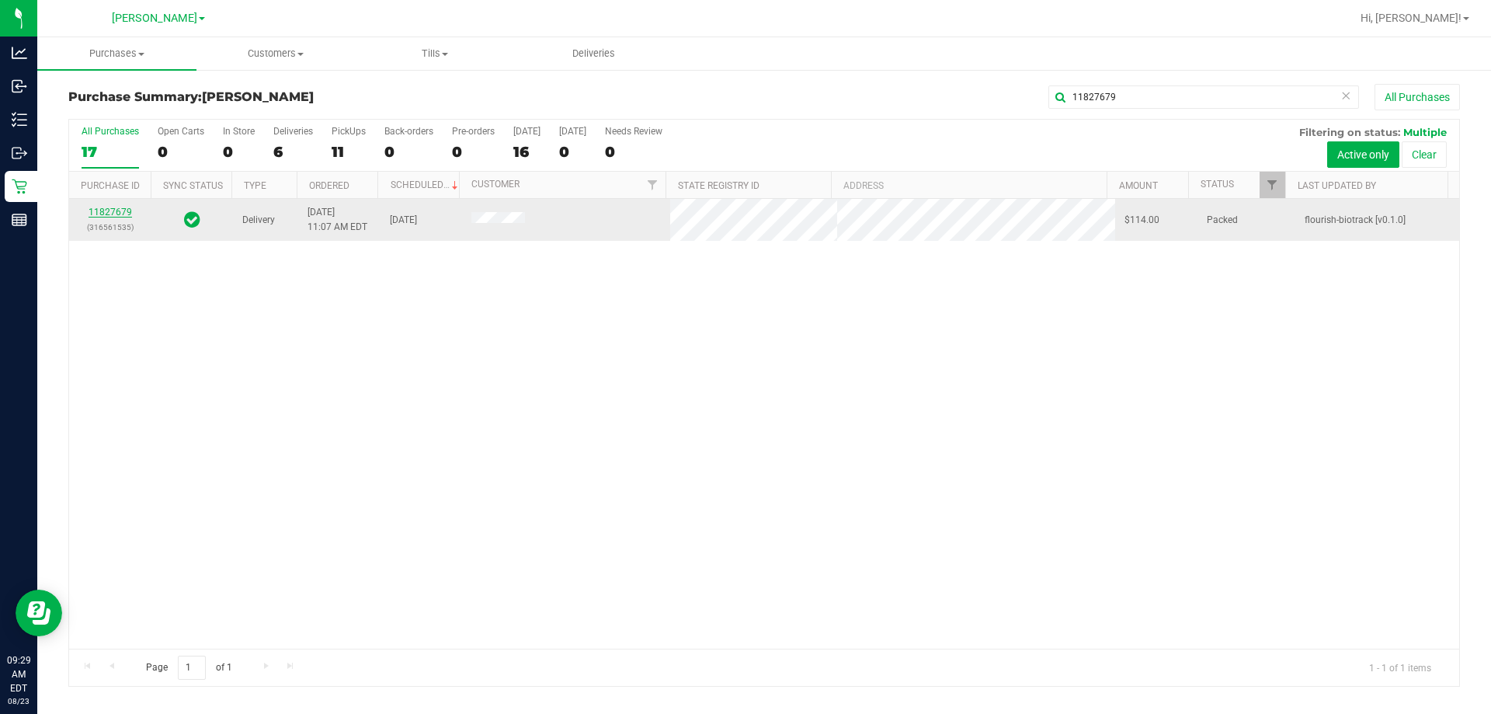
click at [110, 210] on link "11827679" at bounding box center [110, 212] width 43 height 11
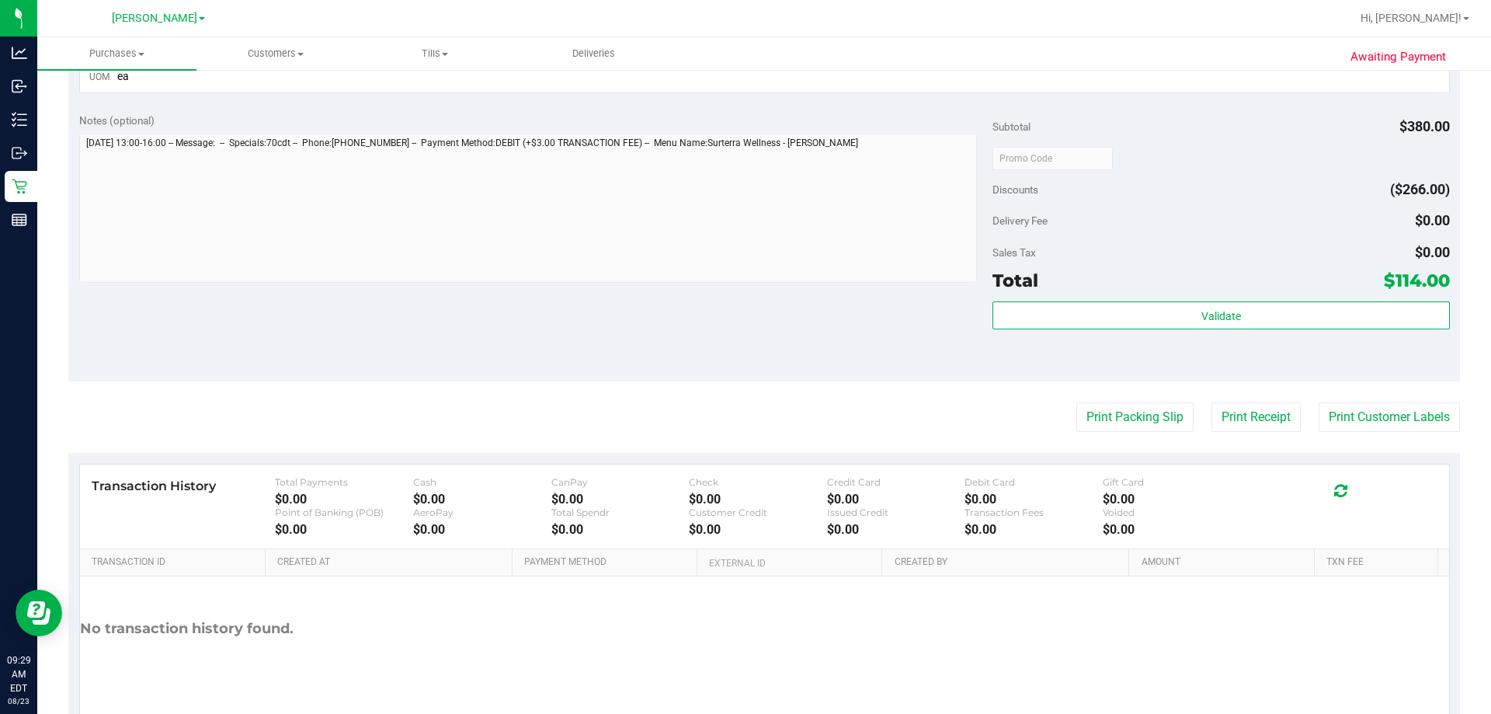
scroll to position [722, 0]
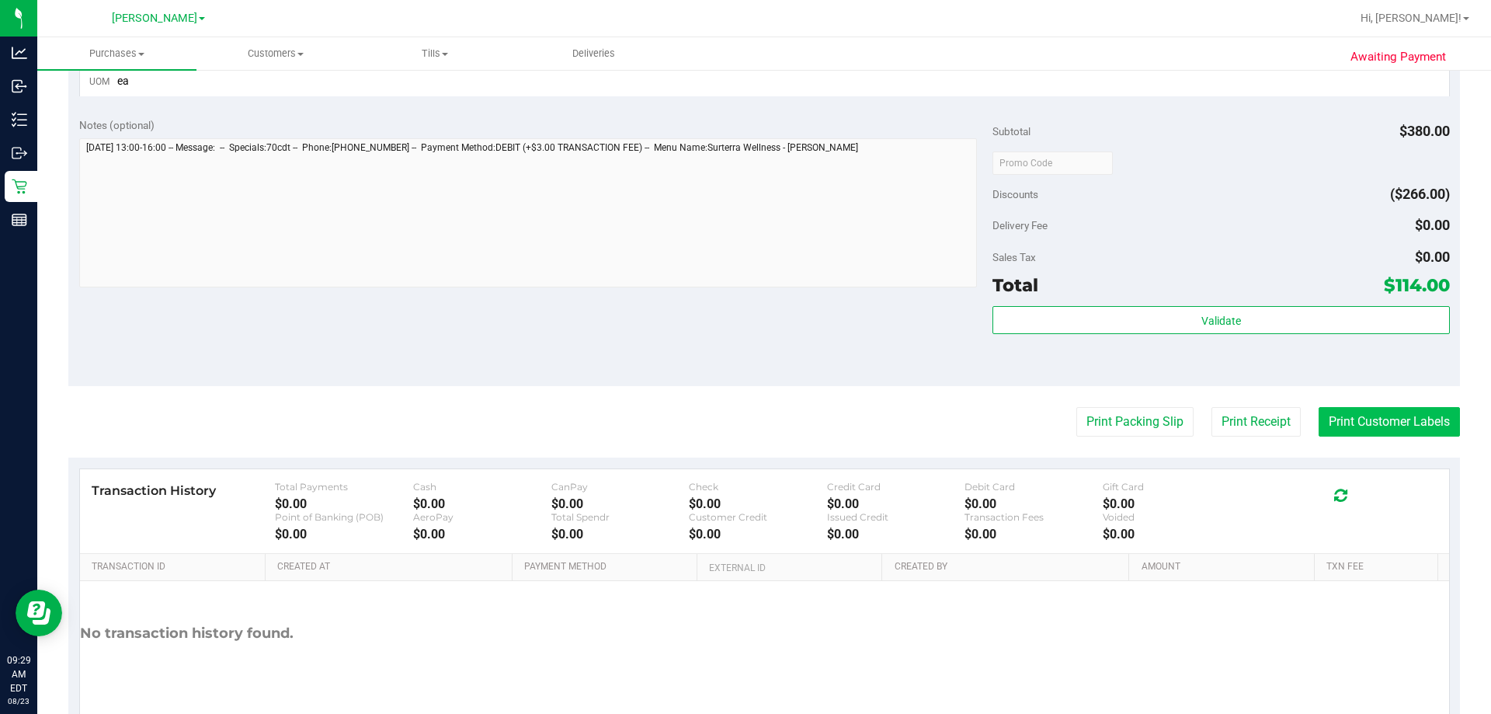
click at [1340, 422] on button "Print Customer Labels" at bounding box center [1388, 422] width 141 height 30
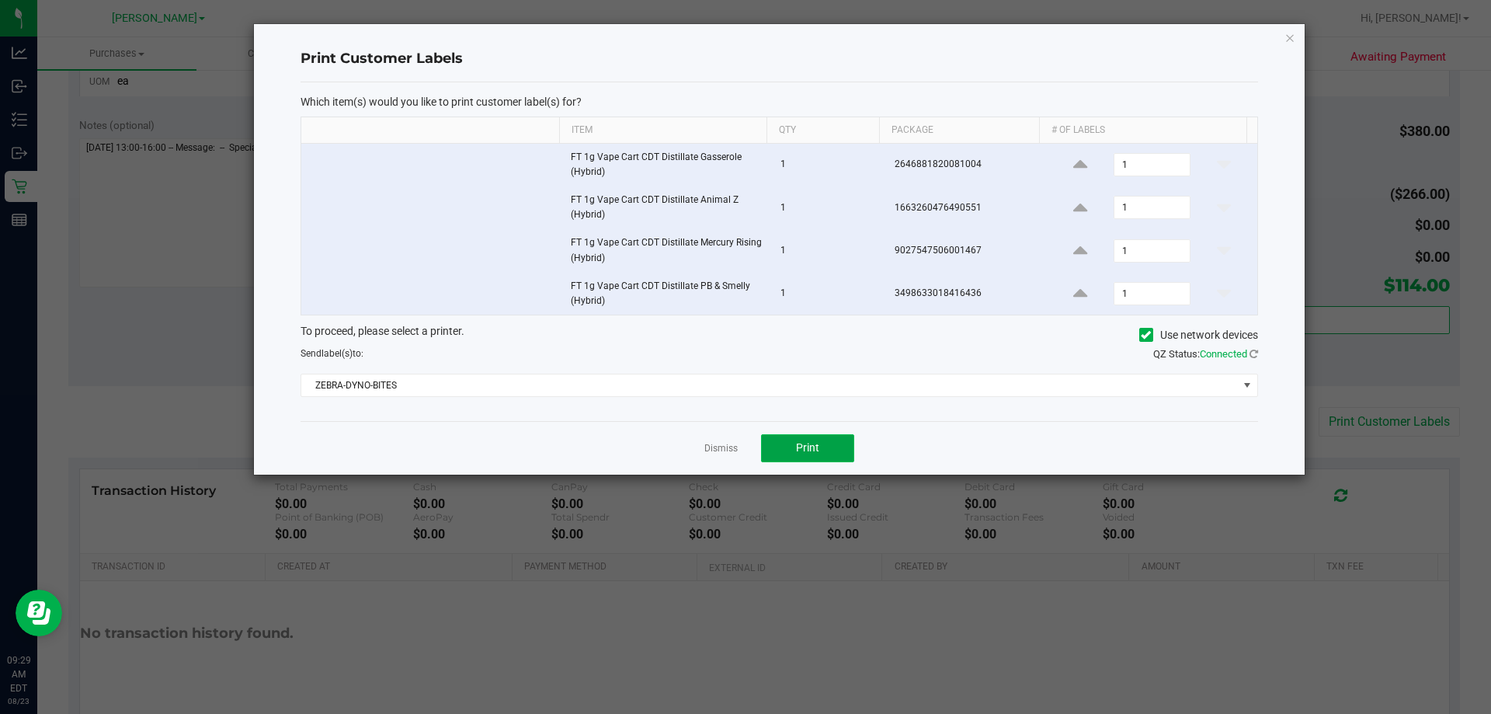
click at [790, 449] on button "Print" at bounding box center [807, 448] width 93 height 28
click at [728, 450] on link "Dismiss" at bounding box center [720, 448] width 33 height 13
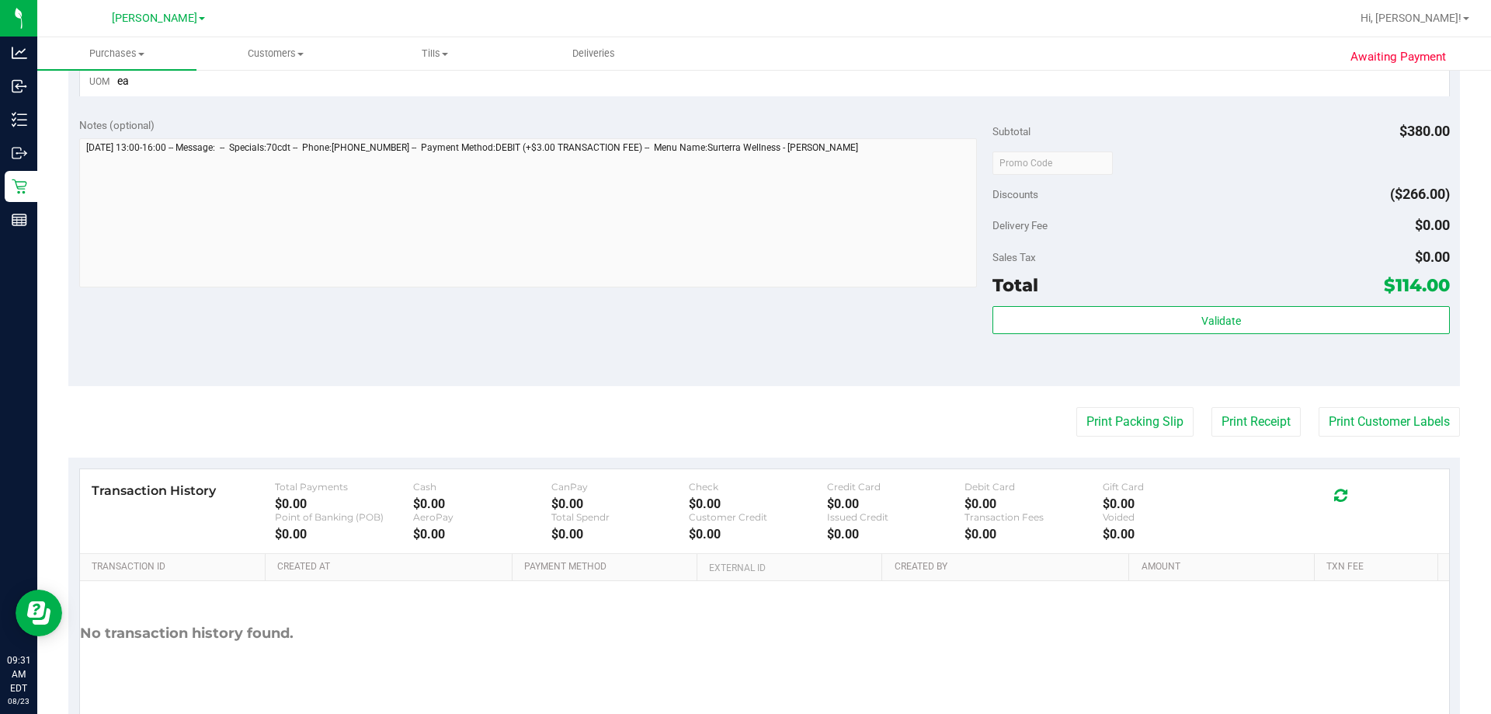
click at [562, 324] on div "Notes (optional) Subtotal $380.00 Discounts ($266.00) Delivery Fee $0.00 Sales …" at bounding box center [763, 246] width 1391 height 280
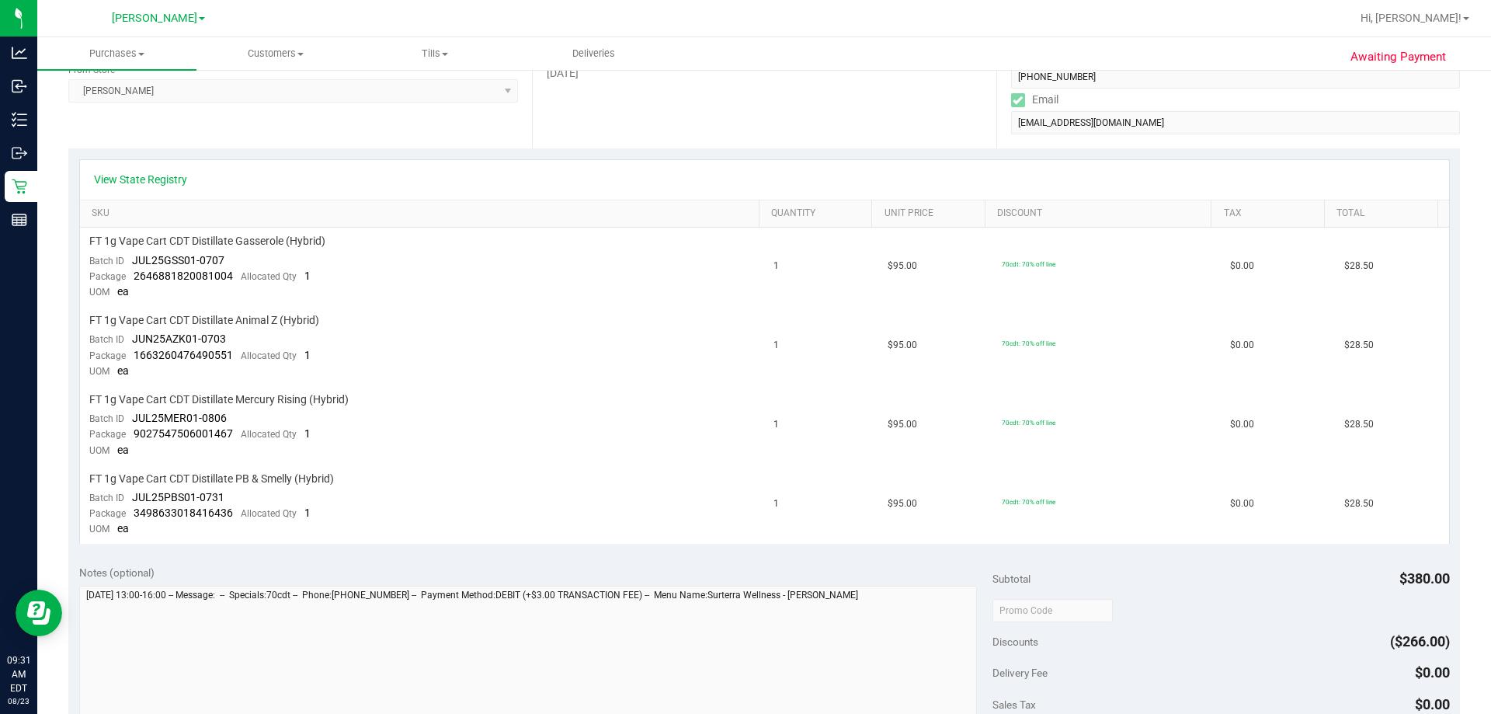
scroll to position [101, 0]
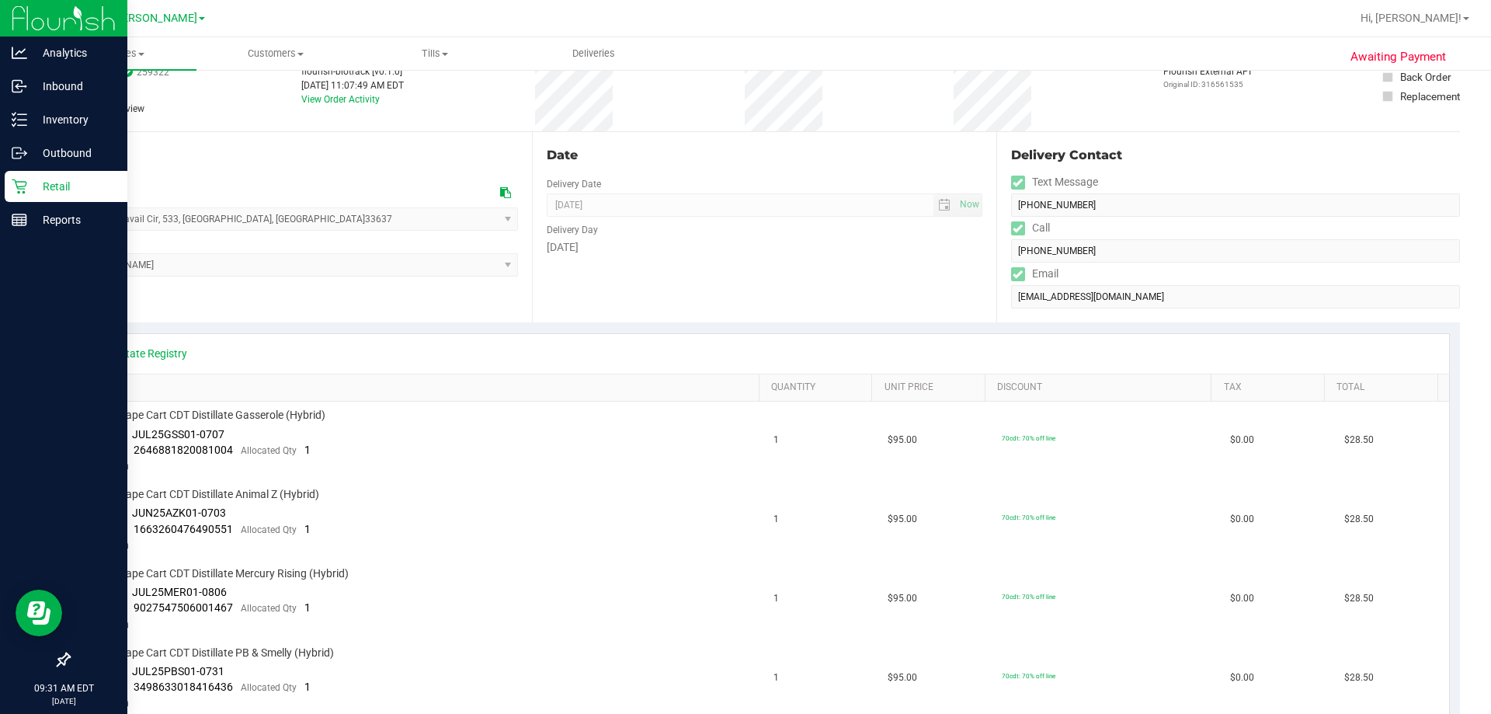
click at [33, 175] on div "Retail" at bounding box center [66, 186] width 123 height 31
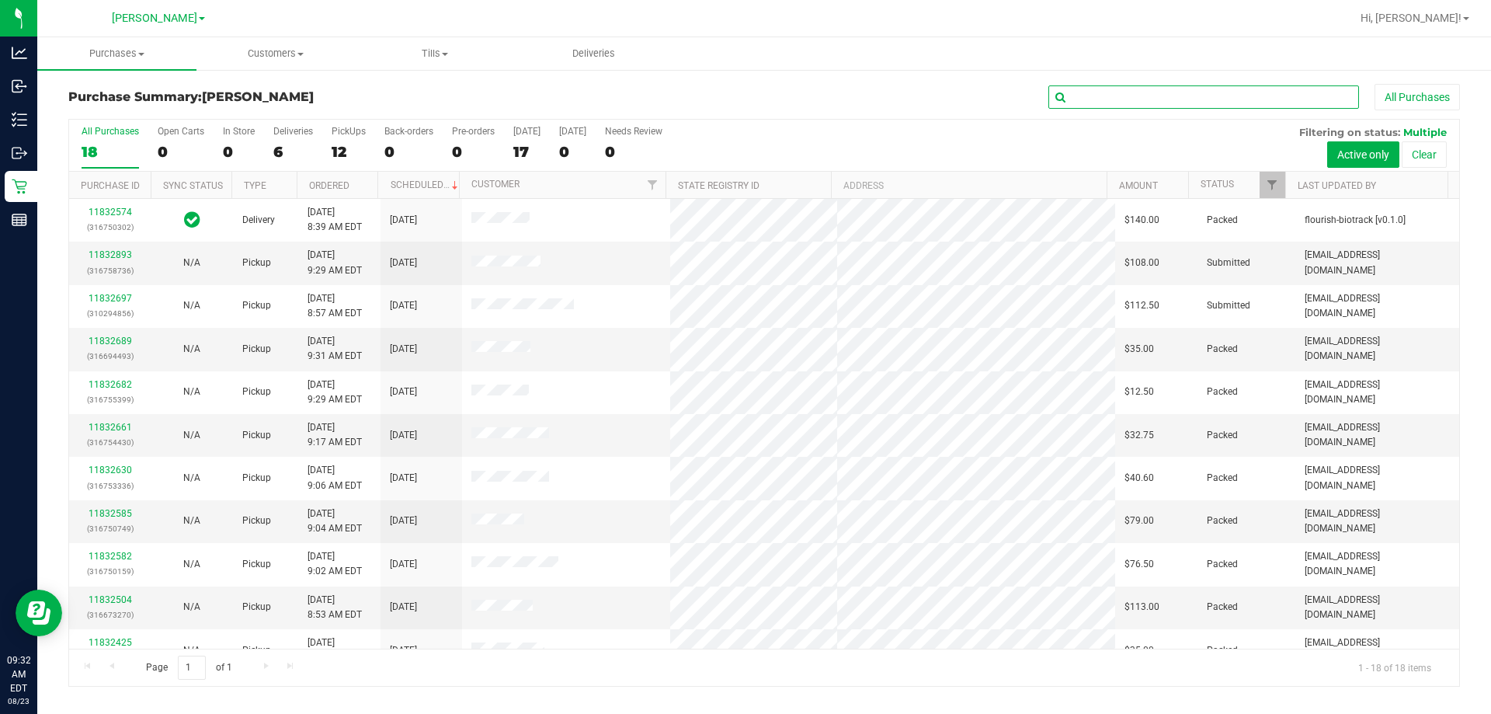
click at [1136, 98] on input "text" at bounding box center [1203, 96] width 311 height 23
type input "11826509"
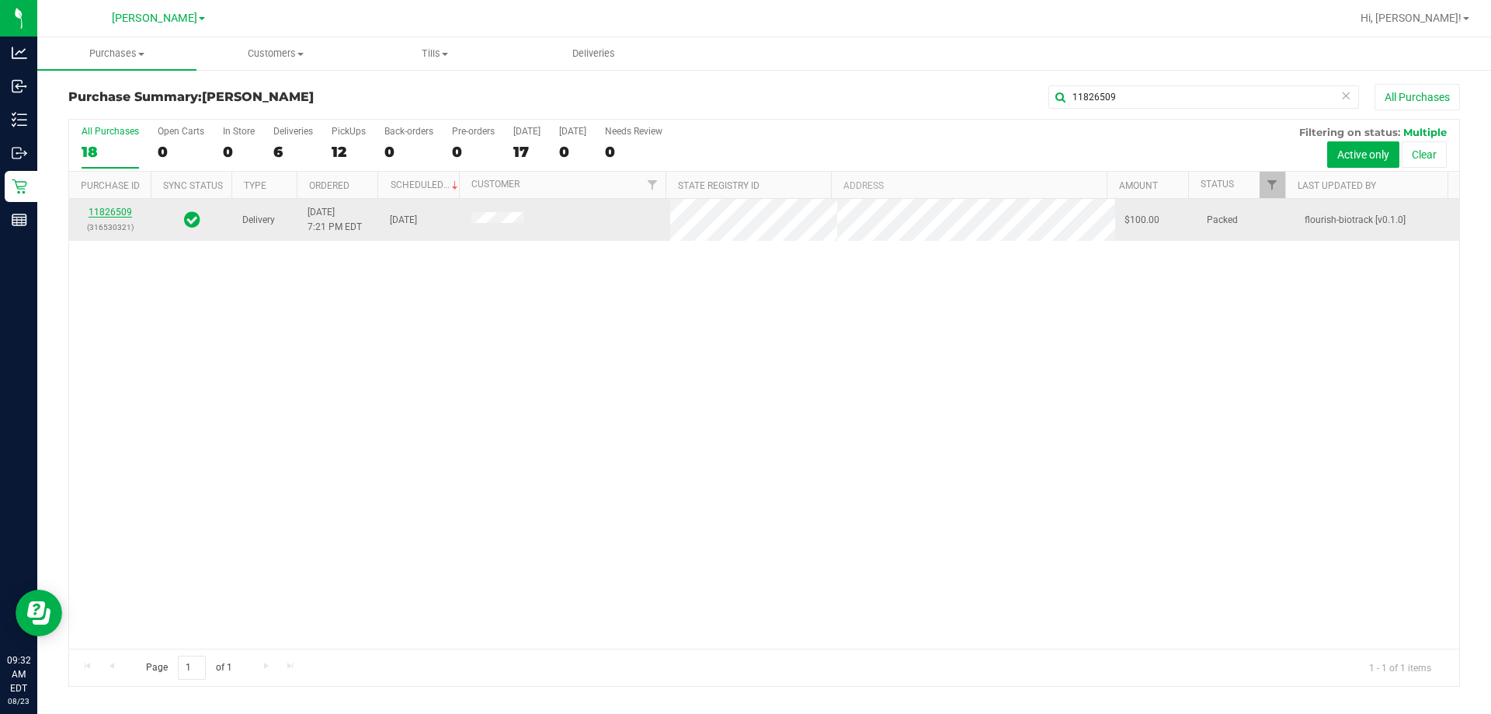
click at [110, 216] on link "11826509" at bounding box center [110, 212] width 43 height 11
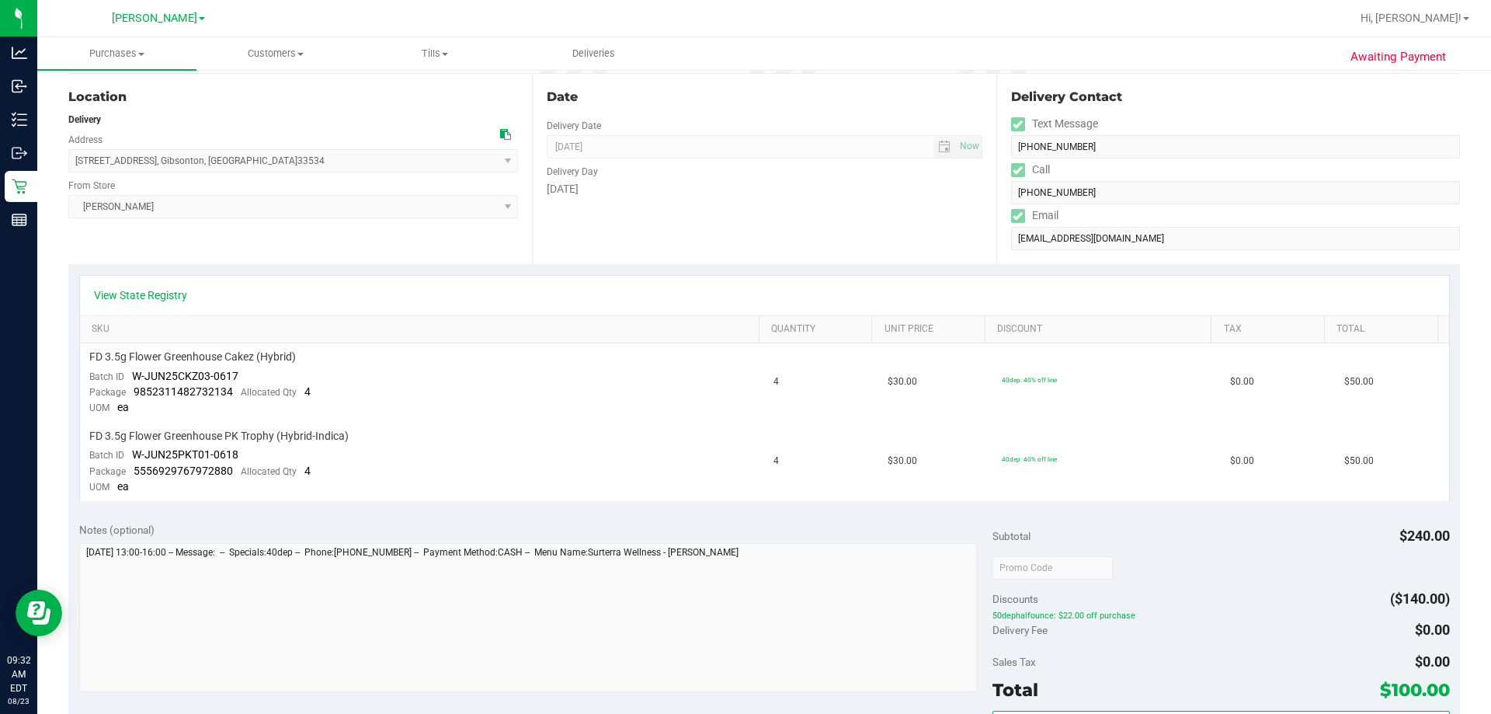
scroll to position [388, 0]
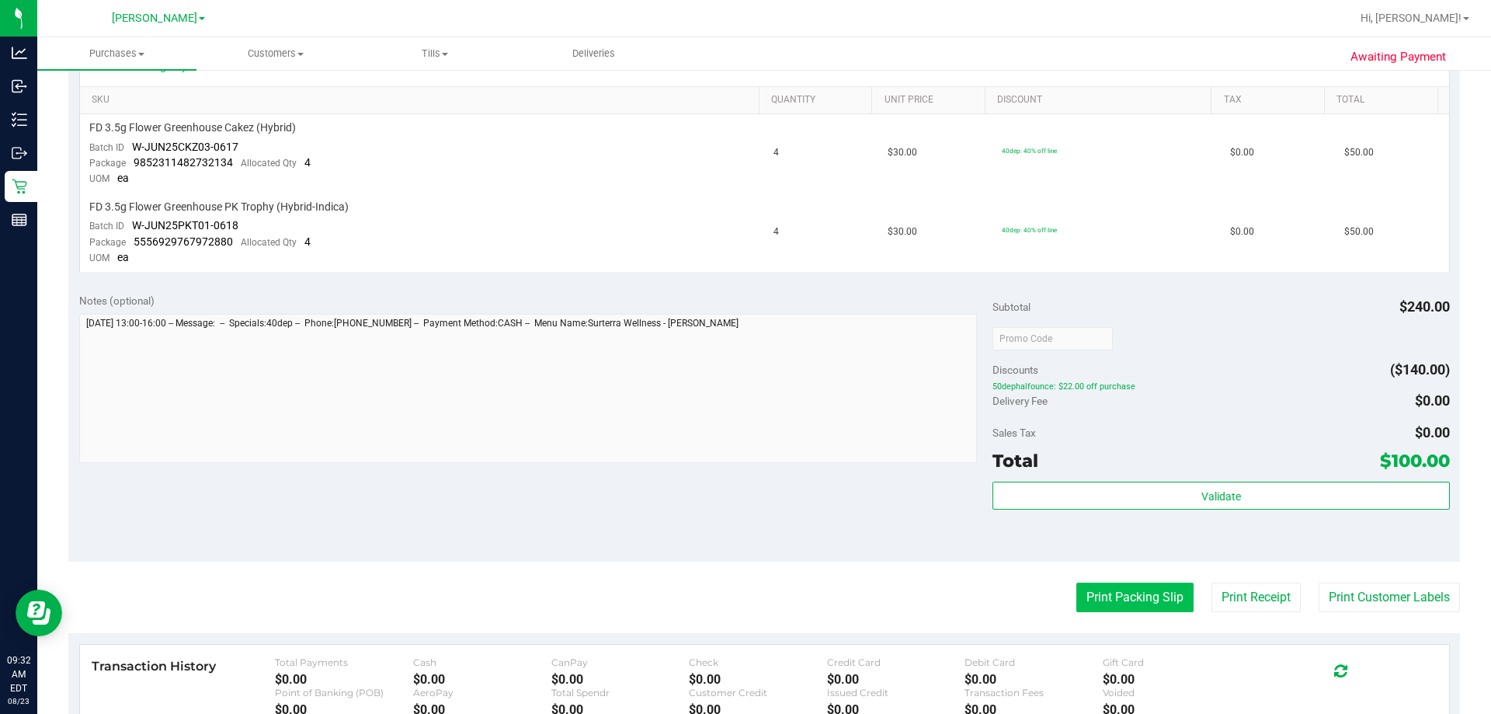
click at [1115, 602] on button "Print Packing Slip" at bounding box center [1134, 597] width 117 height 30
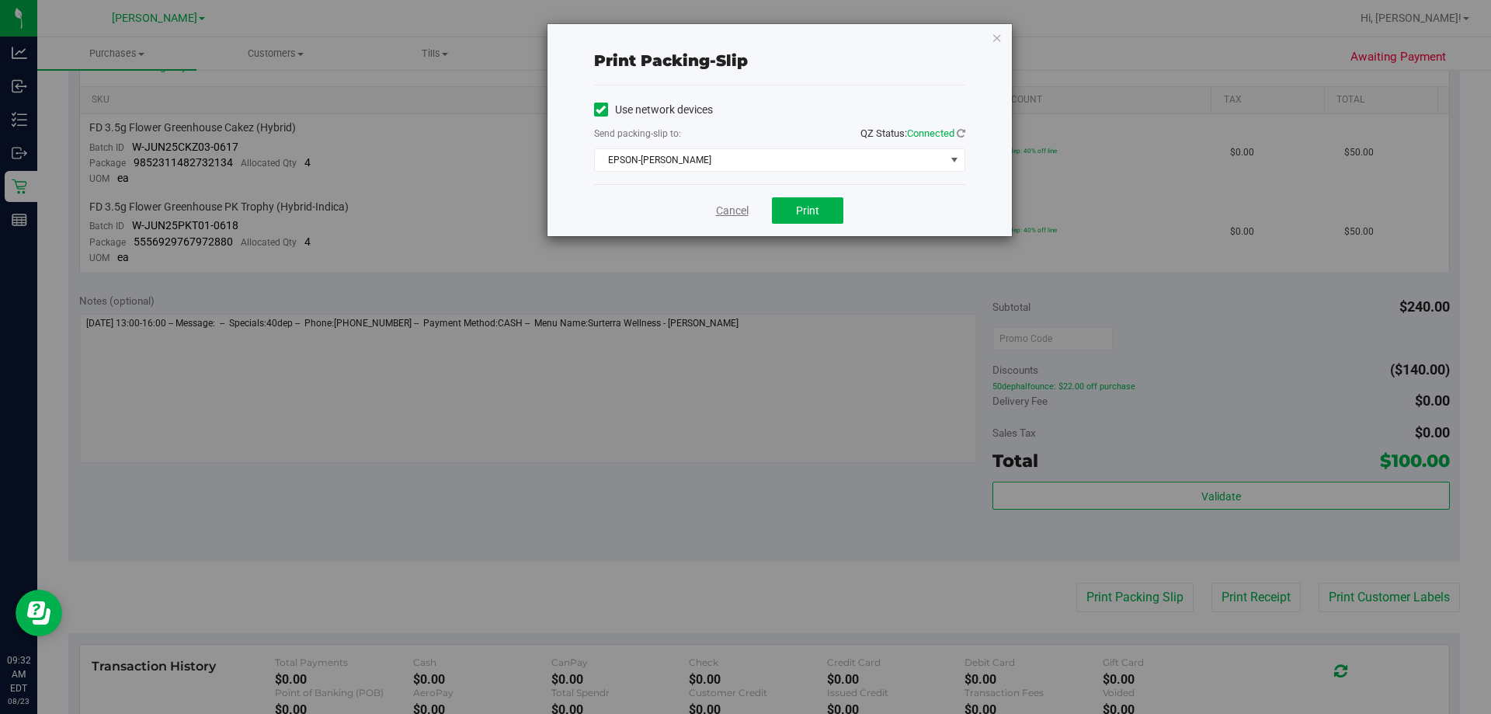
click at [741, 218] on link "Cancel" at bounding box center [732, 211] width 33 height 16
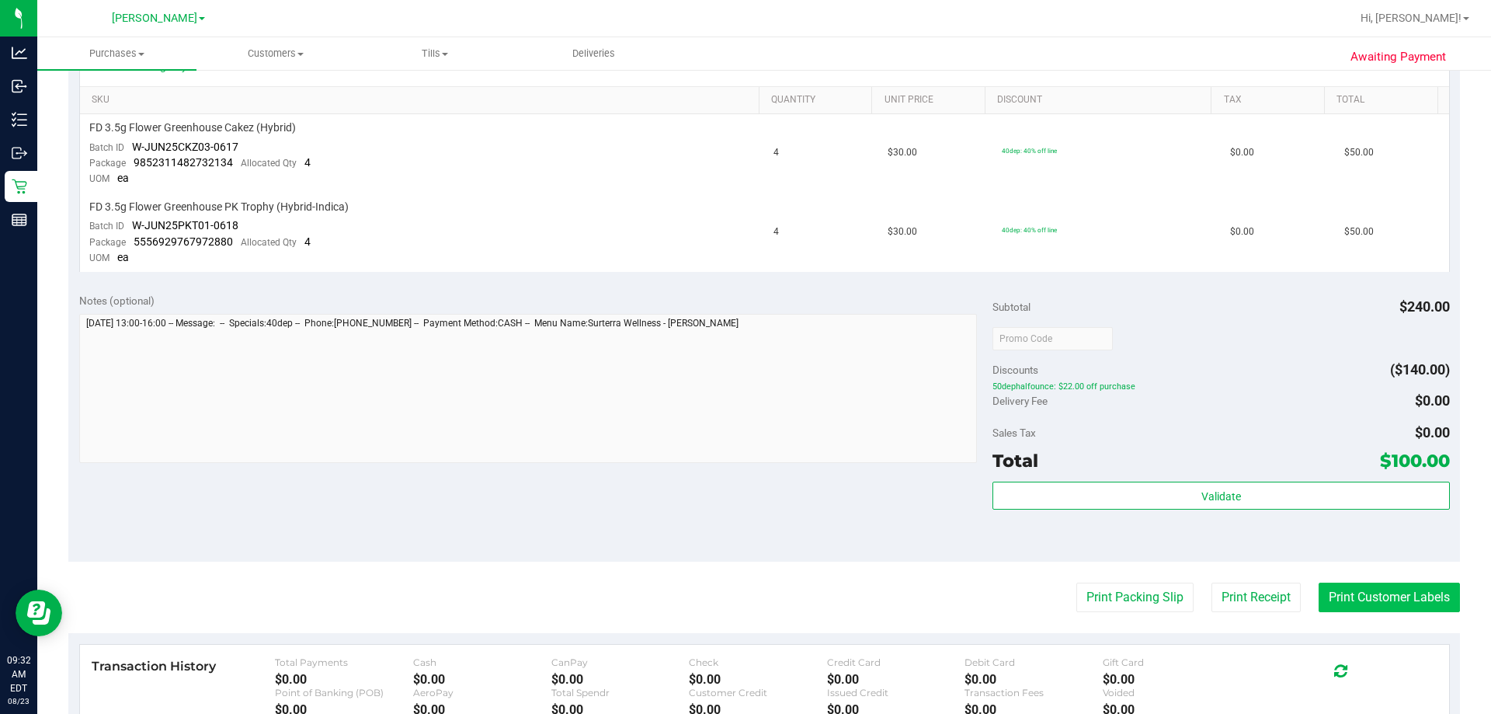
click at [1346, 594] on button "Print Customer Labels" at bounding box center [1388, 597] width 141 height 30
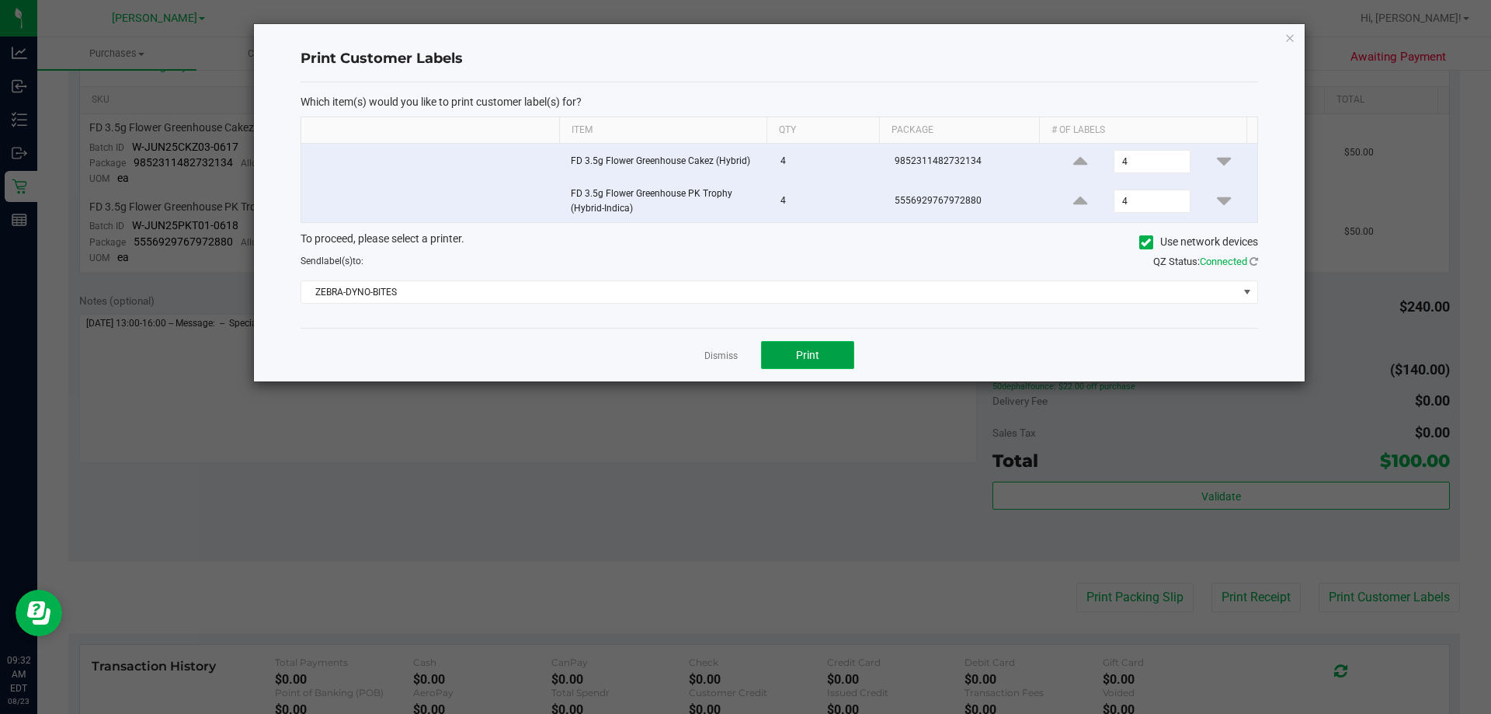
click at [804, 355] on span "Print" at bounding box center [807, 355] width 23 height 12
click at [718, 360] on link "Dismiss" at bounding box center [720, 355] width 33 height 13
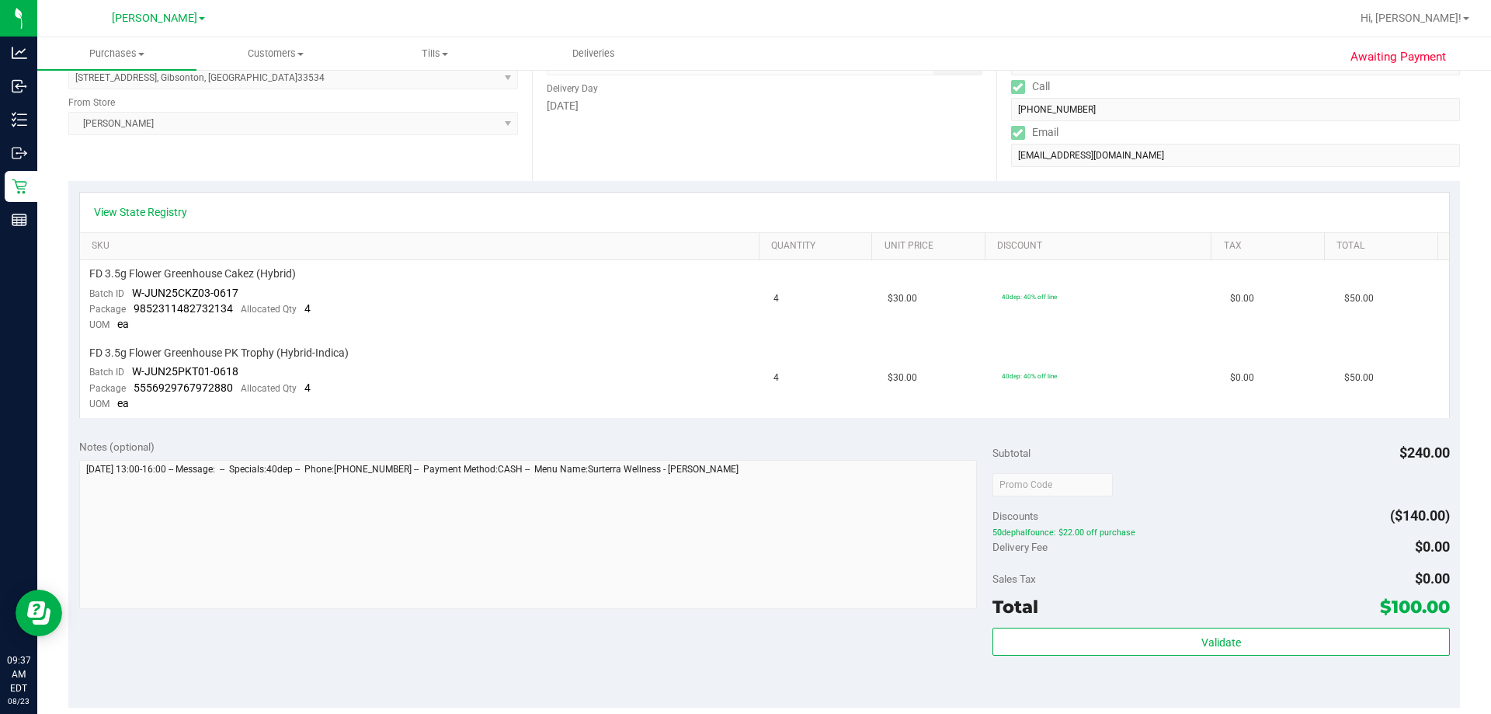
scroll to position [0, 0]
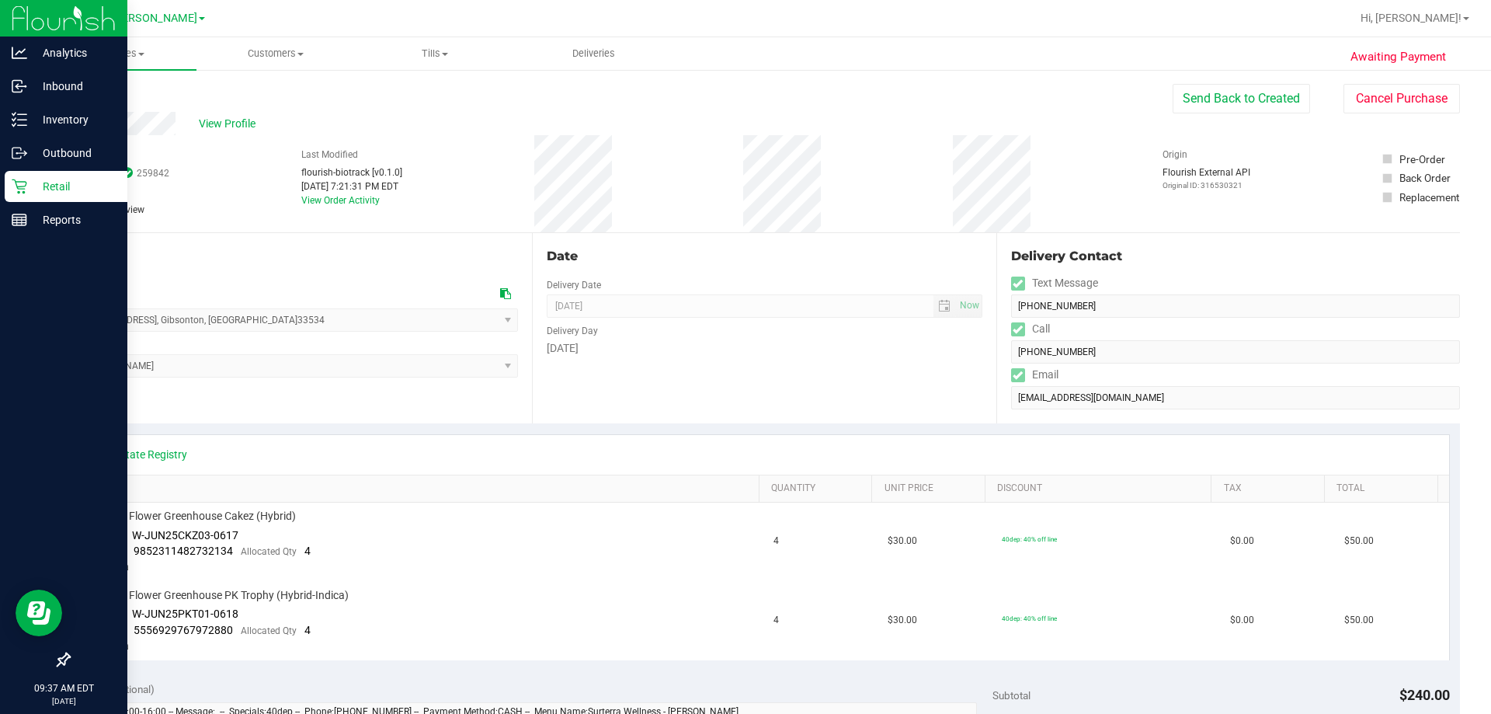
click at [23, 192] on icon at bounding box center [19, 186] width 15 height 15
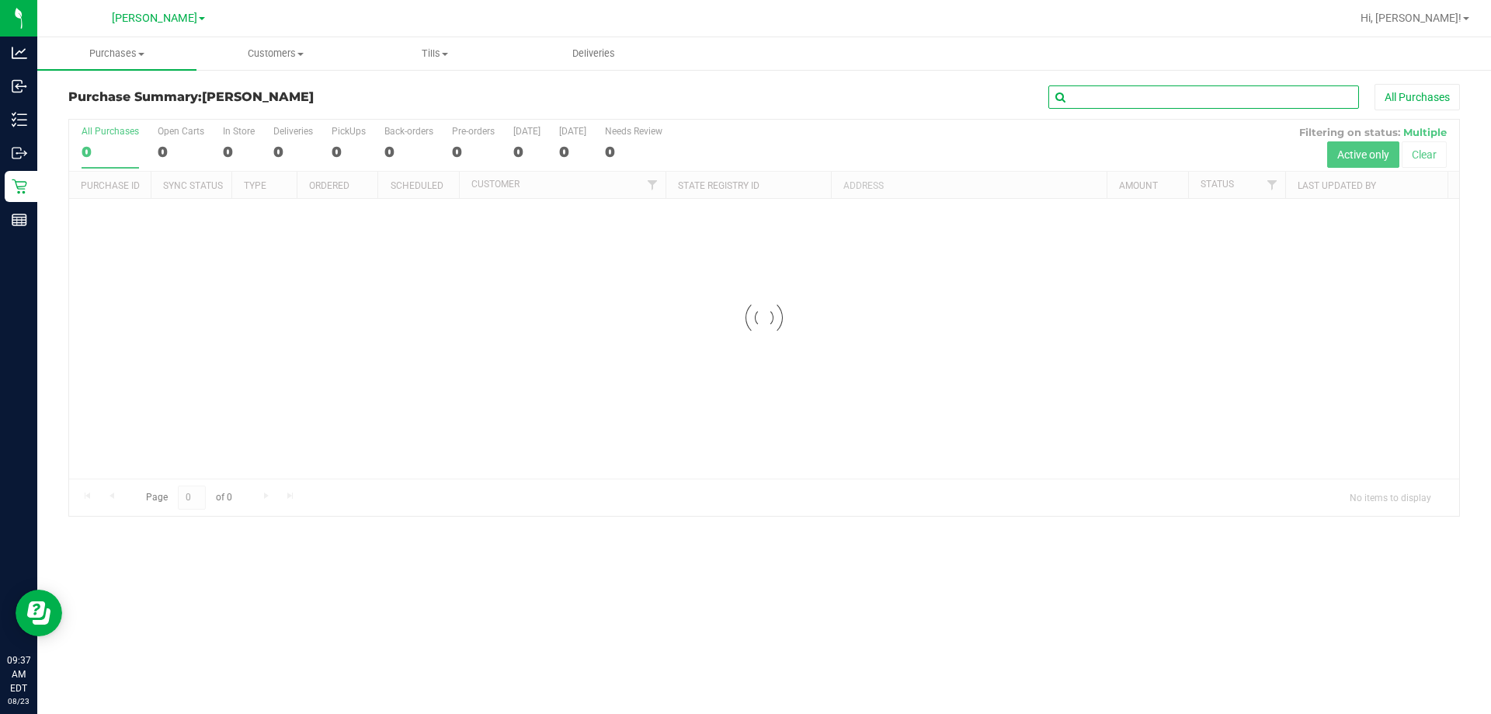
click at [1172, 96] on input "text" at bounding box center [1203, 96] width 311 height 23
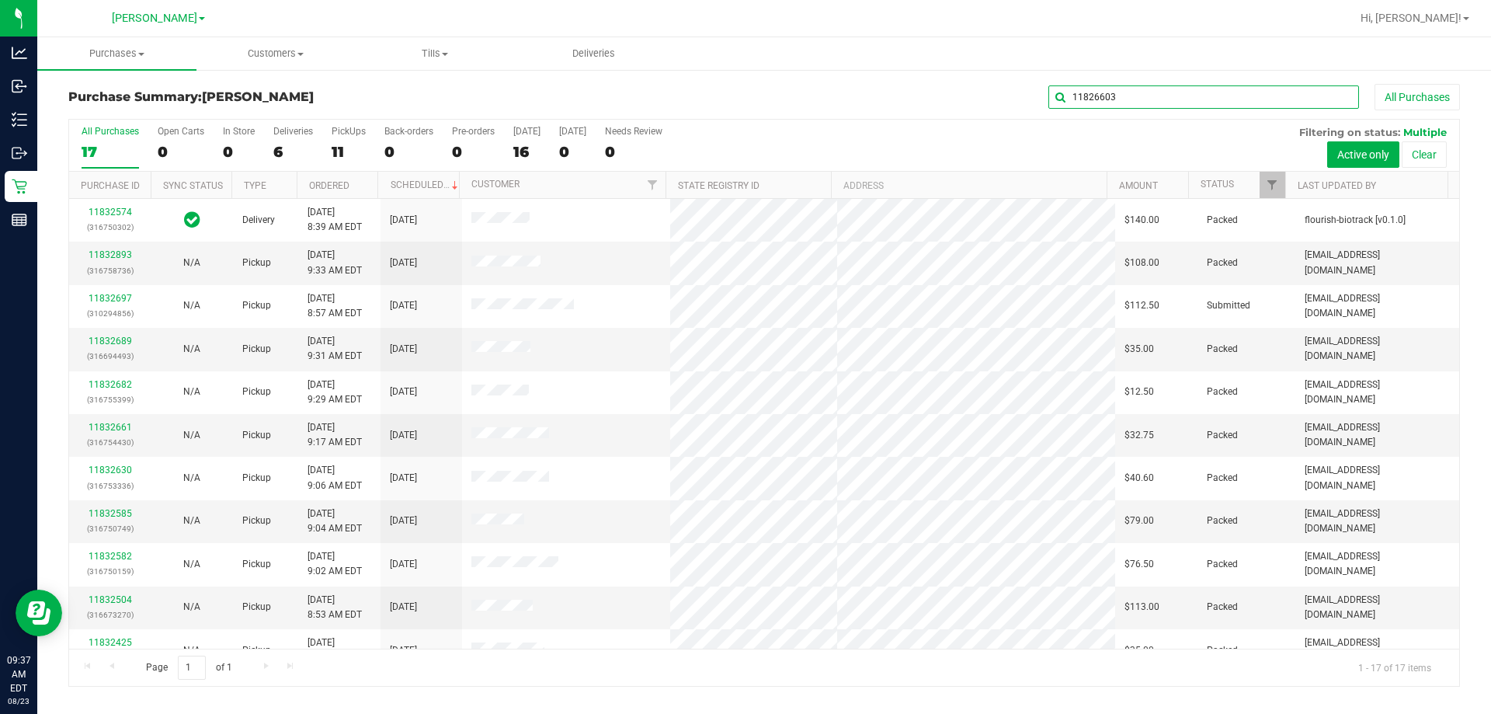
type input "11826603"
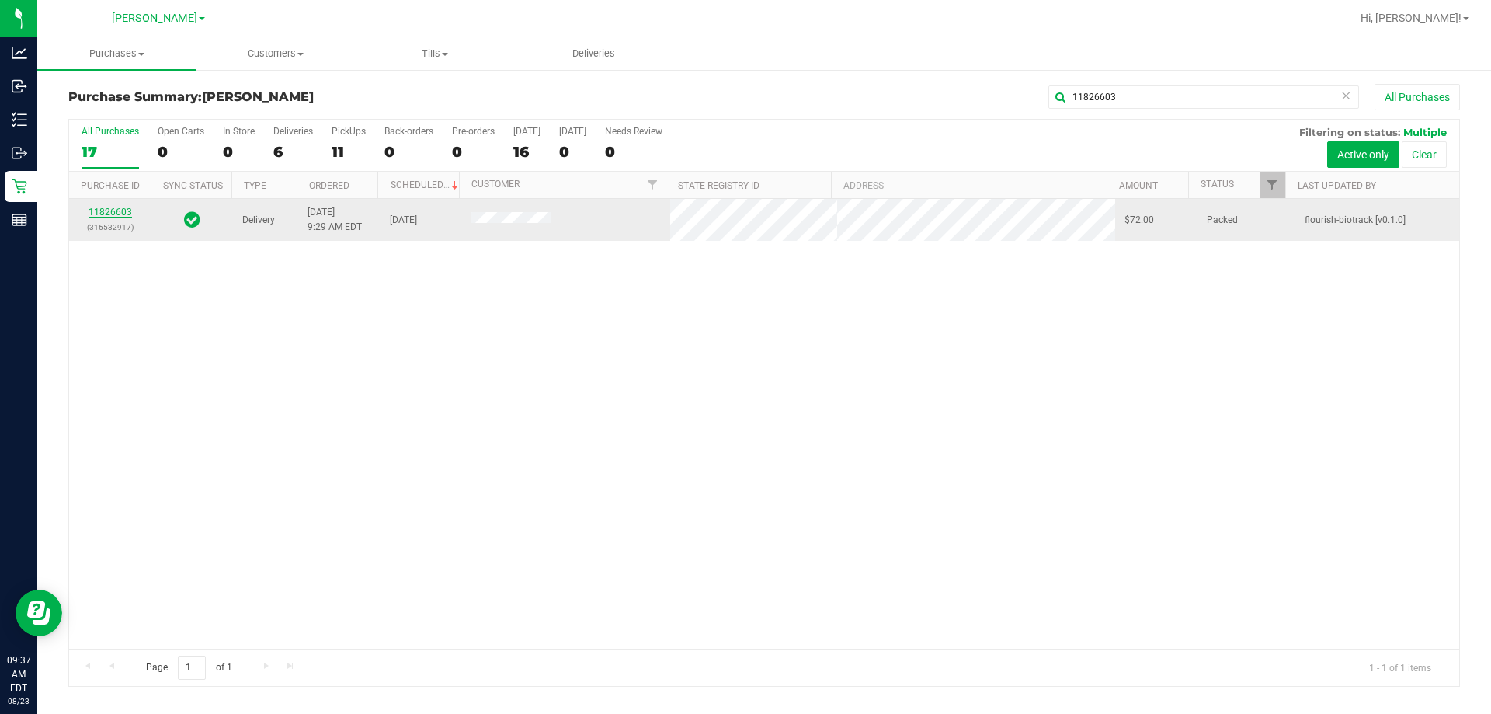
click at [116, 213] on link "11826603" at bounding box center [110, 212] width 43 height 11
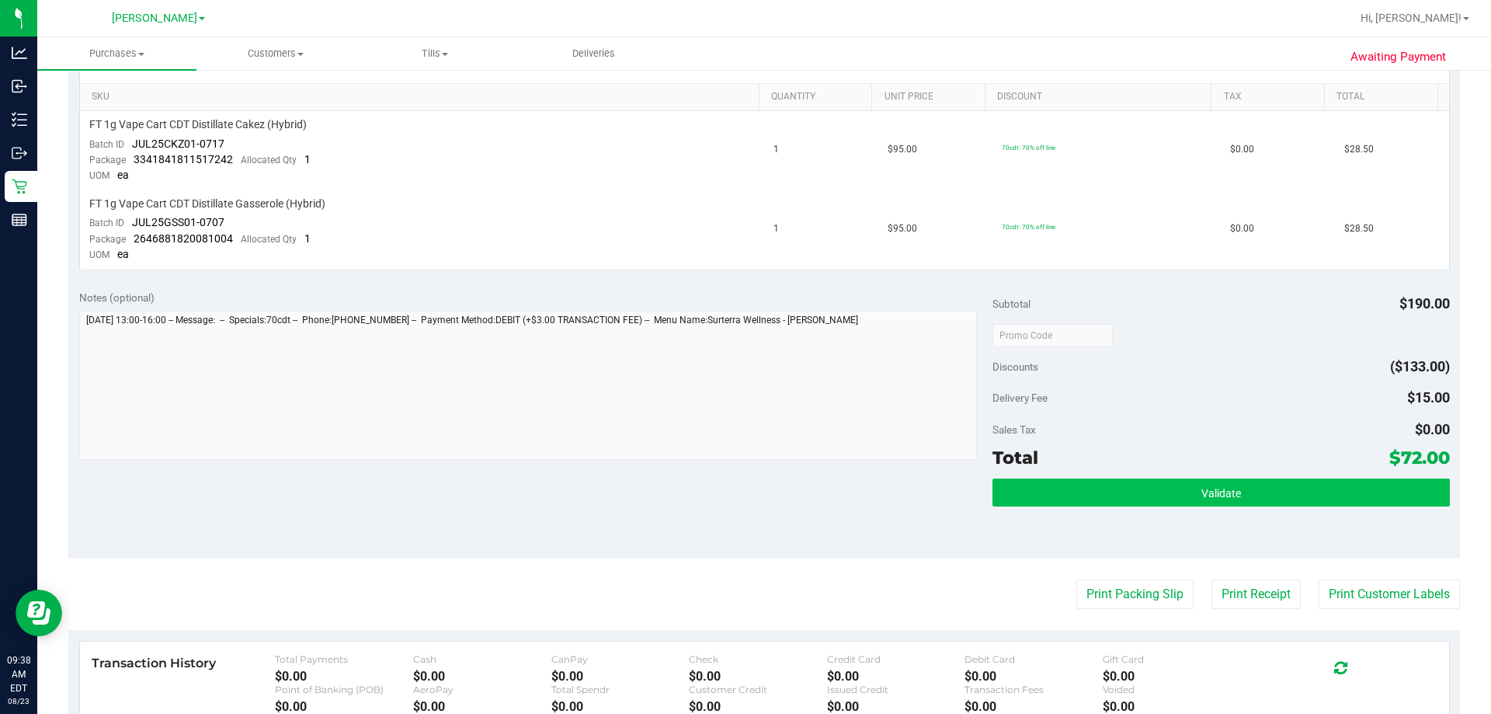
scroll to position [544, 0]
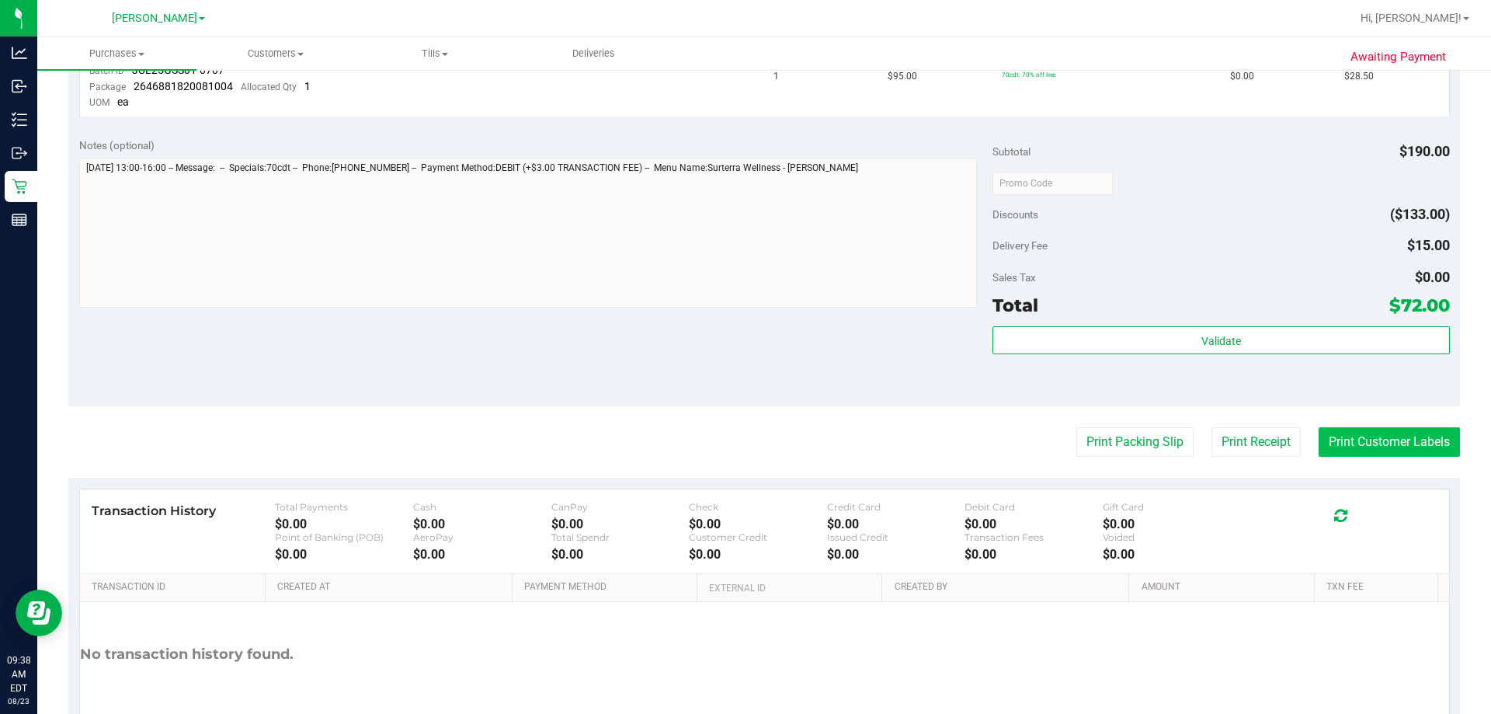
click at [1397, 449] on button "Print Customer Labels" at bounding box center [1388, 442] width 141 height 30
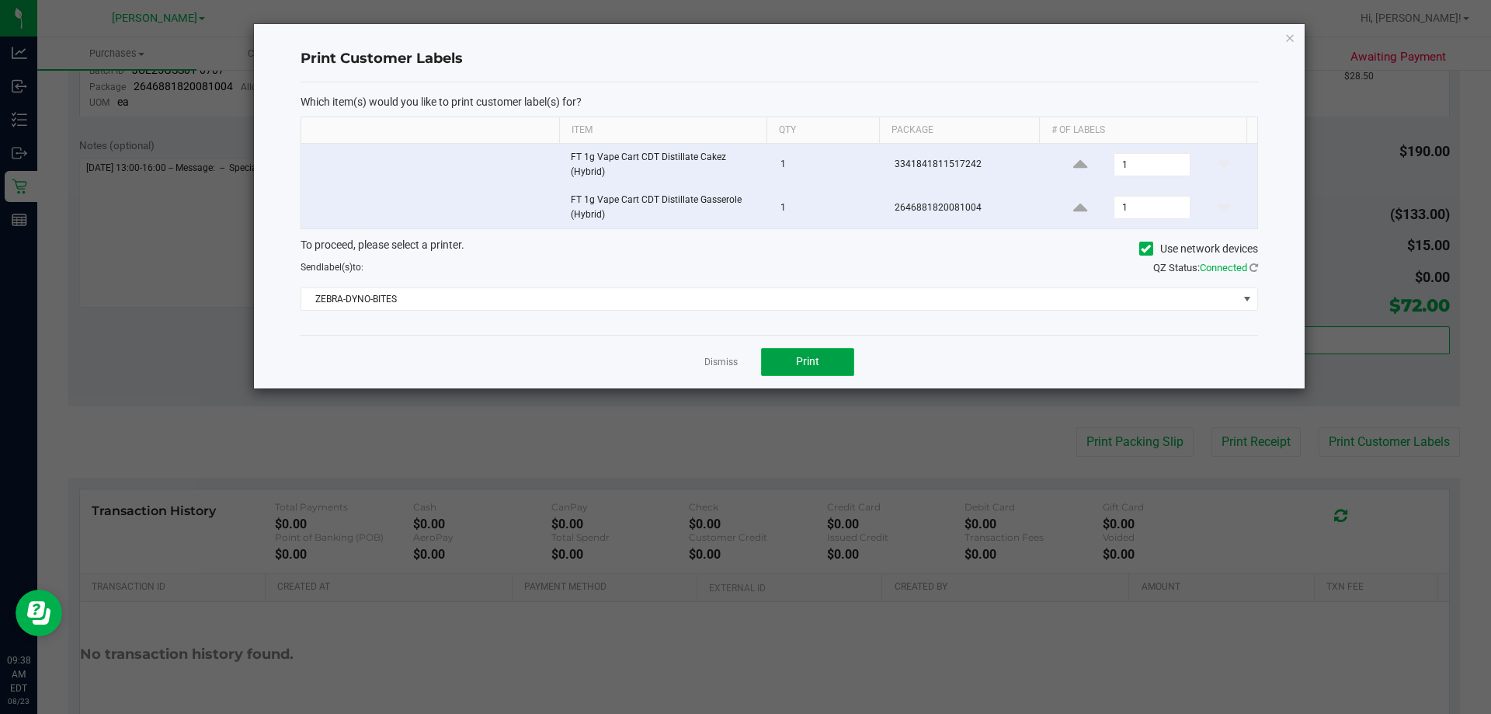
click at [805, 355] on span "Print" at bounding box center [807, 361] width 23 height 12
click at [721, 356] on link "Dismiss" at bounding box center [720, 362] width 33 height 13
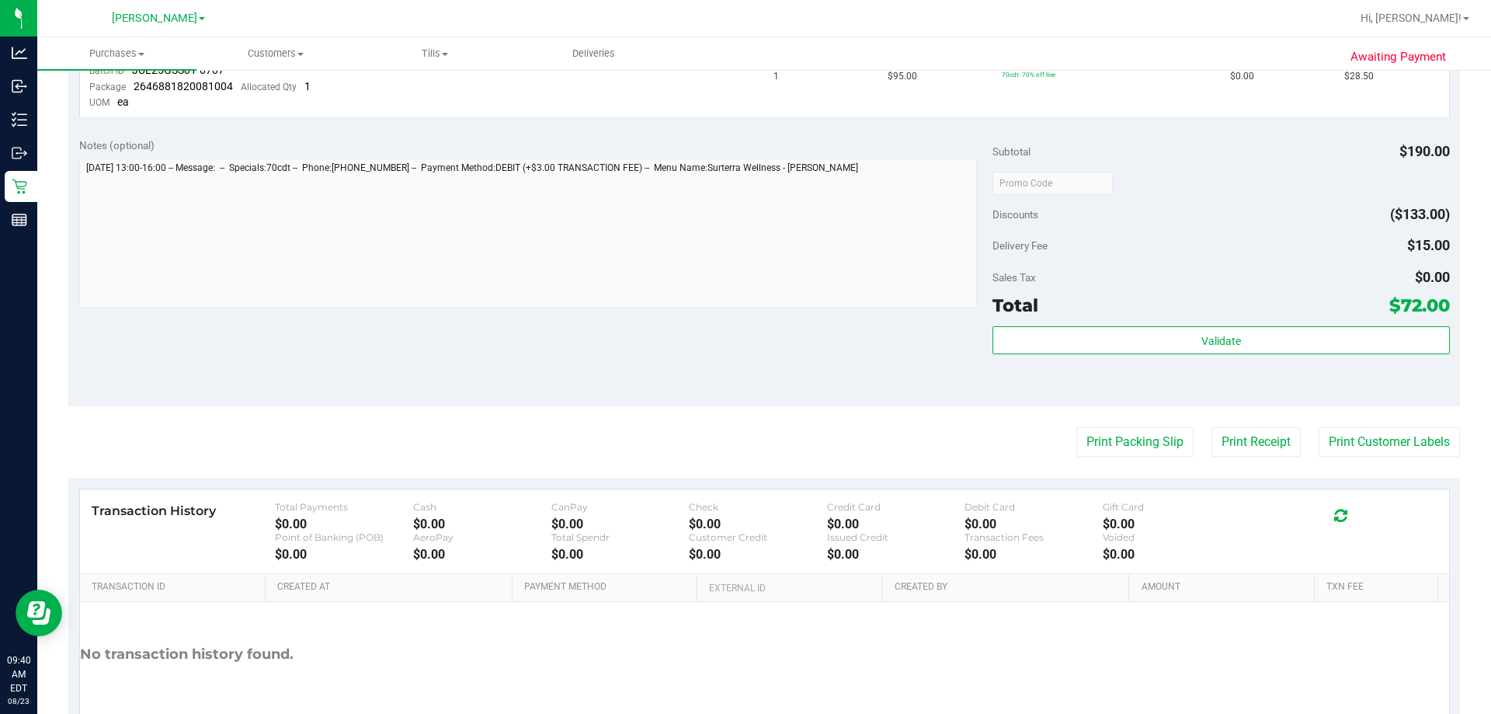
click at [860, 373] on div "Notes (optional) Subtotal $190.00 Discounts ($133.00) Delivery Fee $15.00 Sales…" at bounding box center [763, 267] width 1391 height 280
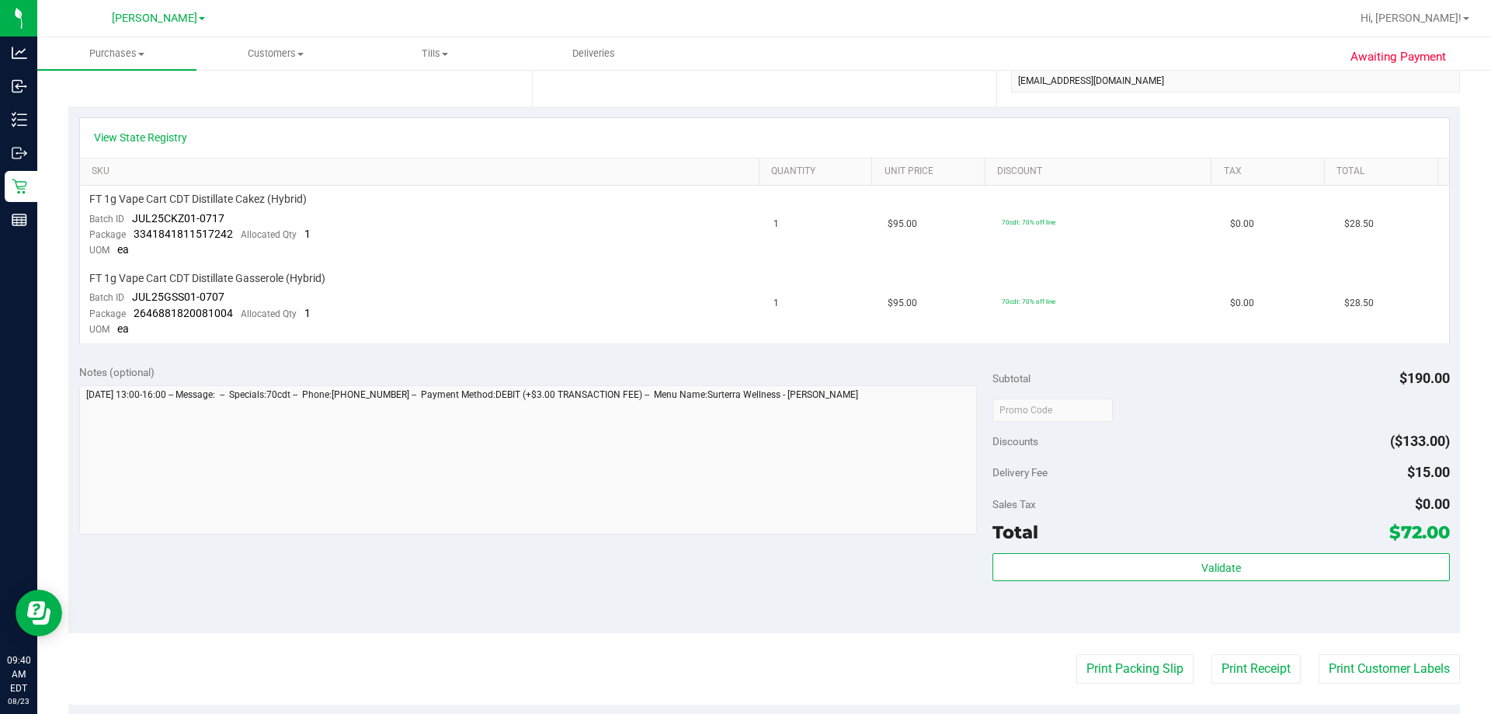
scroll to position [311, 0]
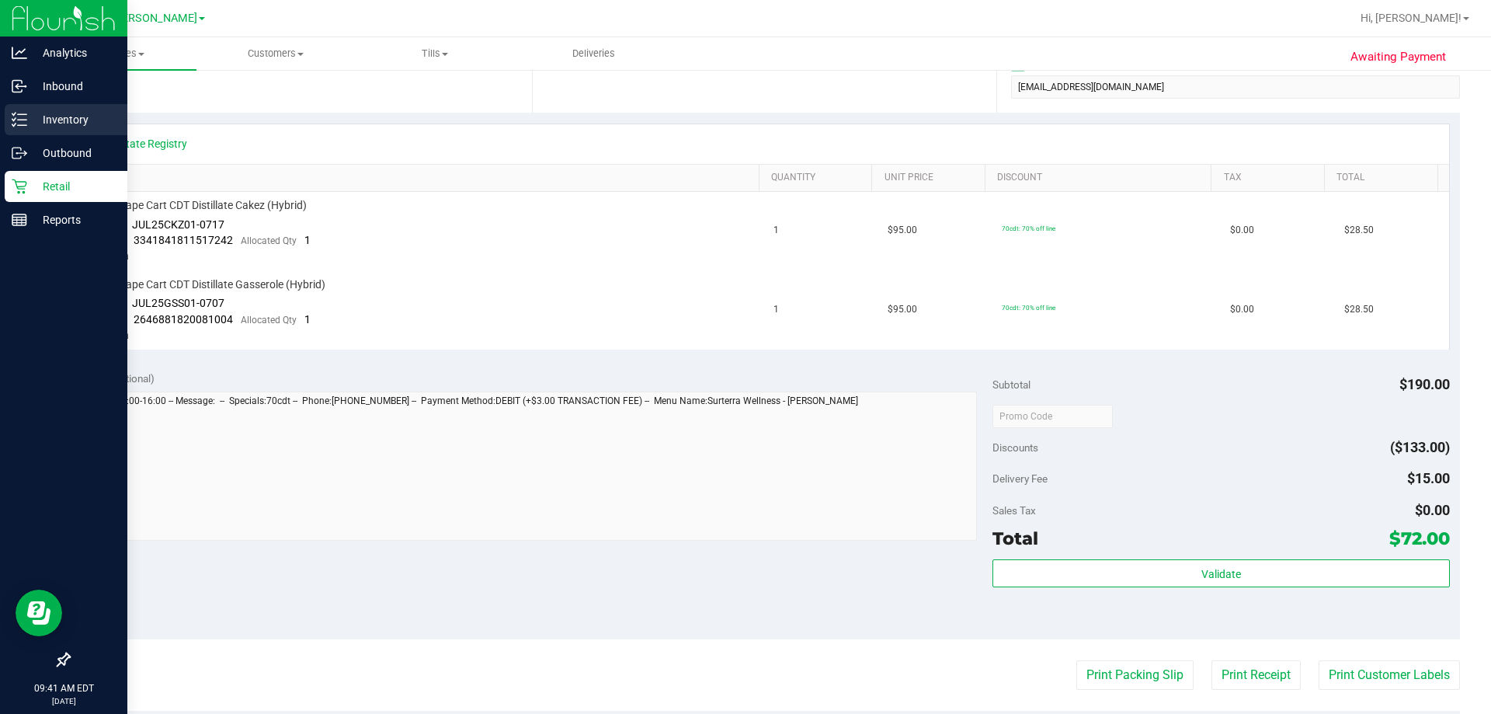
click at [25, 118] on icon at bounding box center [20, 120] width 16 height 16
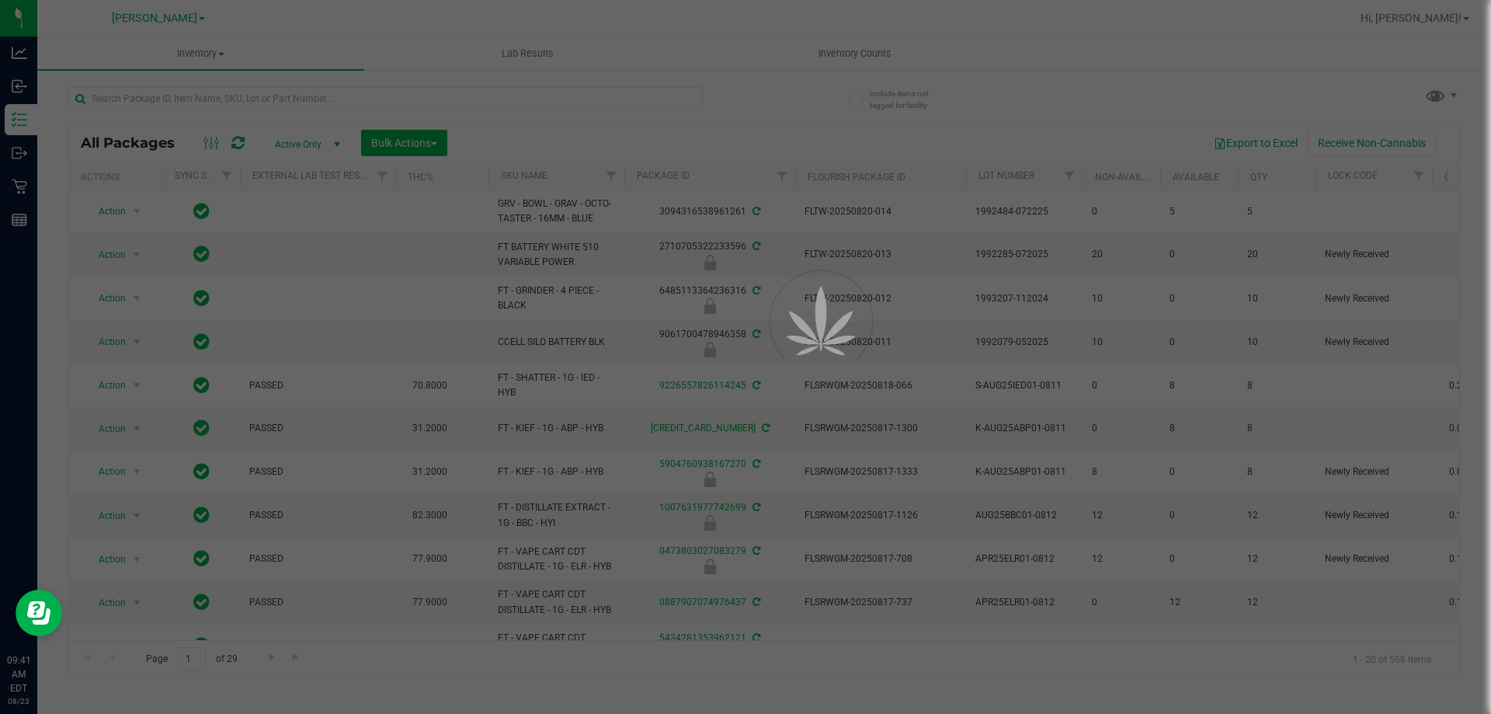
click at [277, 95] on div at bounding box center [745, 357] width 1491 height 714
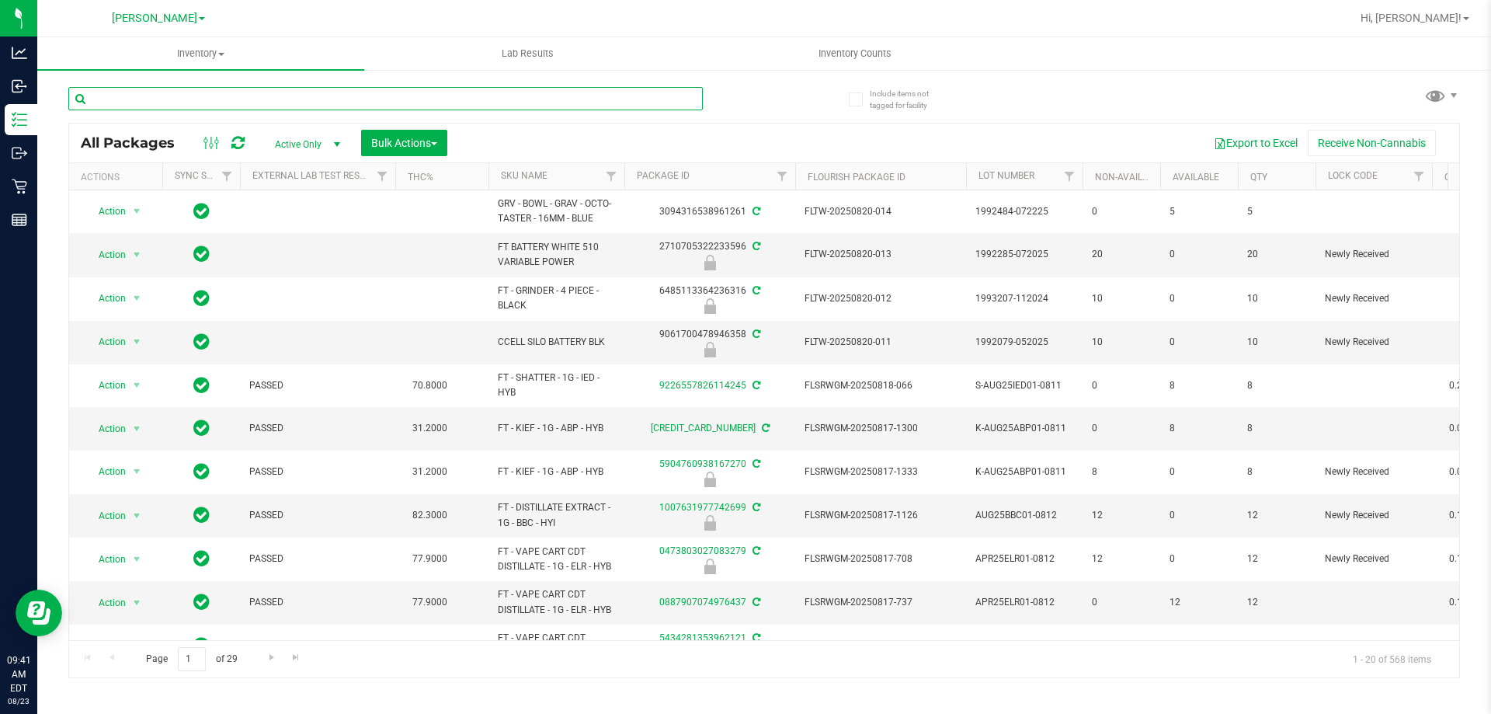
click at [250, 95] on input "text" at bounding box center [385, 98] width 634 height 23
type input "dark choco"
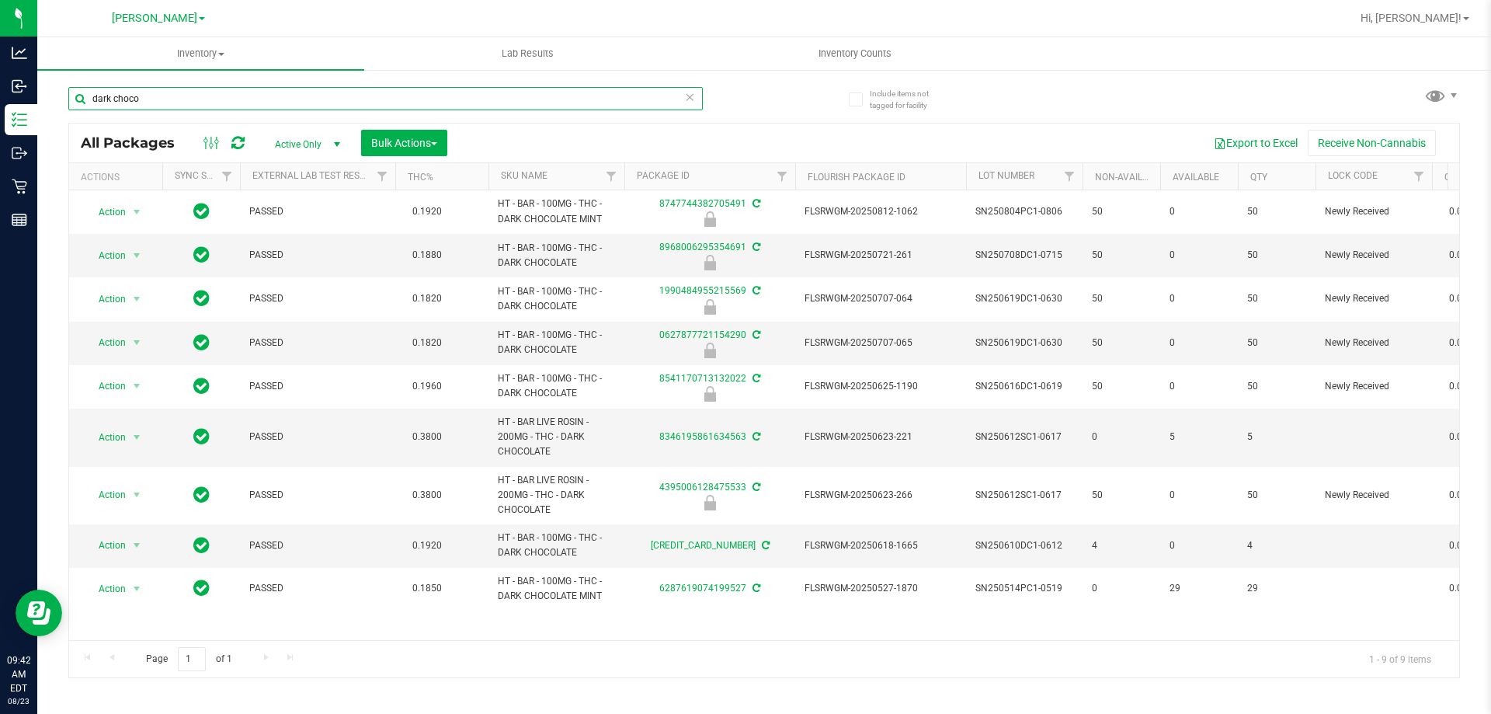
click at [139, 91] on input "dark choco" at bounding box center [385, 98] width 634 height 23
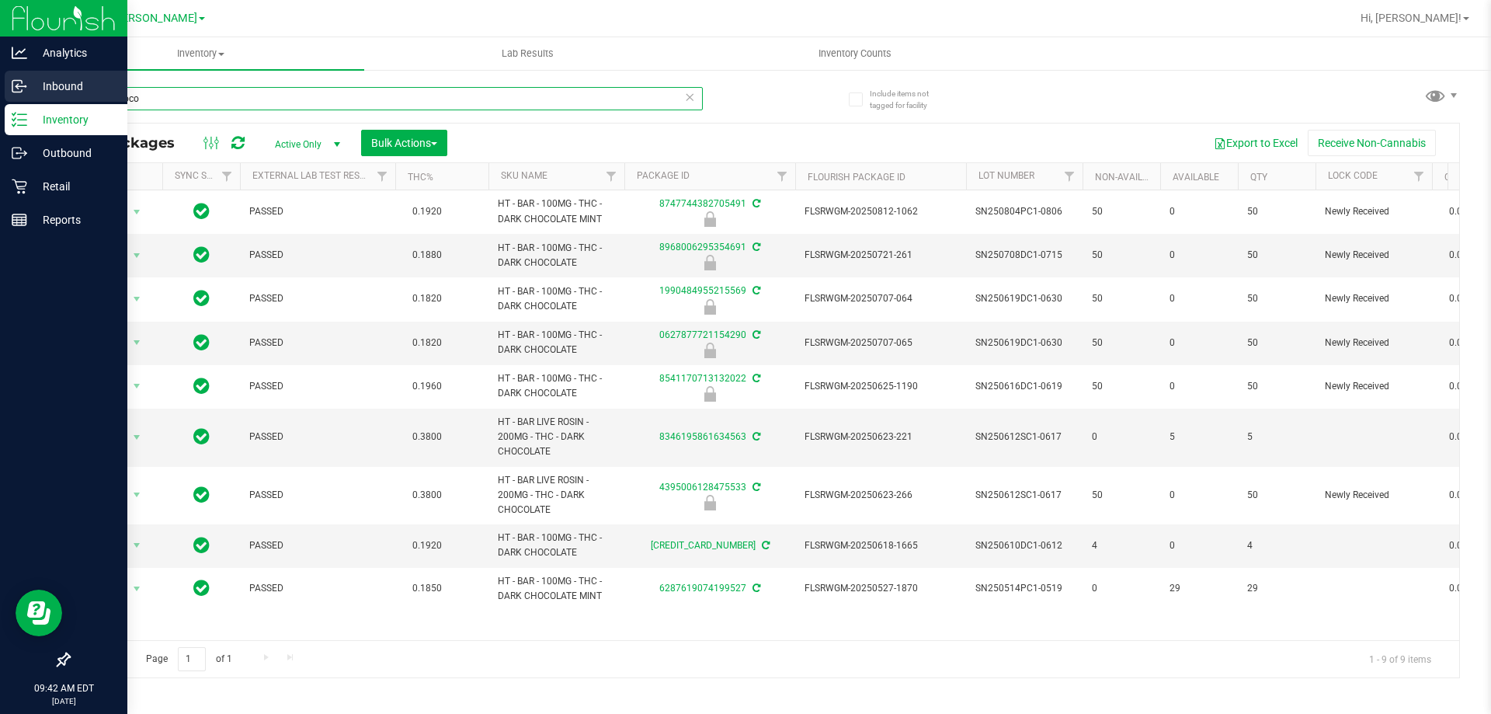
drag, startPoint x: 144, startPoint y: 96, endPoint x: 0, endPoint y: 84, distance: 144.9
click at [0, 84] on div "Analytics Inbound Inventory Outbound Retail Reports 09:42 AM EDT [DATE] 08/23 […" at bounding box center [745, 357] width 1491 height 714
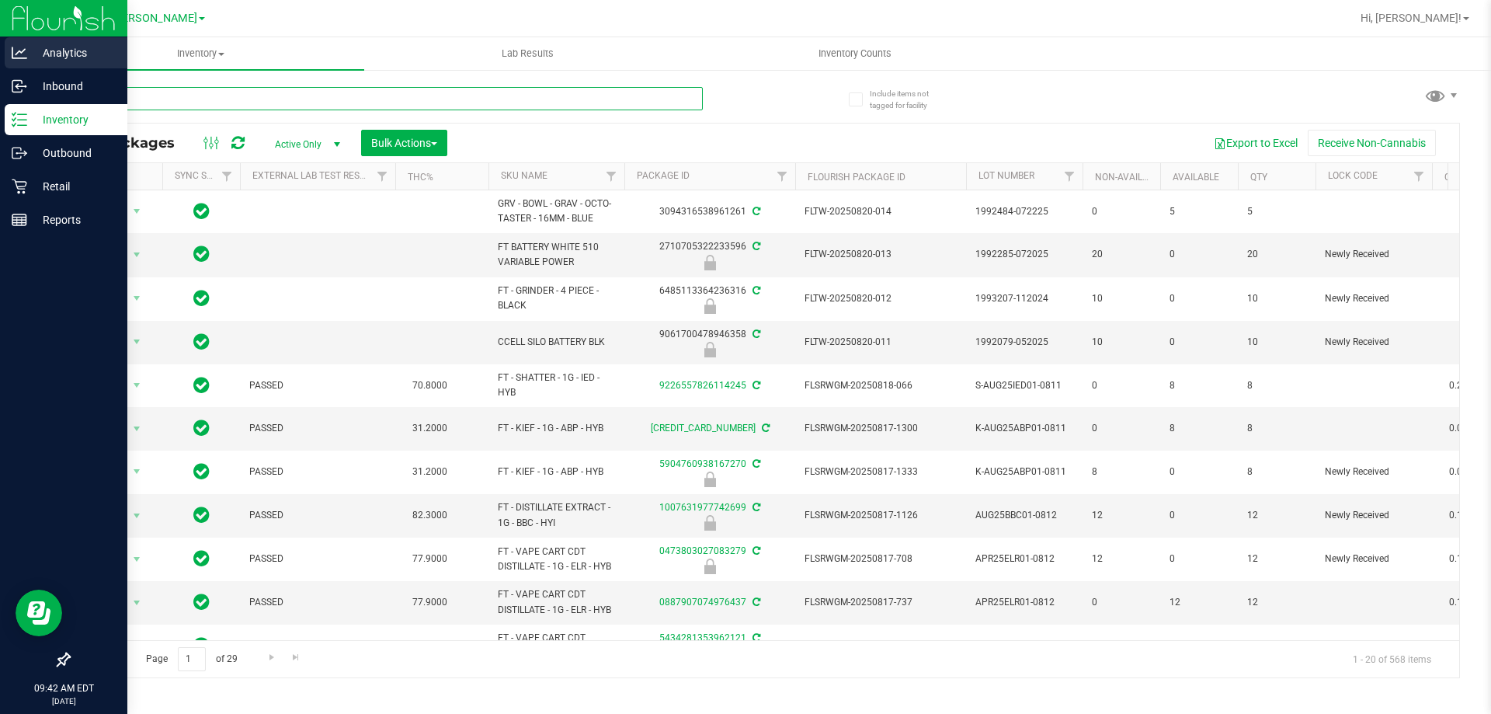
type input "261"
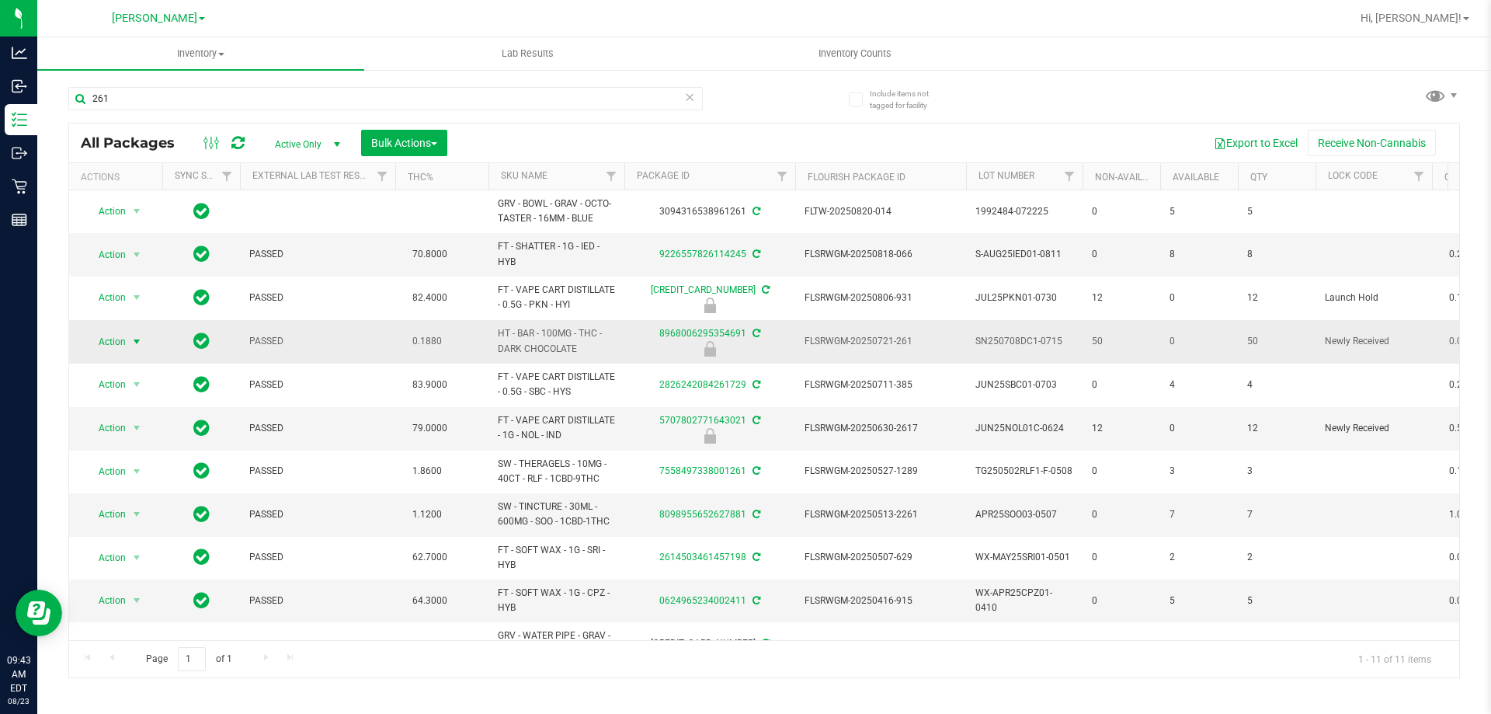
click at [110, 342] on span "Action" at bounding box center [106, 342] width 42 height 22
click at [118, 514] on li "Unlock package" at bounding box center [134, 525] width 99 height 23
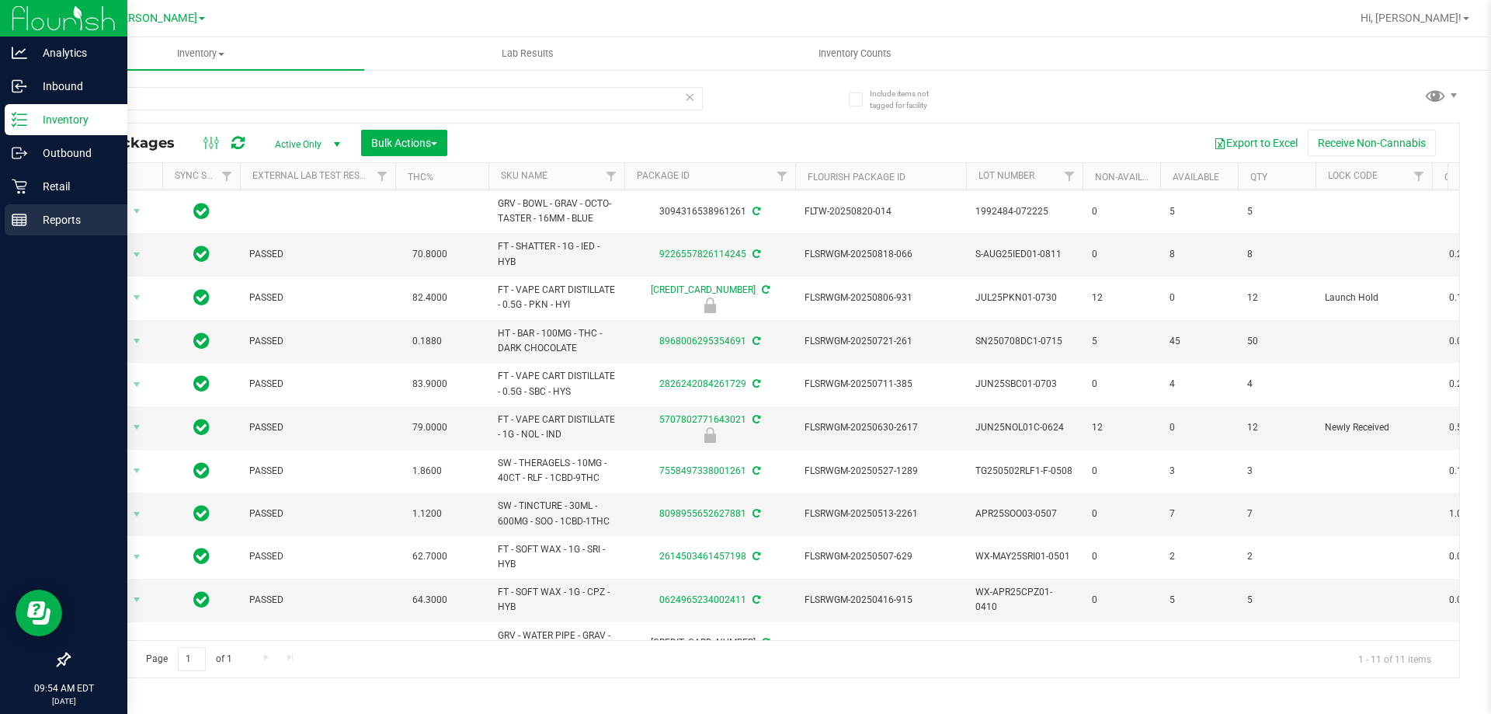
click at [54, 217] on p "Reports" at bounding box center [73, 219] width 93 height 19
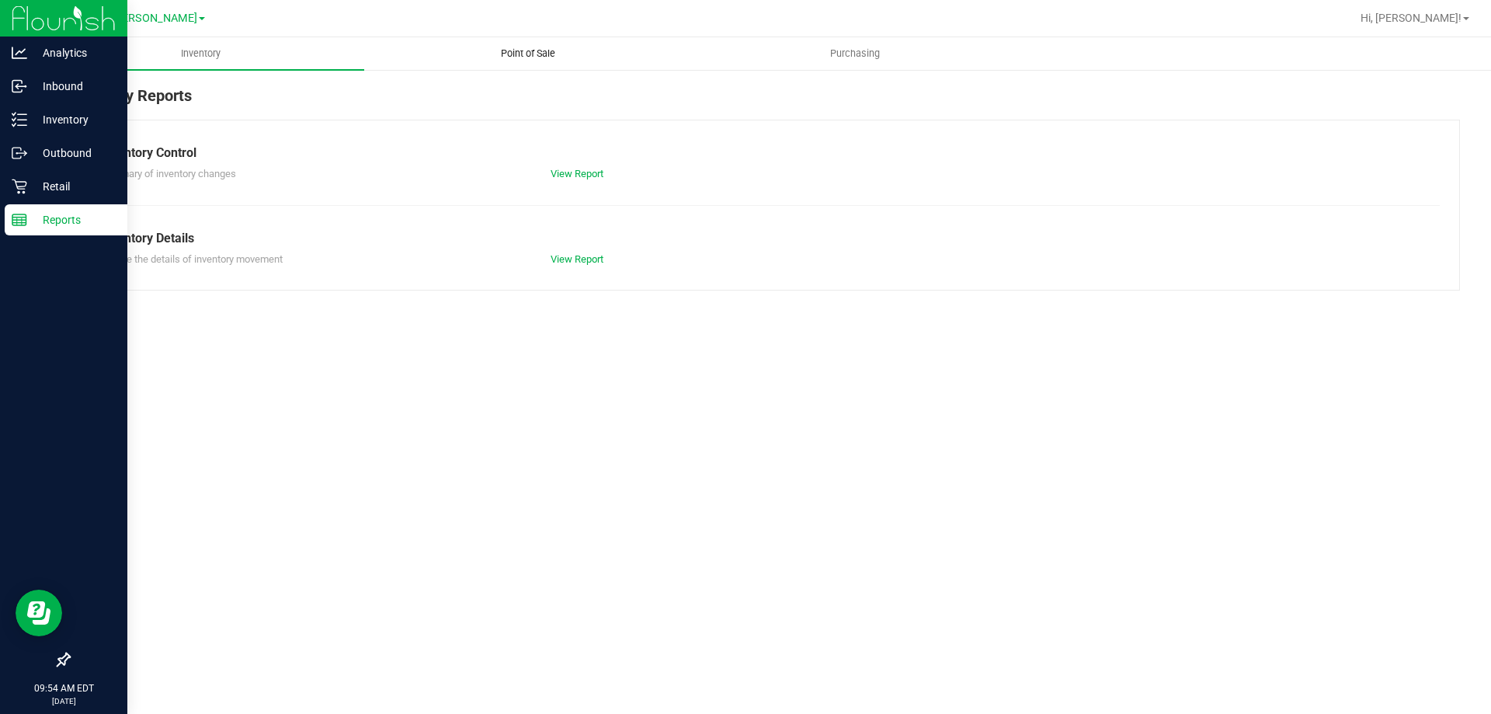
click at [522, 54] on span "Point of Sale" at bounding box center [528, 54] width 96 height 14
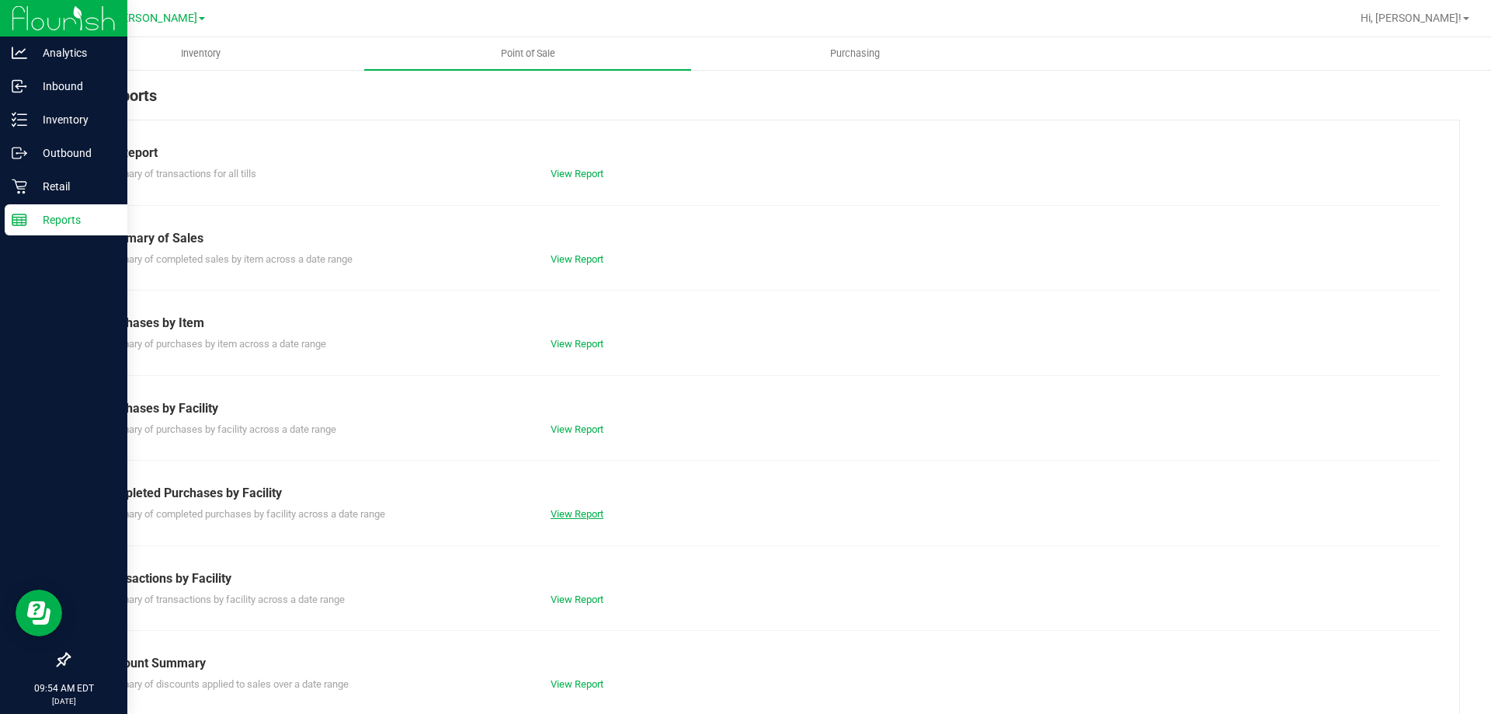
click at [585, 508] on link "View Report" at bounding box center [577, 514] width 53 height 12
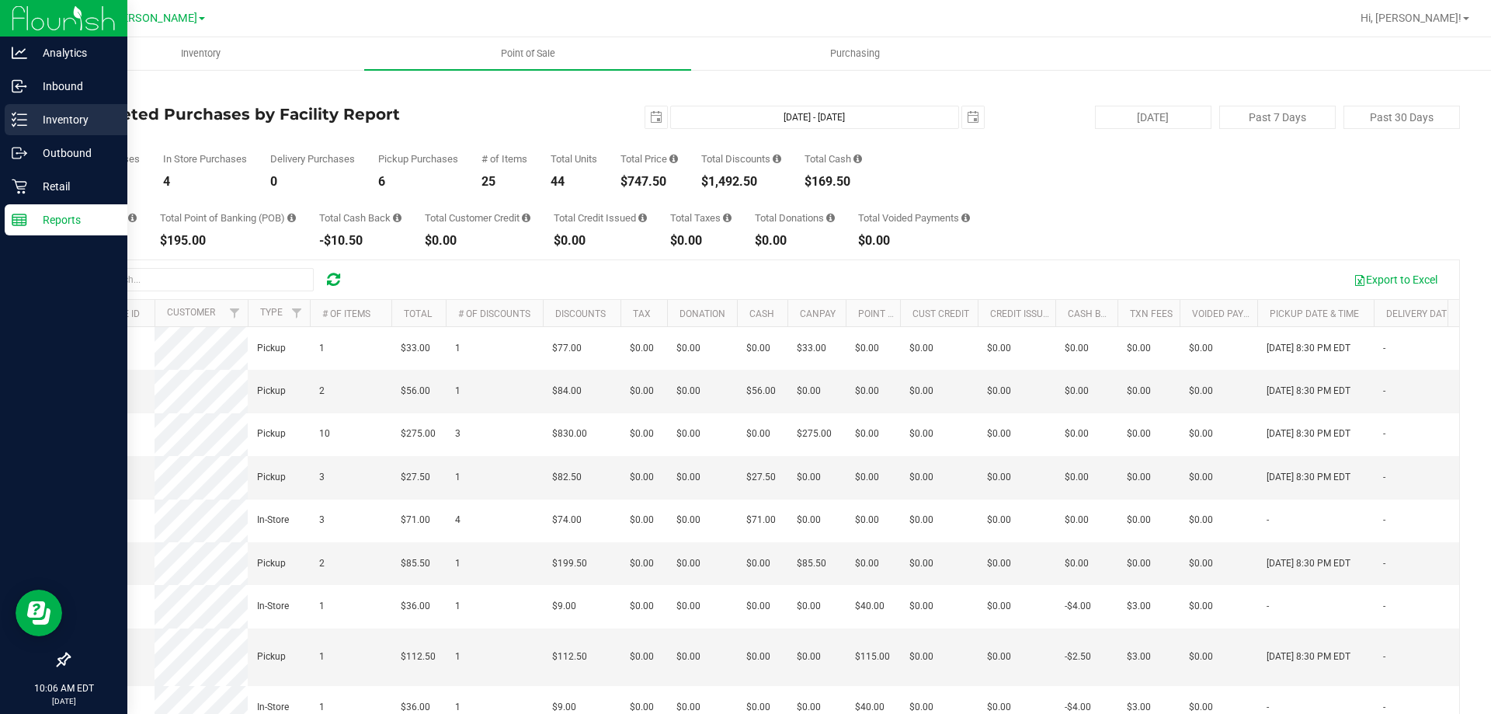
click at [66, 120] on p "Inventory" at bounding box center [73, 119] width 93 height 19
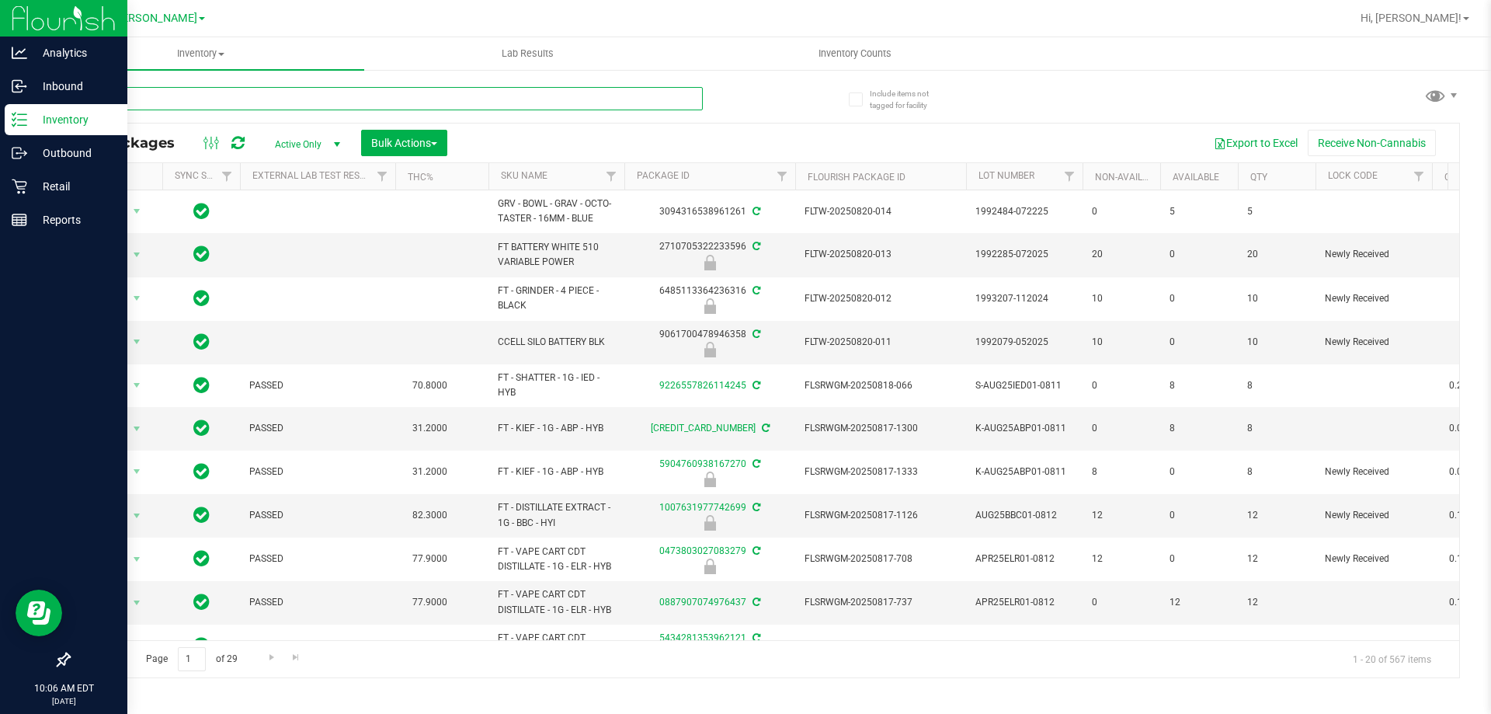
click at [221, 101] on input "text" at bounding box center [385, 98] width 634 height 23
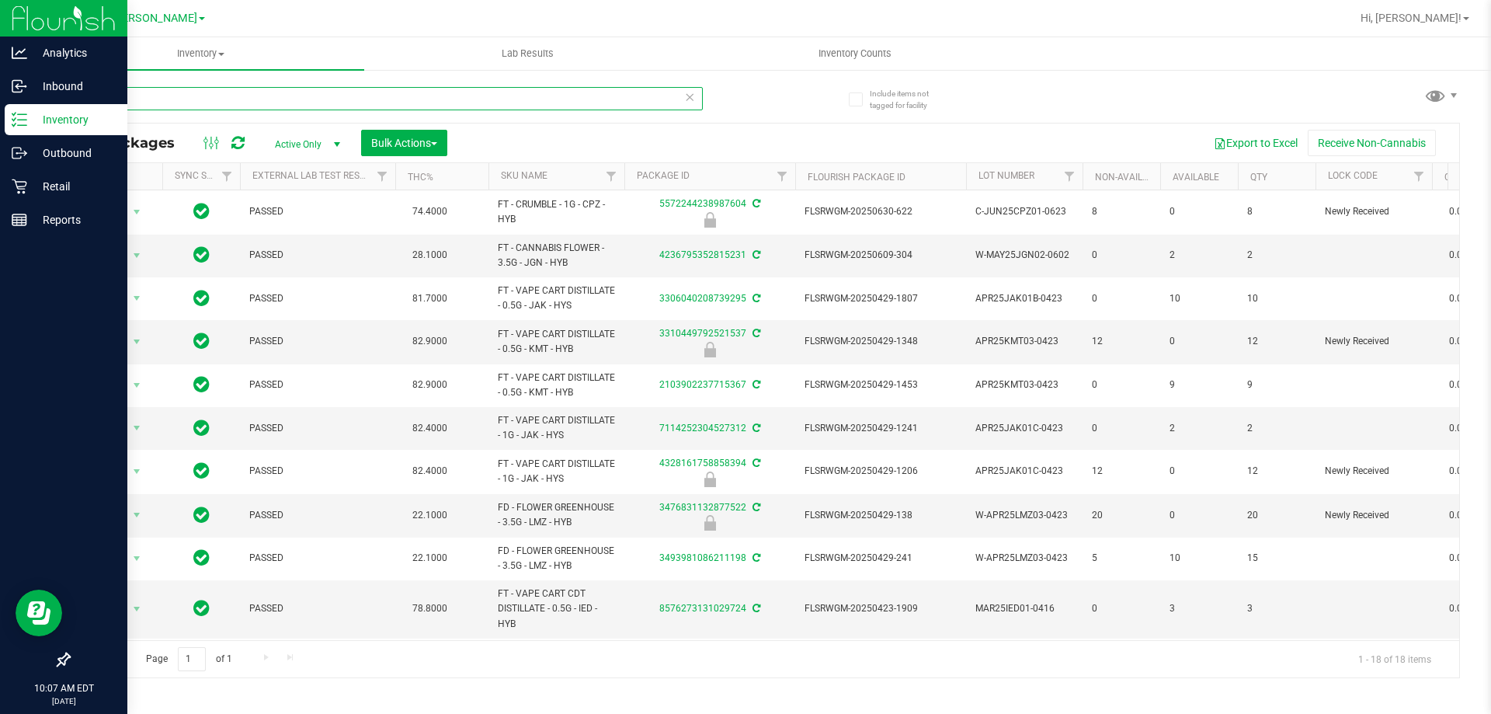
scroll to position [279, 0]
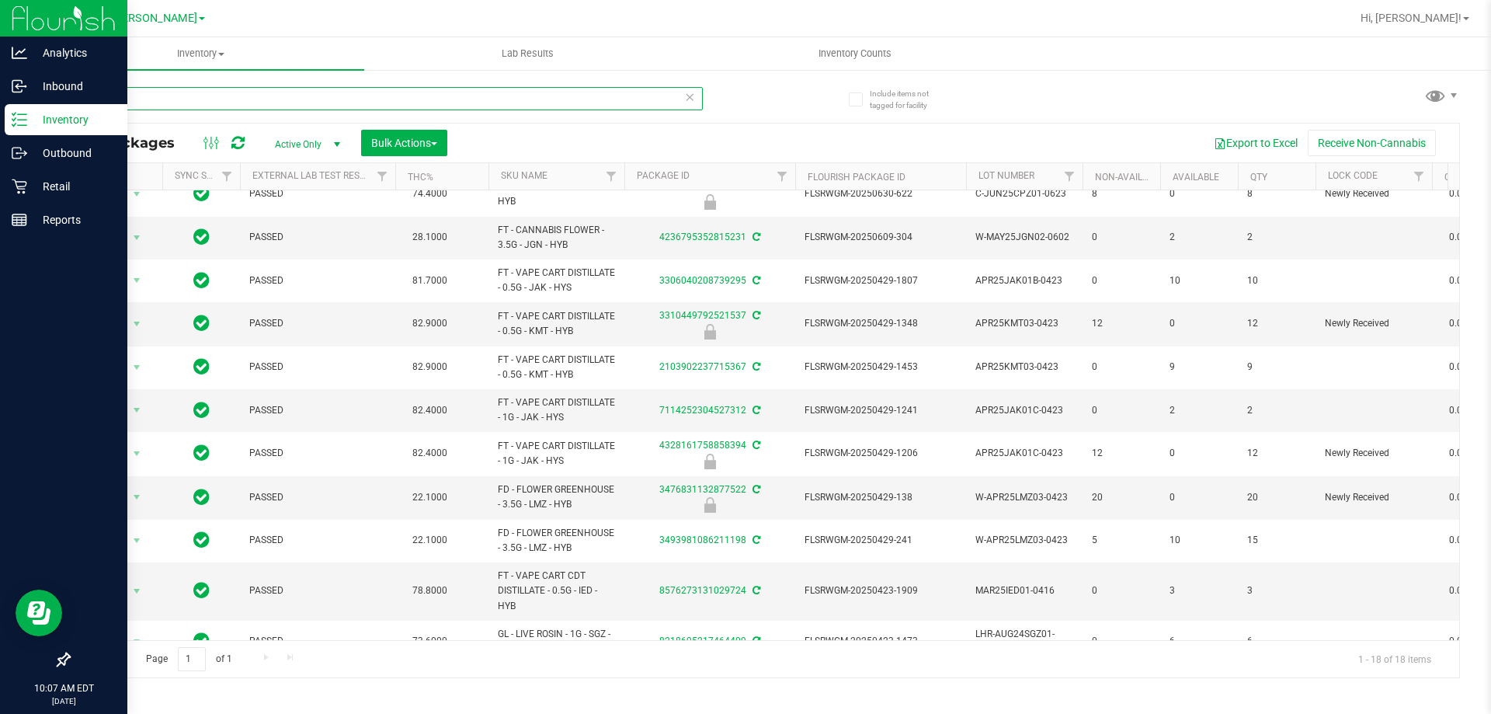
drag, startPoint x: 116, startPoint y: 103, endPoint x: 72, endPoint y: 102, distance: 44.3
click at [72, 102] on input "423" at bounding box center [385, 98] width 634 height 23
type input "htm"
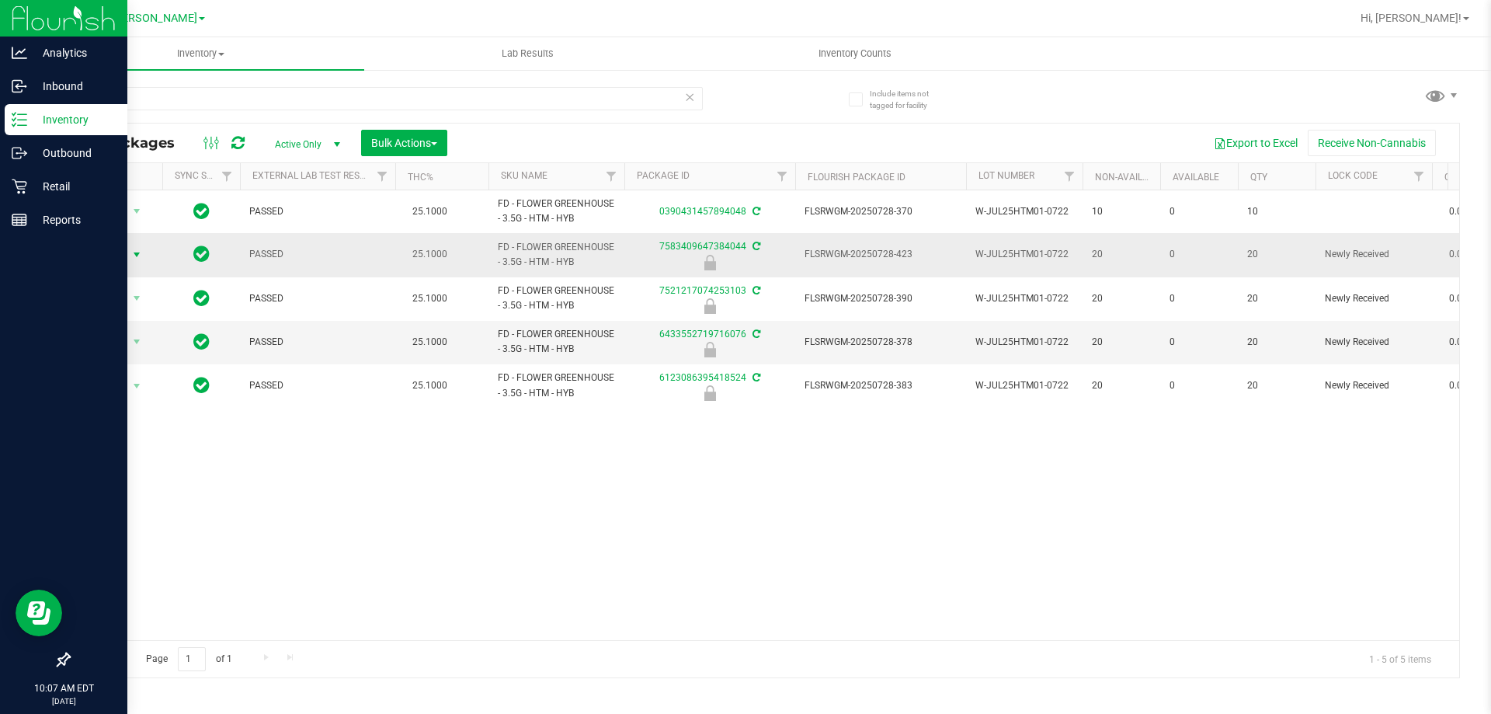
click at [127, 252] on span "select" at bounding box center [136, 255] width 19 height 22
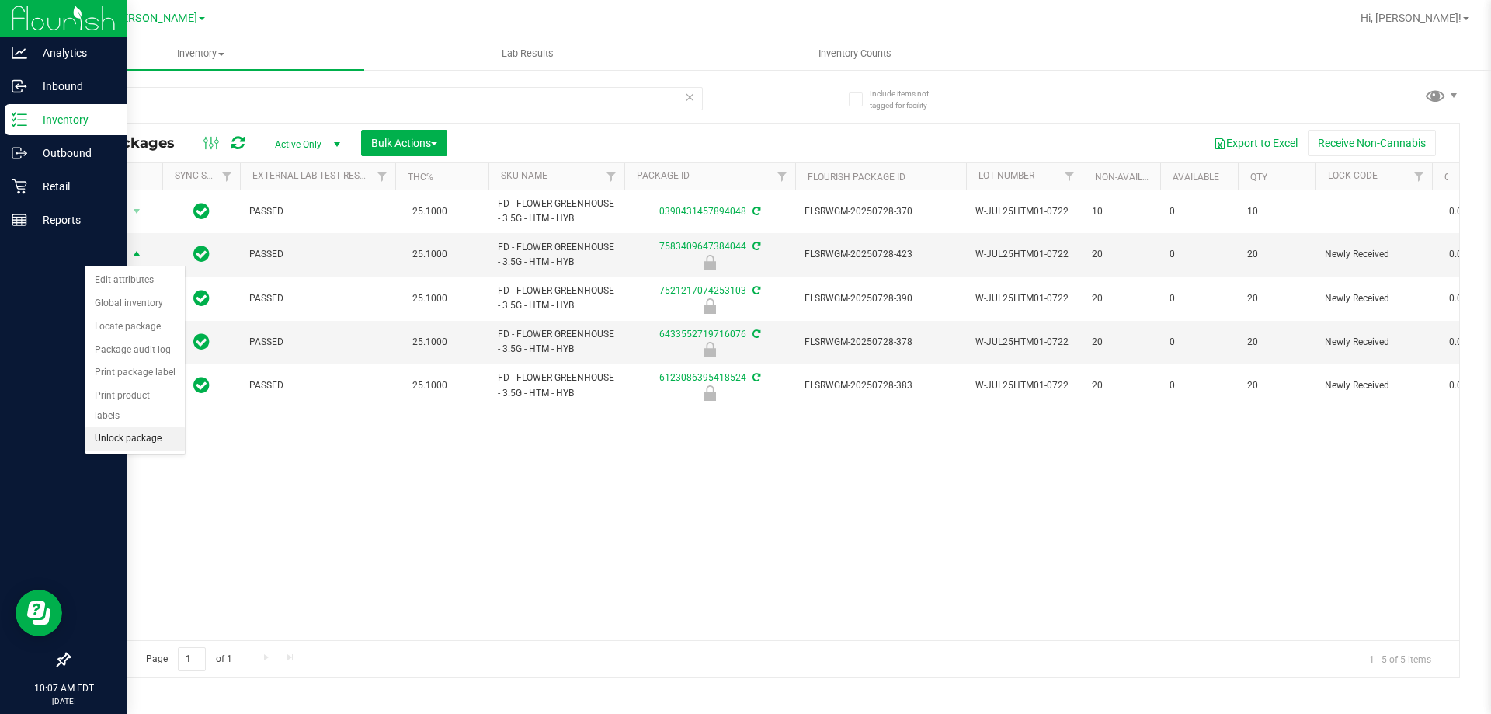
click at [119, 427] on li "Unlock package" at bounding box center [134, 438] width 99 height 23
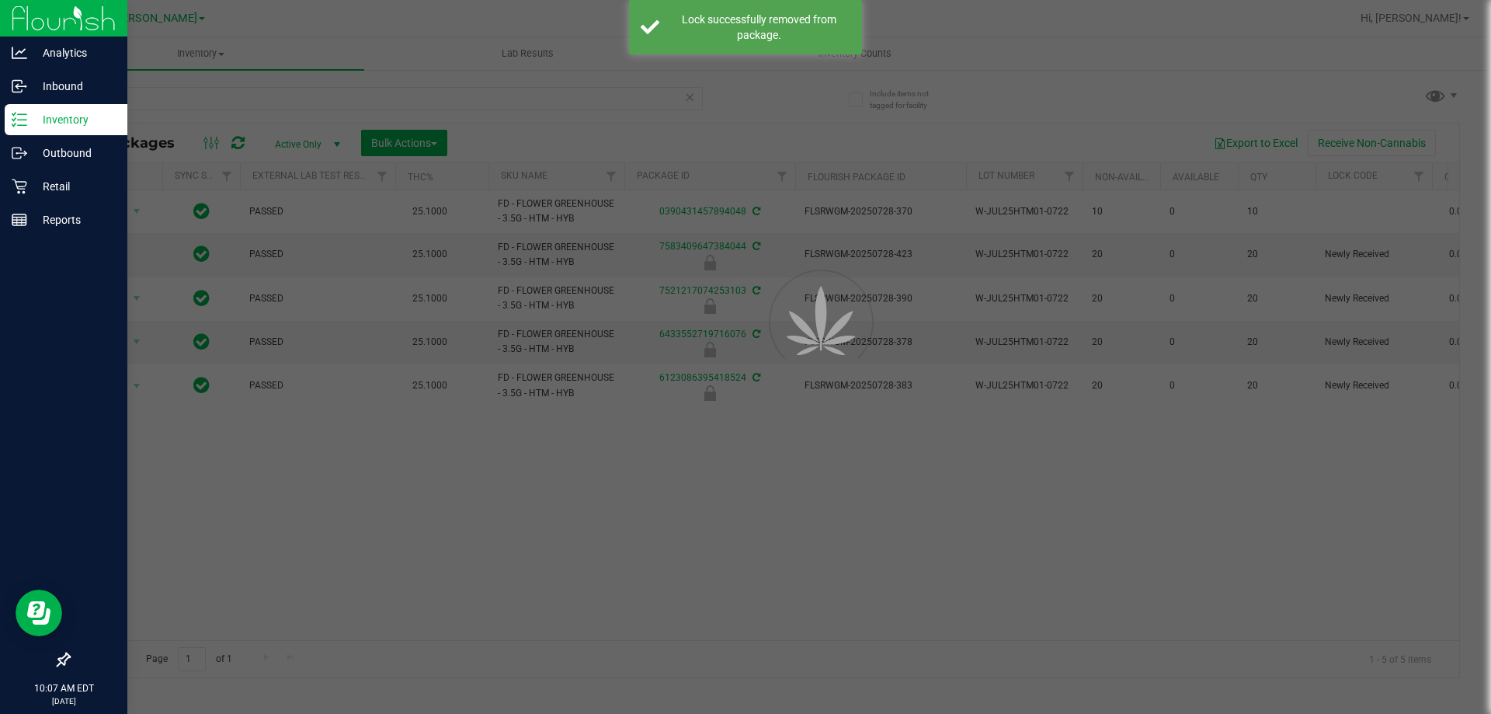
click at [373, 440] on div at bounding box center [745, 357] width 1491 height 714
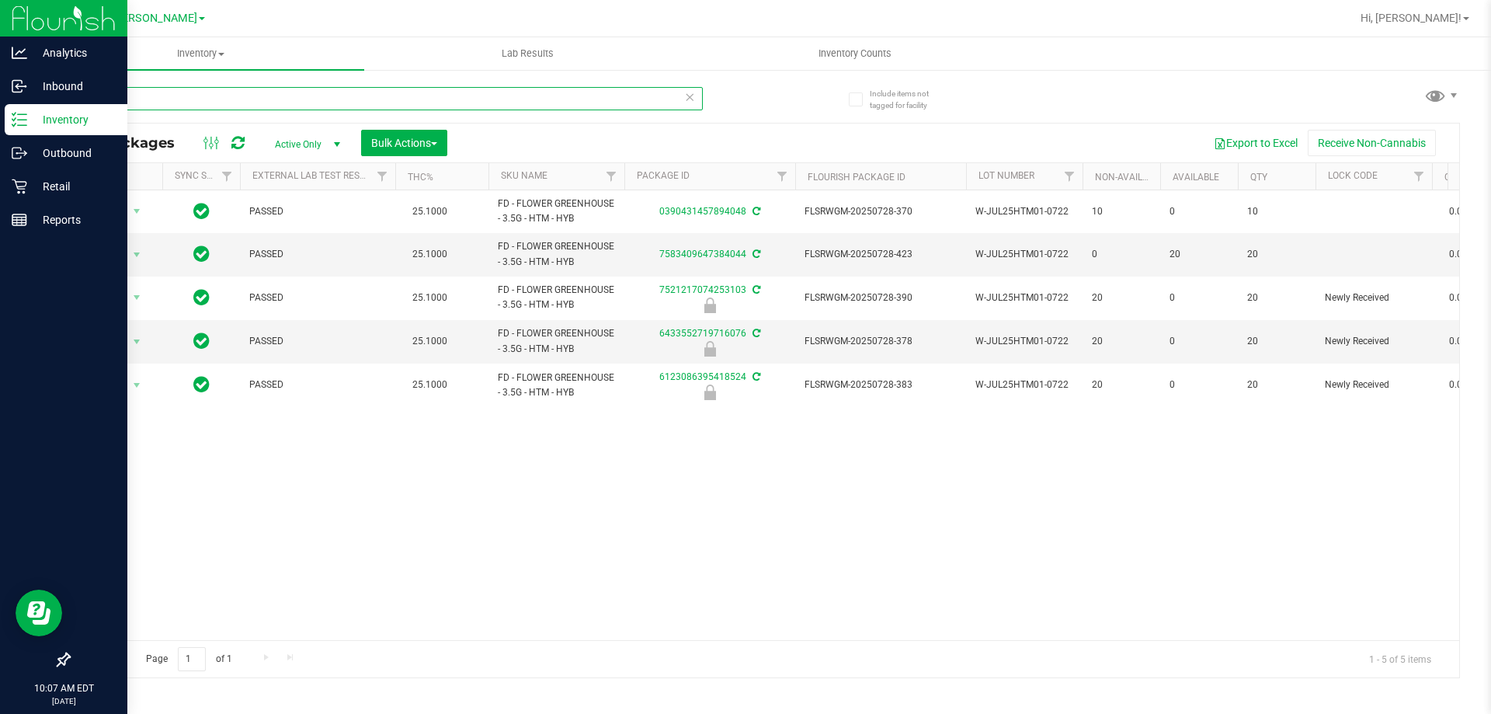
drag, startPoint x: 120, startPoint y: 105, endPoint x: 47, endPoint y: 104, distance: 73.0
click at [47, 104] on div "Include items not tagged for facility htm All Packages Active Only Active Only …" at bounding box center [764, 305] width 1454 height 474
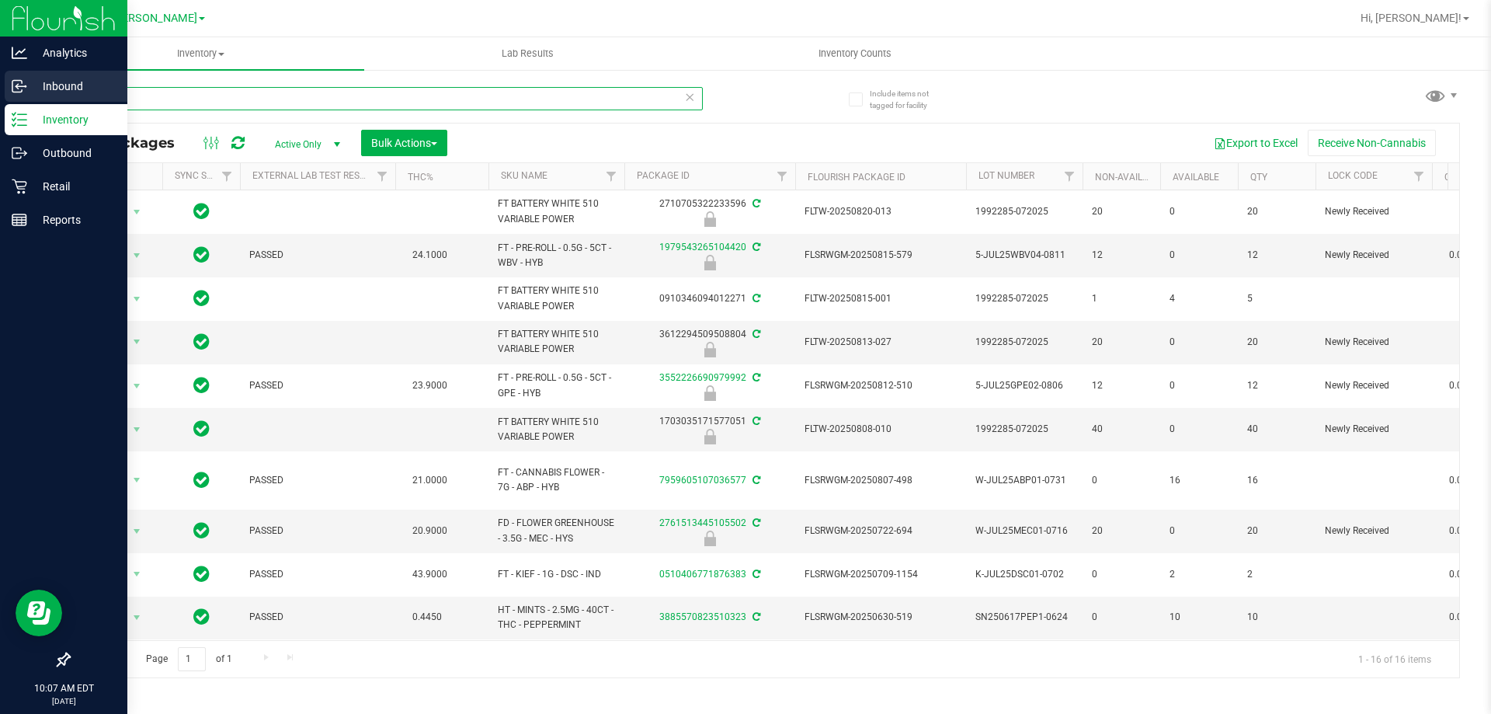
drag, startPoint x: 131, startPoint y: 101, endPoint x: 0, endPoint y: 81, distance: 132.8
click at [0, 81] on div "Analytics Inbound Inventory Outbound Retail Reports 10:07 AM EDT [DATE] 08/23 […" at bounding box center [745, 357] width 1491 height 714
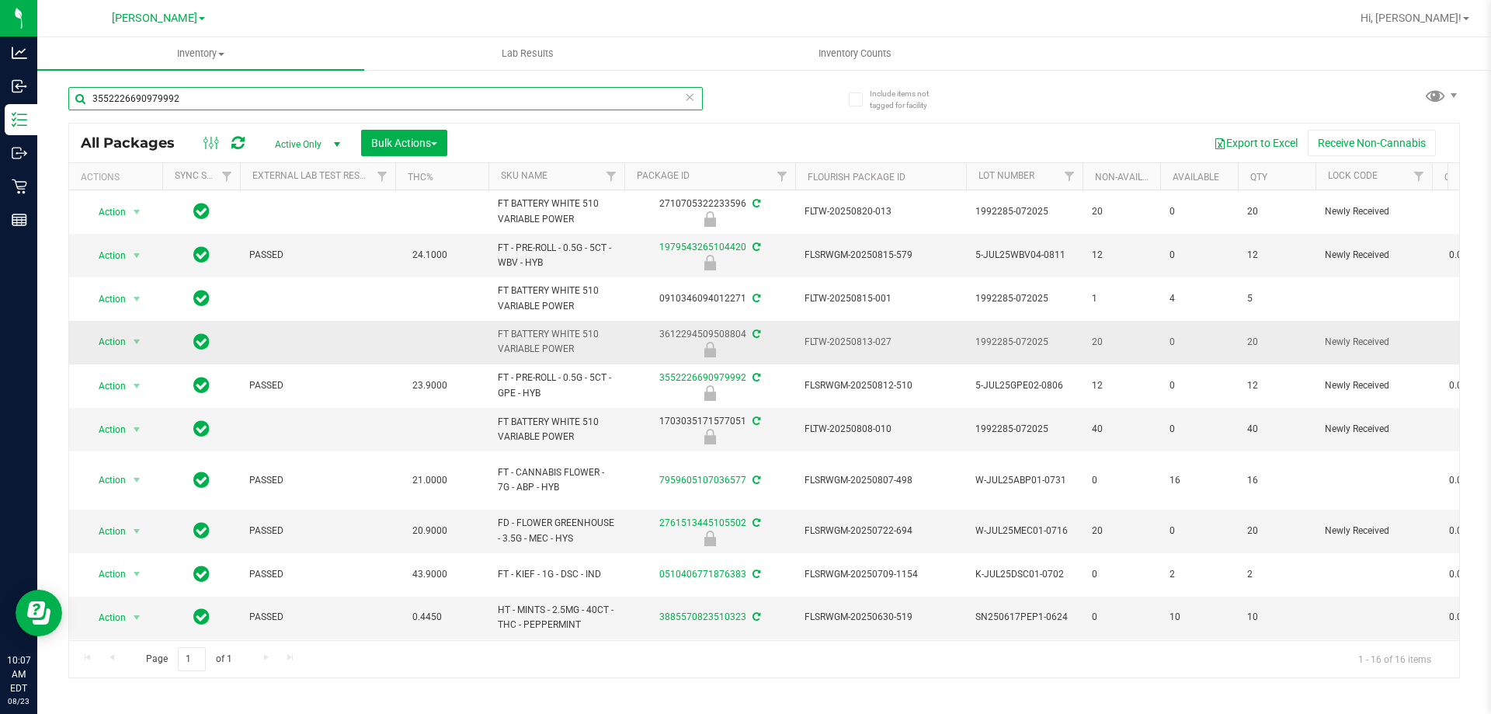
type input "3552226690979992"
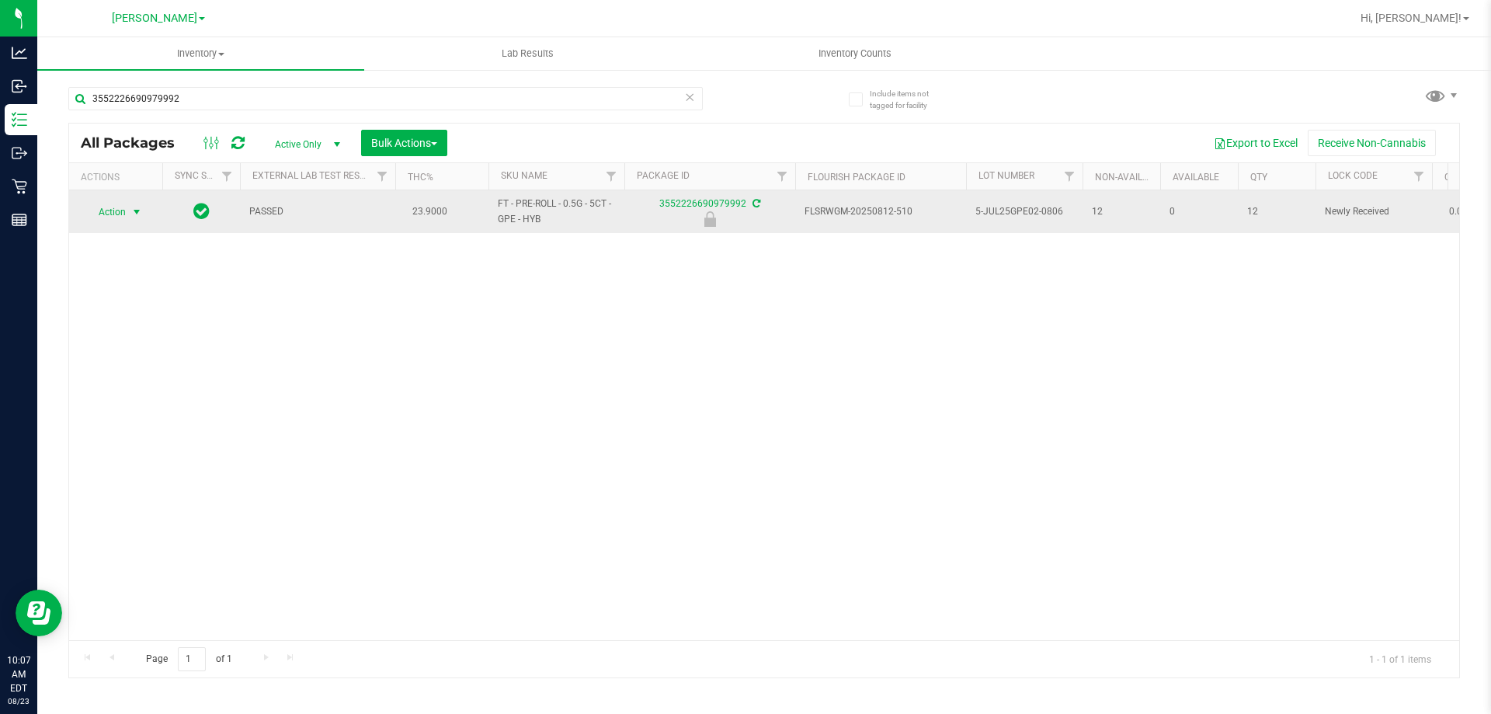
click at [123, 214] on span "Action" at bounding box center [106, 212] width 42 height 22
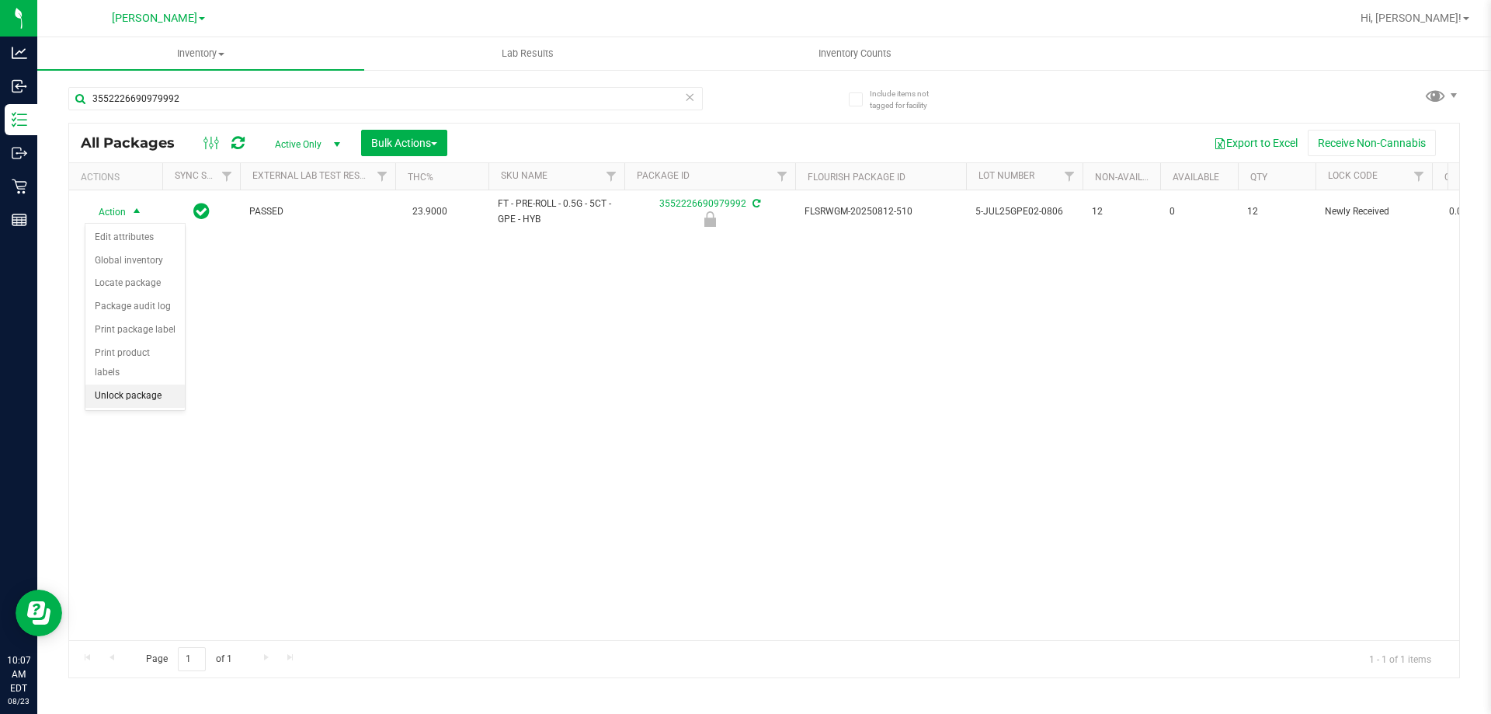
click at [126, 384] on li "Unlock package" at bounding box center [134, 395] width 99 height 23
click at [550, 414] on div "Inventory All packages All inventory Waste log Create inventory Lab Results Inv…" at bounding box center [764, 375] width 1454 height 676
click at [356, 343] on div "Action Action Adjust qty Create package Edit attributes Global inventory Locate…" at bounding box center [764, 415] width 1390 height 450
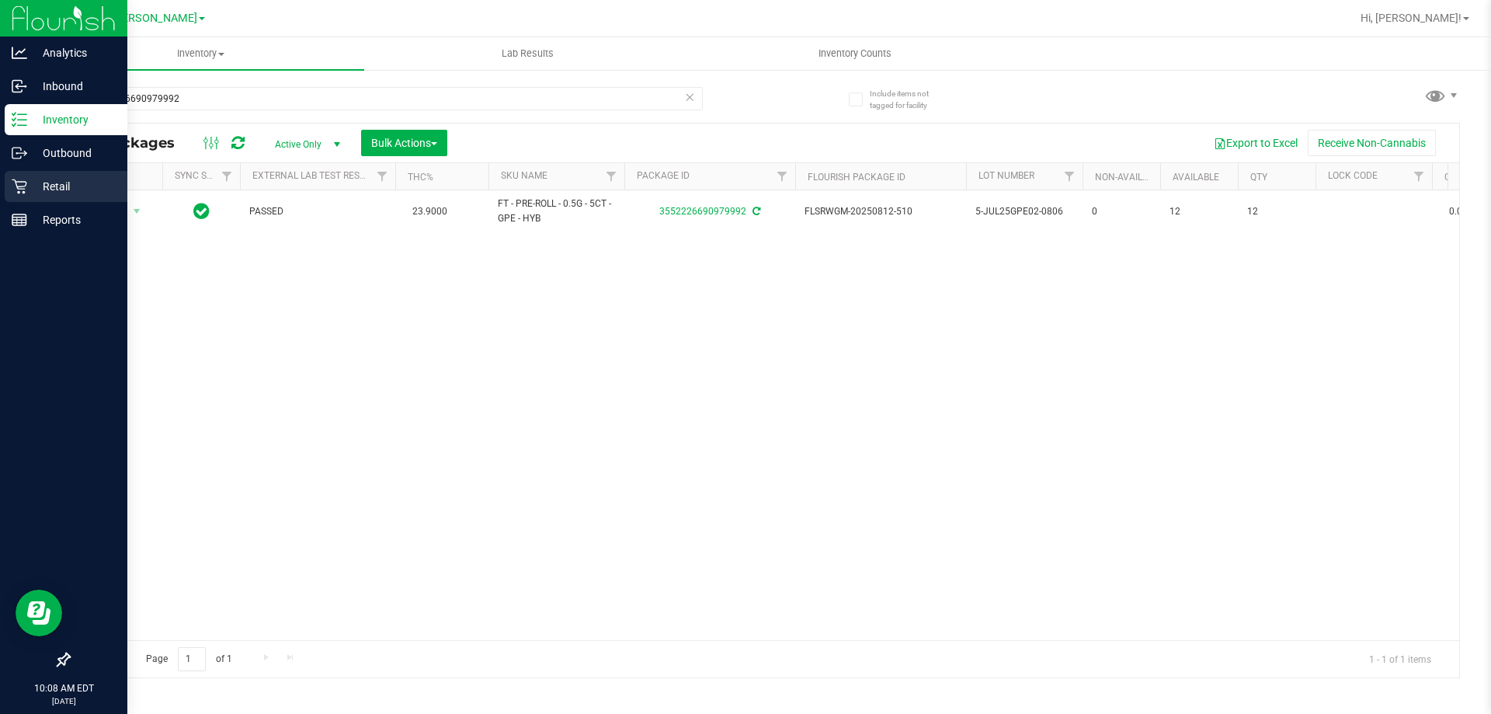
click at [26, 186] on icon at bounding box center [19, 186] width 15 height 15
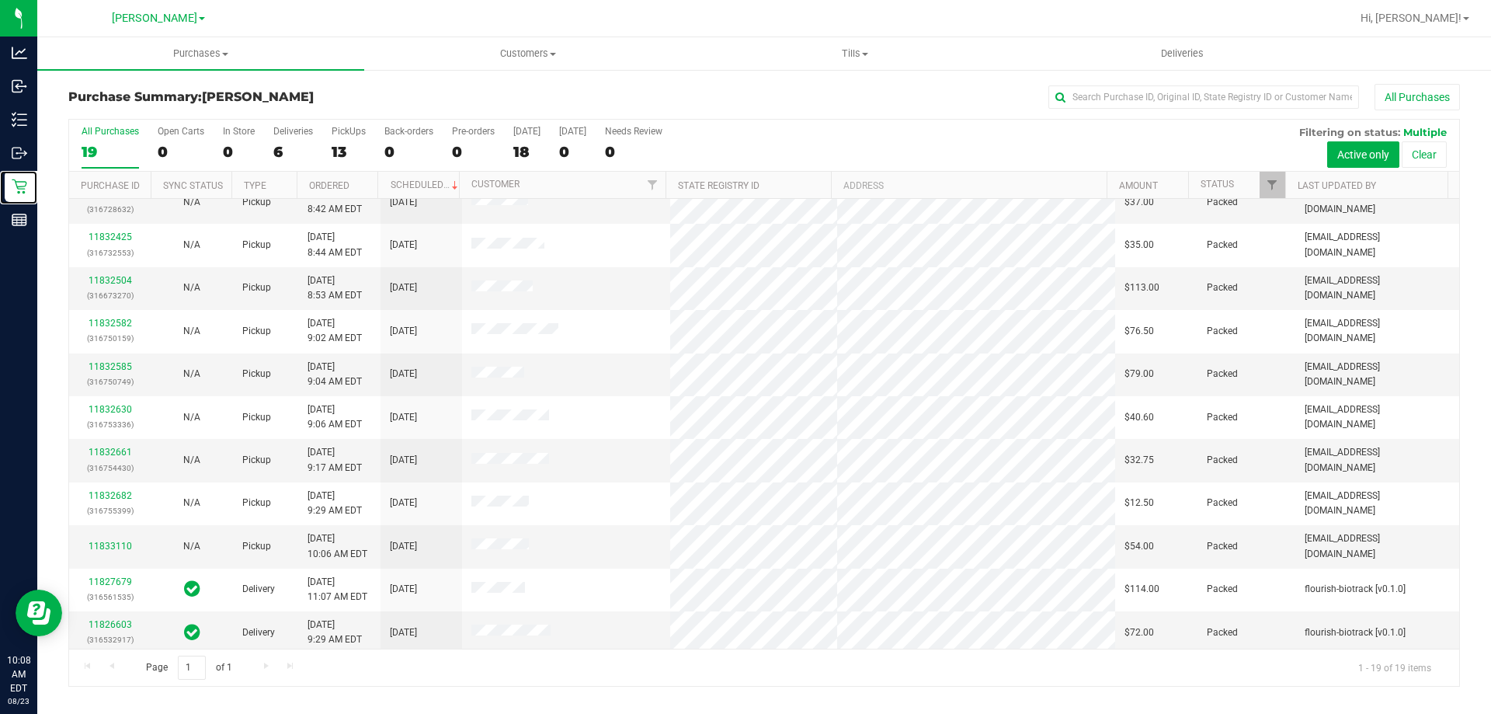
scroll to position [367, 0]
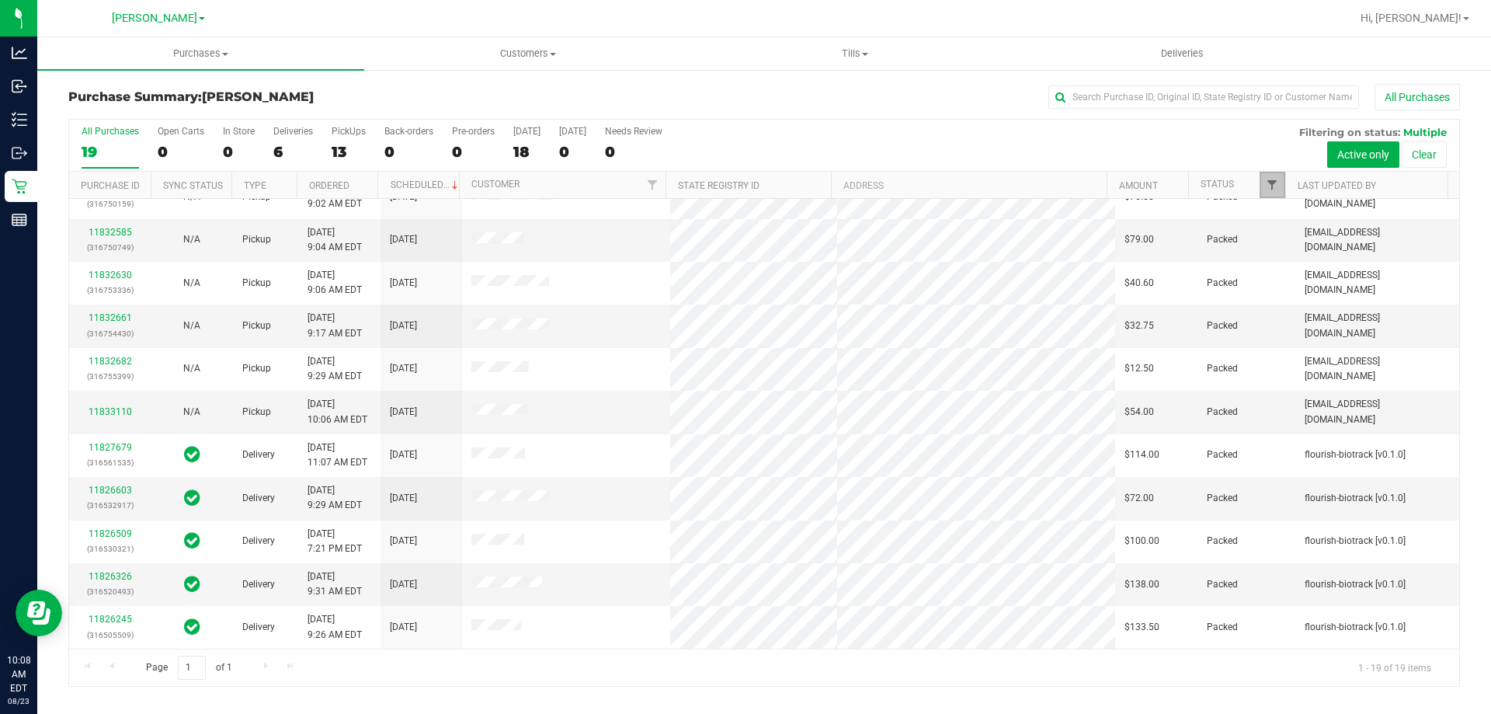
click at [1277, 190] on span "Filter" at bounding box center [1272, 185] width 12 height 12
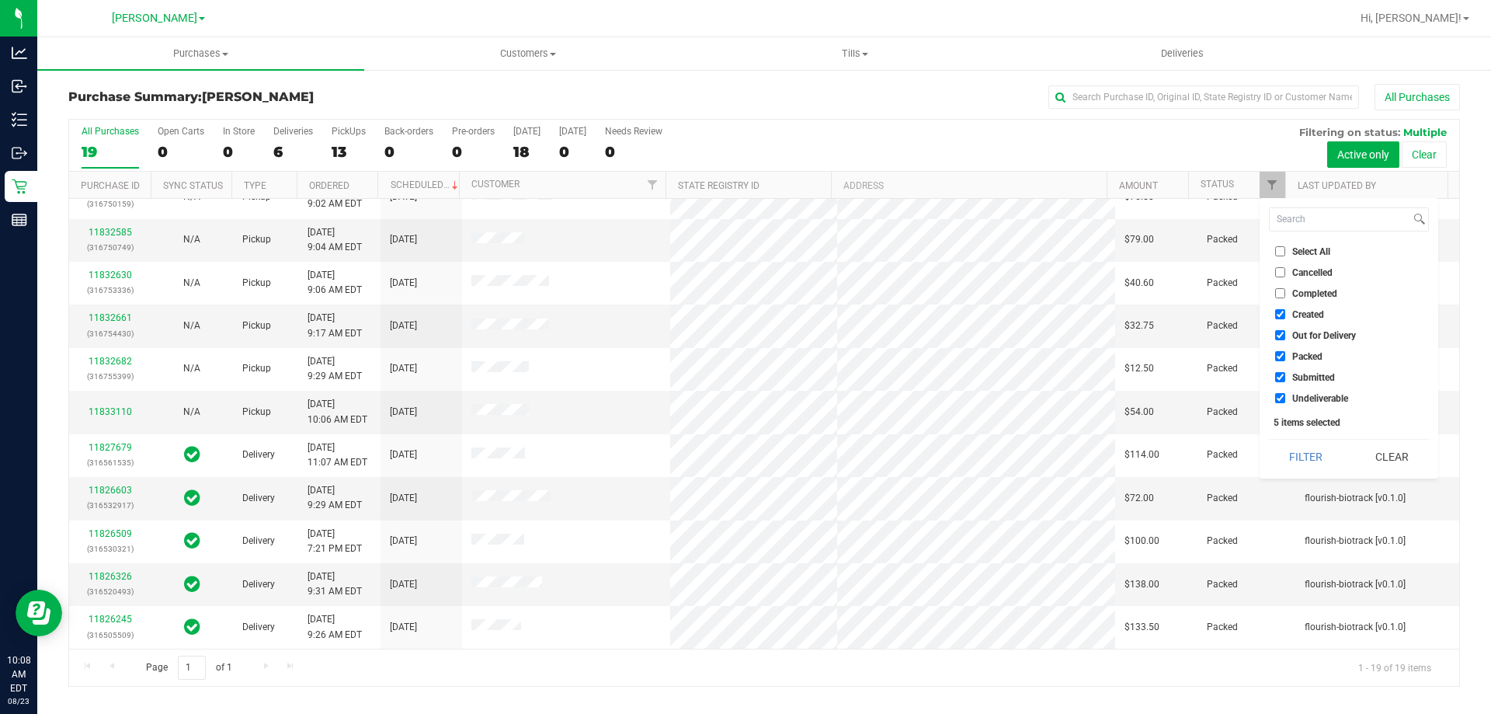
click at [1311, 251] on span "Select All" at bounding box center [1311, 251] width 38 height 9
click at [1285, 251] on input "Select All" at bounding box center [1280, 251] width 10 height 10
checkbox input "true"
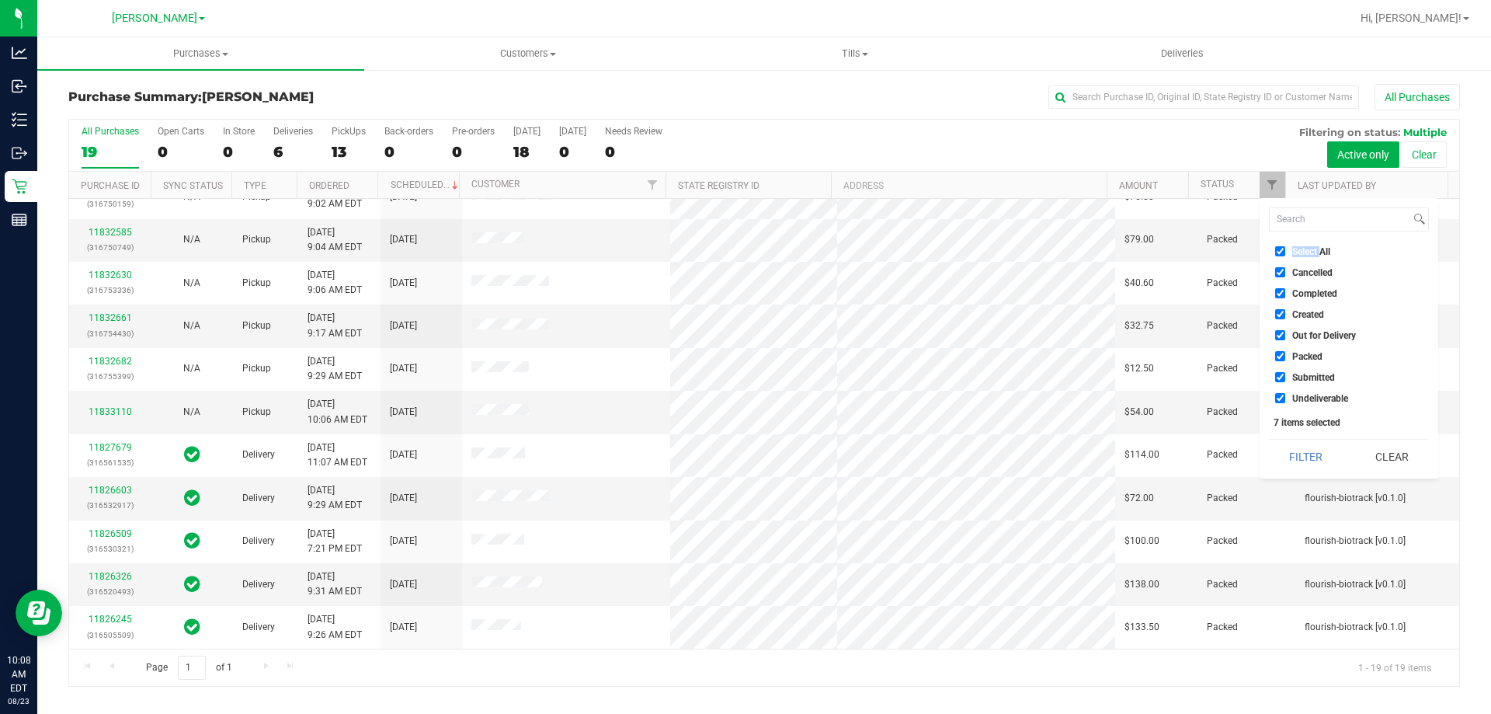
click at [1311, 251] on span "Select All" at bounding box center [1311, 251] width 38 height 9
click at [1285, 251] on input "Select All" at bounding box center [1280, 251] width 10 height 10
checkbox input "false"
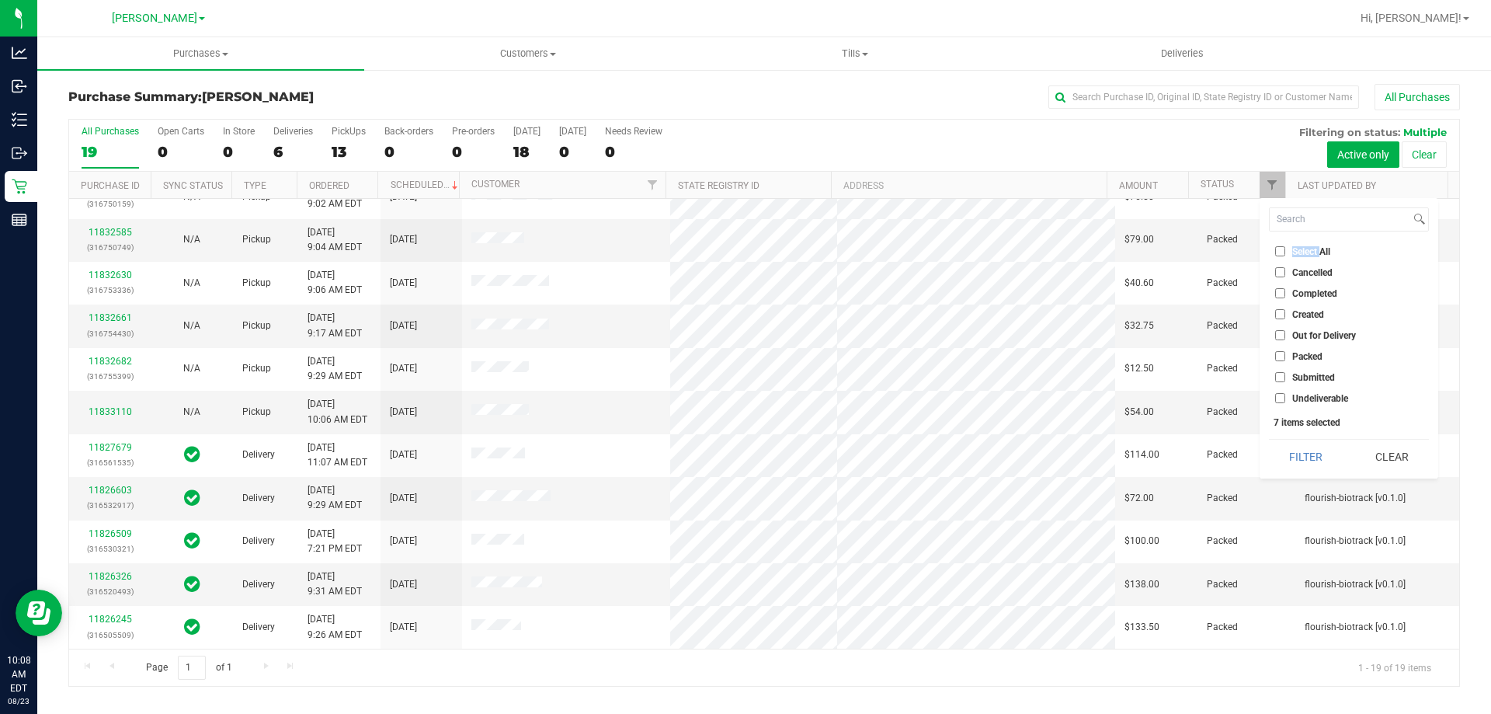
checkbox input "false"
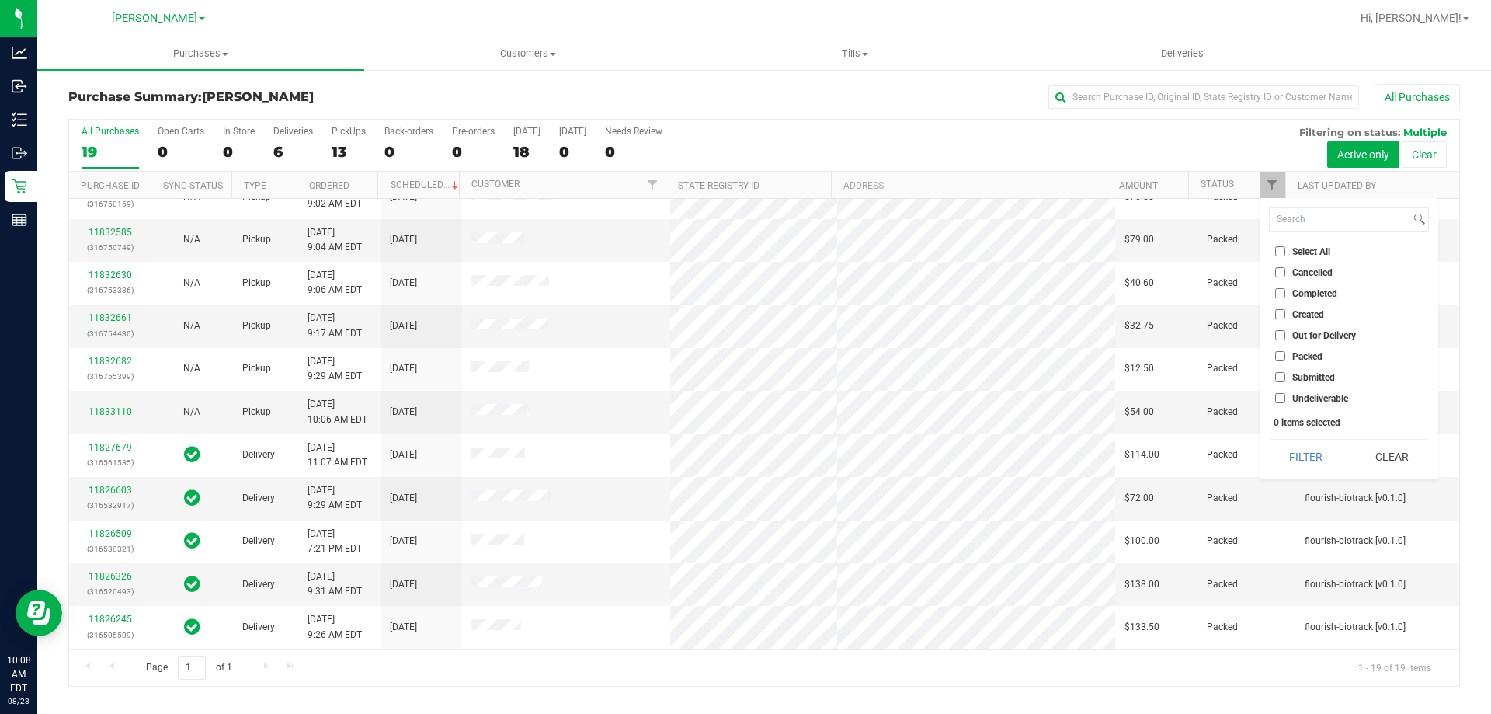
click at [1315, 377] on span "Submitted" at bounding box center [1313, 377] width 43 height 9
click at [1285, 377] on input "Submitted" at bounding box center [1280, 377] width 10 height 10
checkbox input "true"
click at [1304, 457] on button "Filter" at bounding box center [1306, 456] width 75 height 34
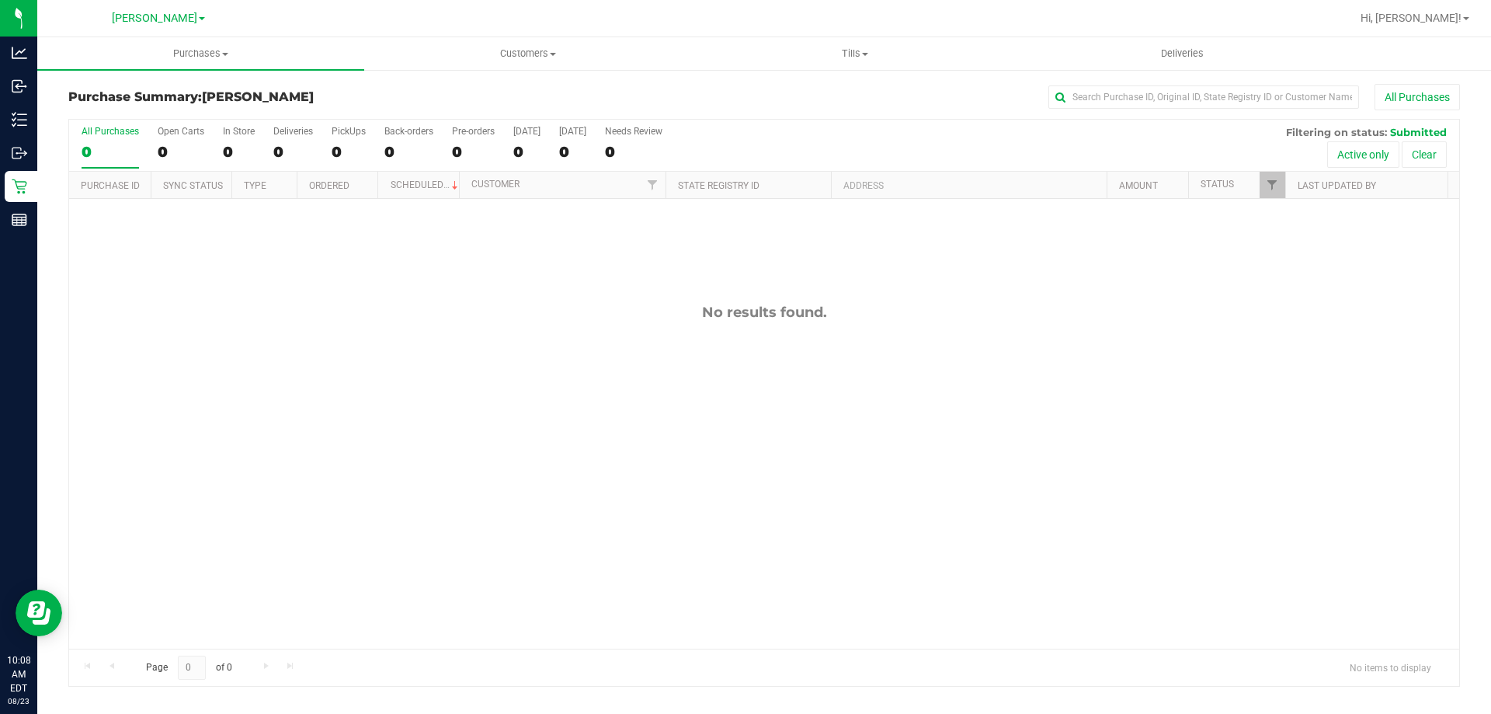
drag, startPoint x: 478, startPoint y: 307, endPoint x: 385, endPoint y: 266, distance: 101.9
click at [474, 305] on div "No results found." at bounding box center [764, 312] width 1390 height 17
click at [38, 185] on div "Purchase Summary: [PERSON_NAME] All Purchases All Purchases 0 Open Carts 0 In S…" at bounding box center [764, 385] width 1454 height 634
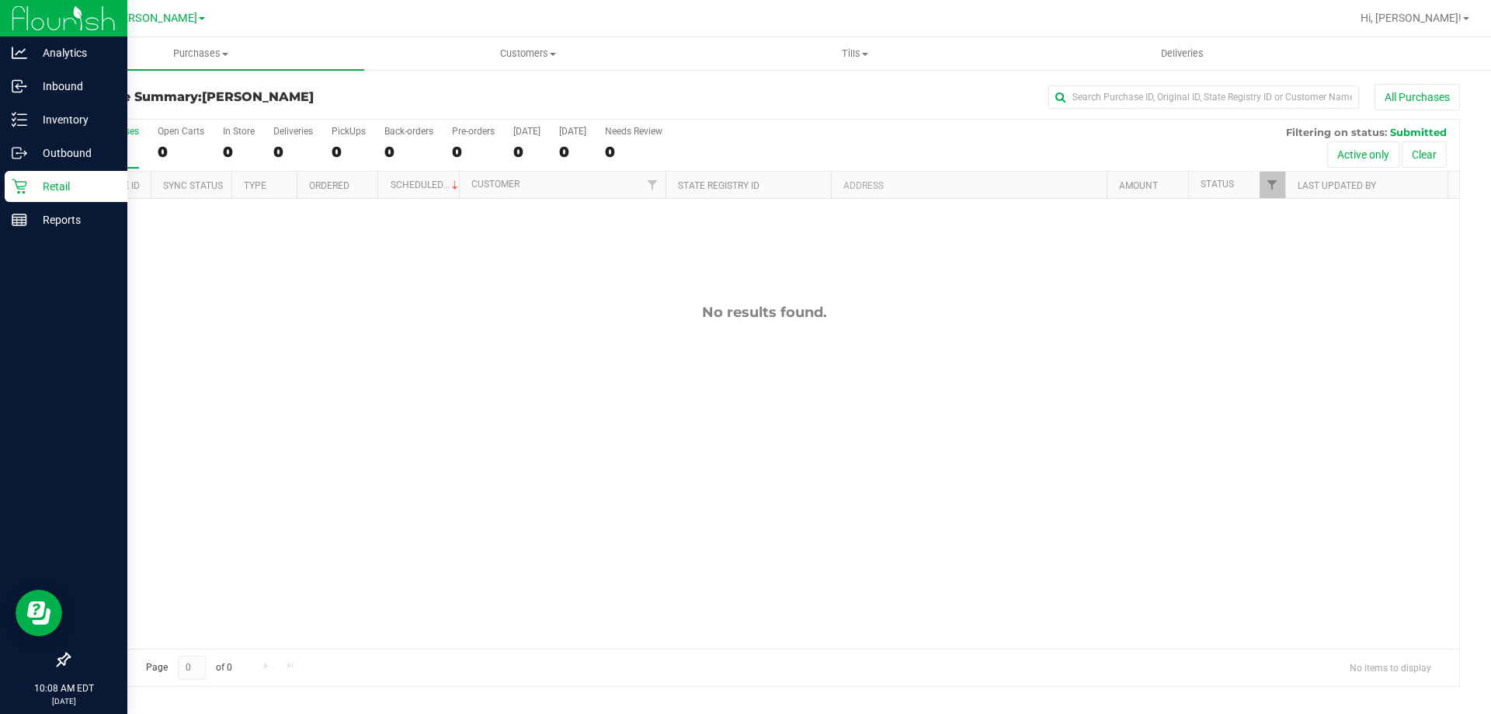
click at [16, 184] on icon at bounding box center [19, 186] width 15 height 15
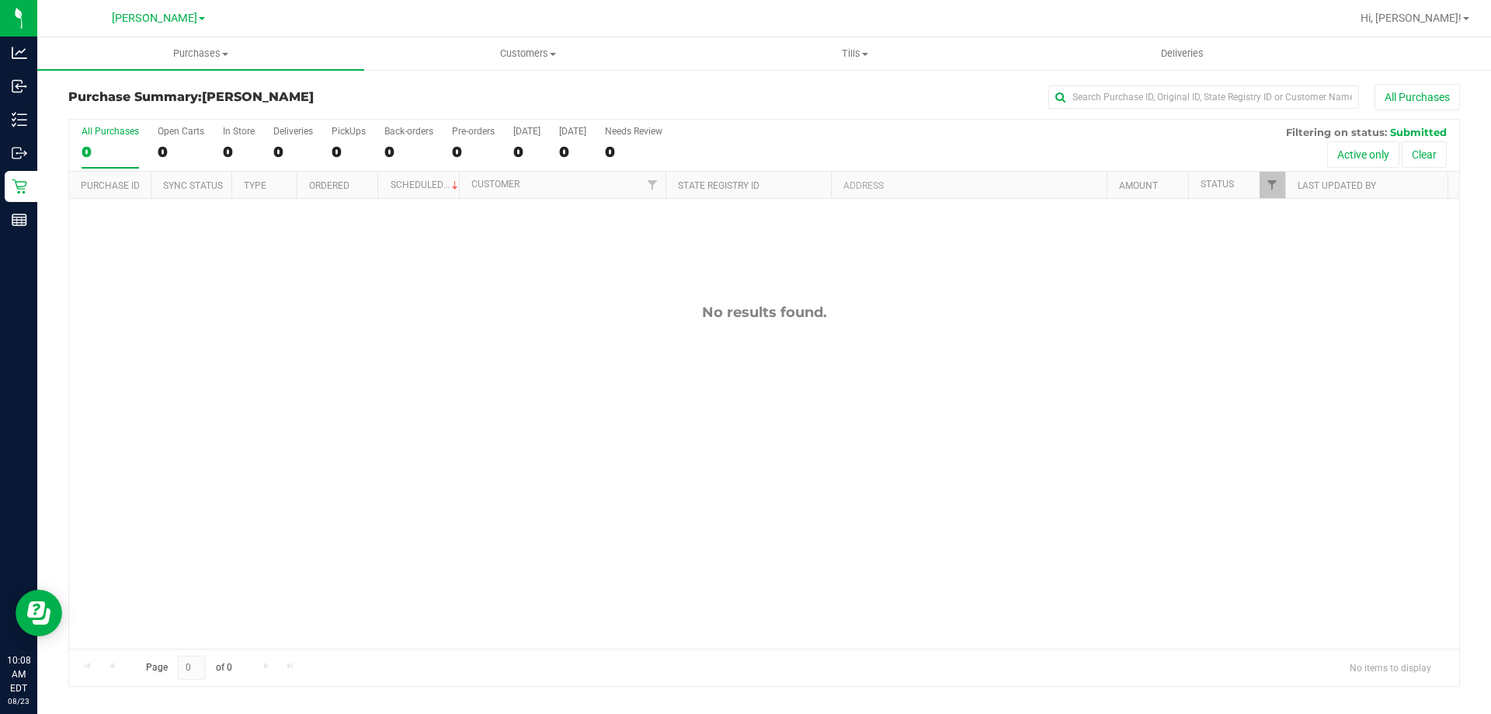
click at [943, 360] on div "No results found." at bounding box center [764, 476] width 1390 height 554
